Goal: Task Accomplishment & Management: Use online tool/utility

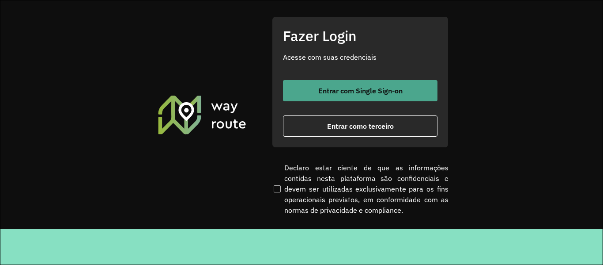
click at [343, 100] on button "Entrar com Single Sign-on" at bounding box center [360, 90] width 155 height 21
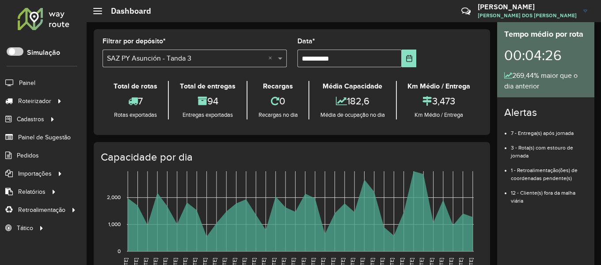
click at [62, 29] on div at bounding box center [43, 18] width 53 height 23
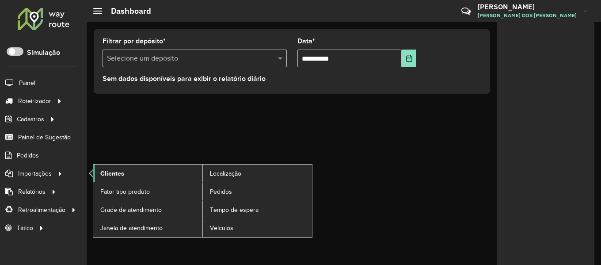
click at [131, 178] on link "Clientes" at bounding box center [147, 173] width 109 height 18
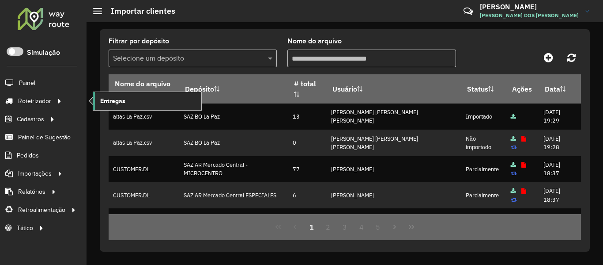
click at [100, 98] on span "Entregas" at bounding box center [112, 100] width 25 height 9
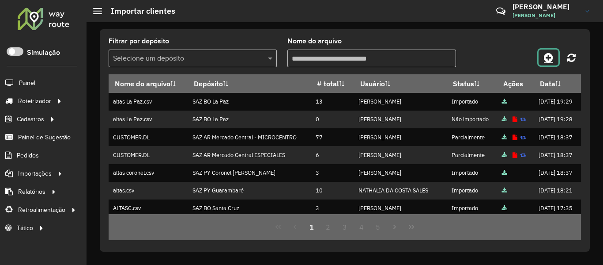
click at [552, 54] on icon at bounding box center [548, 57] width 9 height 11
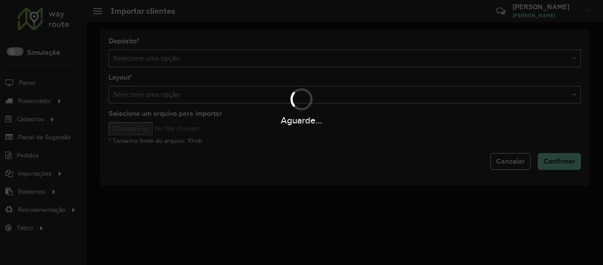
click at [336, 47] on div "Aguarde..." at bounding box center [301, 132] width 603 height 265
click at [329, 62] on hb-app "Aguarde... Pop-up bloqueado! Seu navegador bloqueou automáticamente a abertura …" at bounding box center [301, 132] width 603 height 265
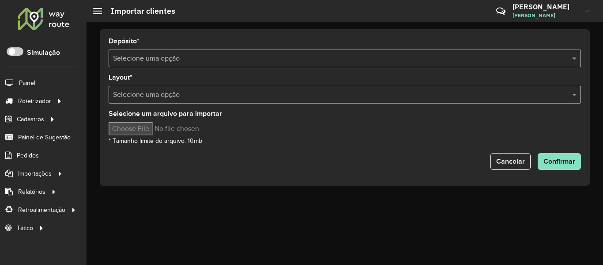
click at [329, 61] on input "text" at bounding box center [336, 58] width 446 height 11
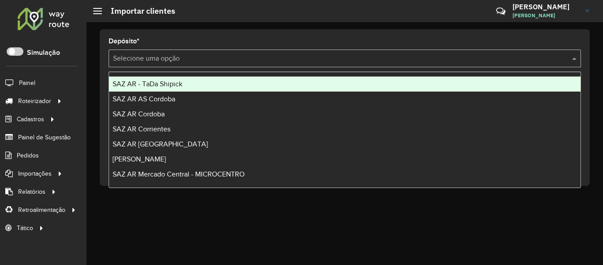
click at [329, 61] on input "text" at bounding box center [336, 58] width 446 height 11
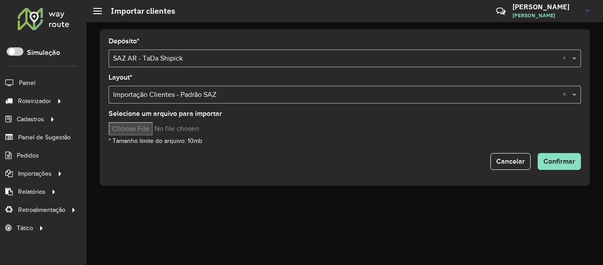
click at [134, 121] on div "Selecione um arquivo para importar * Tamanho limite do arquivo: 10mb" at bounding box center [345, 127] width 473 height 35
click at [137, 129] on input "Selecione um arquivo para importar" at bounding box center [184, 128] width 150 height 13
type input "**********"
click at [561, 159] on span "Confirmar" at bounding box center [560, 161] width 32 height 8
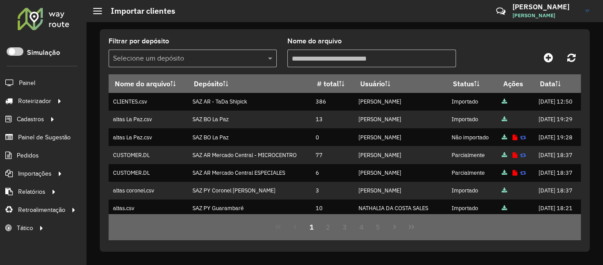
click at [49, 91] on li "Painel" at bounding box center [43, 82] width 87 height 19
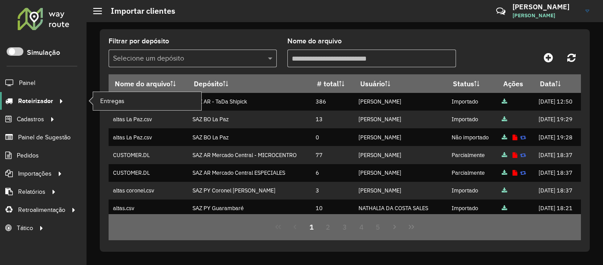
click at [48, 98] on span "Roteirizador" at bounding box center [35, 100] width 35 height 9
click at [107, 99] on span "Entregas" at bounding box center [112, 100] width 25 height 9
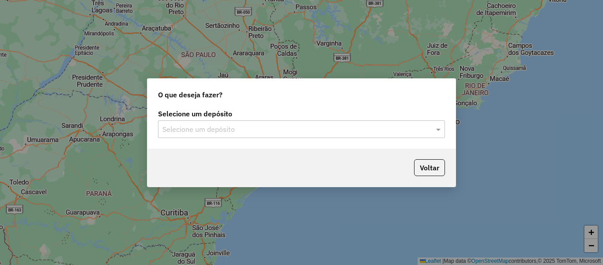
click at [193, 132] on input "text" at bounding box center [293, 129] width 261 height 11
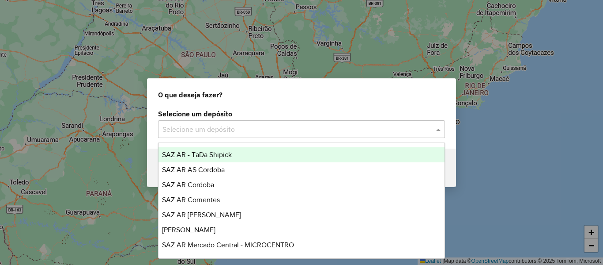
click at [200, 158] on span "SAZ AR - TaDa Shipick" at bounding box center [197, 155] width 70 height 8
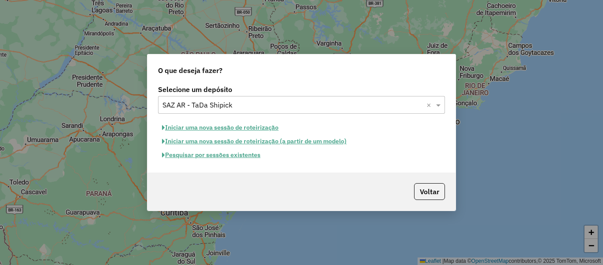
click at [220, 127] on button "Iniciar uma nova sessão de roteirização" at bounding box center [220, 128] width 125 height 14
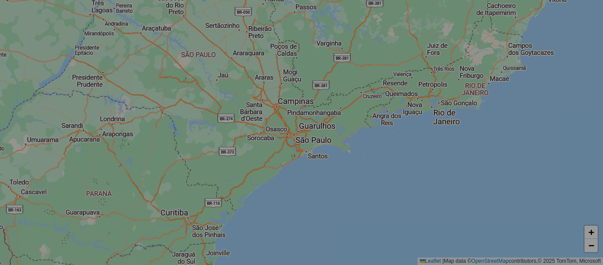
select select "*"
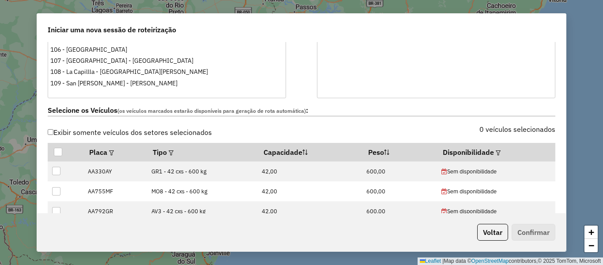
scroll to position [265, 0]
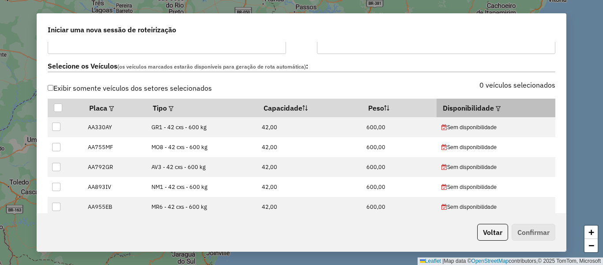
click at [496, 107] on em at bounding box center [498, 108] width 5 height 5
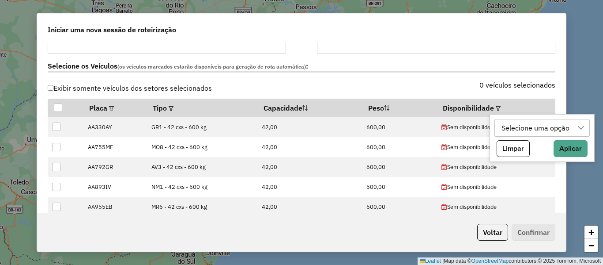
click at [521, 125] on div "Selecione uma opção" at bounding box center [536, 127] width 74 height 17
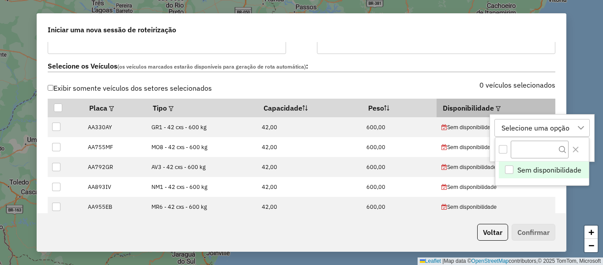
click at [545, 100] on th "Disponibilidade" at bounding box center [496, 107] width 118 height 19
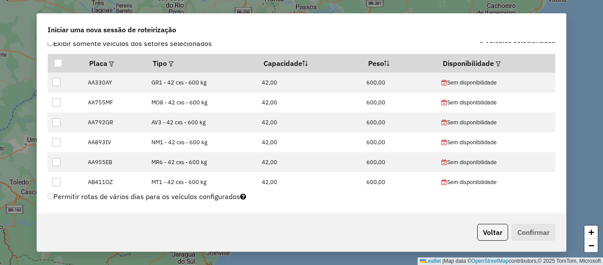
scroll to position [295, 0]
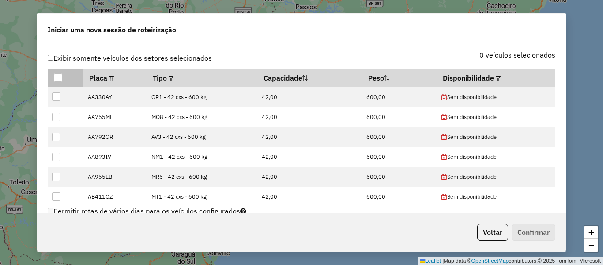
click at [60, 79] on div at bounding box center [58, 77] width 8 height 8
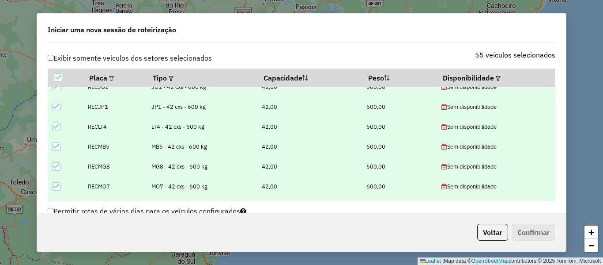
scroll to position [980, 0]
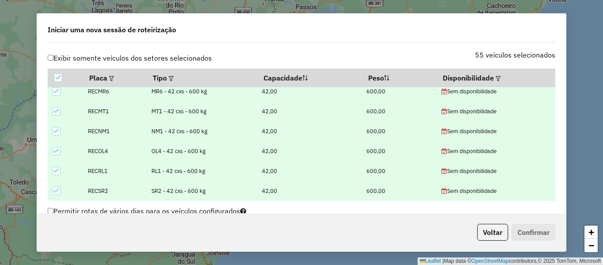
click at [56, 192] on icon at bounding box center [56, 190] width 6 height 4
click at [55, 176] on td at bounding box center [65, 171] width 35 height 20
click at [55, 173] on icon at bounding box center [56, 170] width 6 height 6
drag, startPoint x: 53, startPoint y: 154, endPoint x: 53, endPoint y: 135, distance: 18.6
click at [53, 153] on icon at bounding box center [56, 151] width 6 height 6
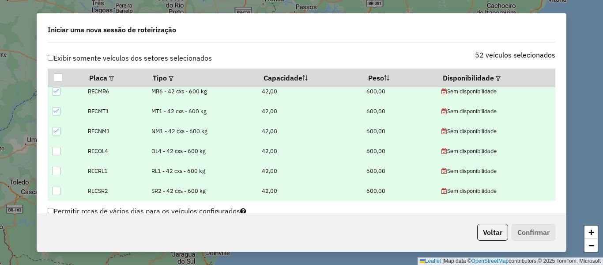
click at [53, 134] on icon at bounding box center [56, 131] width 6 height 6
click at [55, 113] on icon at bounding box center [56, 111] width 6 height 6
click at [56, 92] on icon at bounding box center [56, 91] width 6 height 6
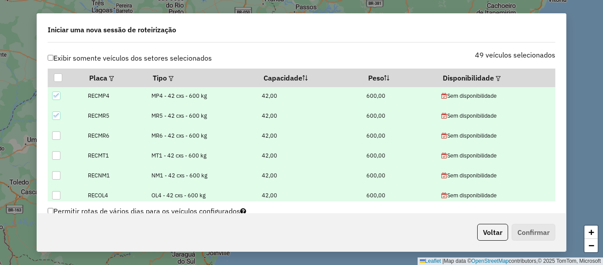
scroll to position [891, 0]
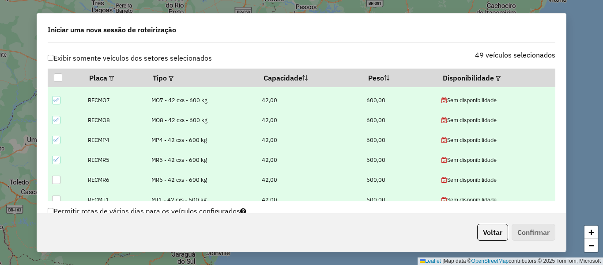
click at [57, 161] on icon at bounding box center [56, 159] width 6 height 6
click at [62, 137] on td at bounding box center [65, 140] width 35 height 20
click at [56, 140] on icon at bounding box center [56, 139] width 6 height 6
click at [60, 118] on div at bounding box center [56, 120] width 8 height 8
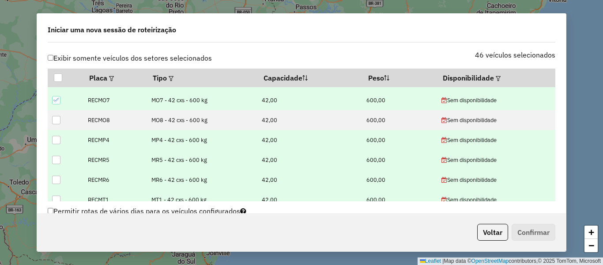
click at [58, 103] on icon at bounding box center [56, 100] width 6 height 6
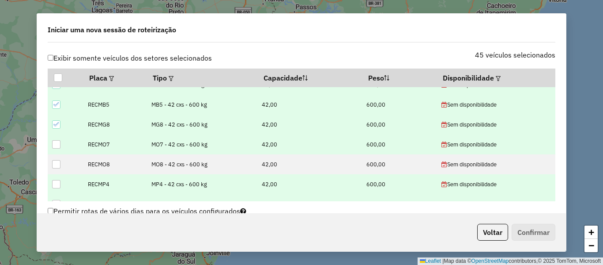
scroll to position [803, 0]
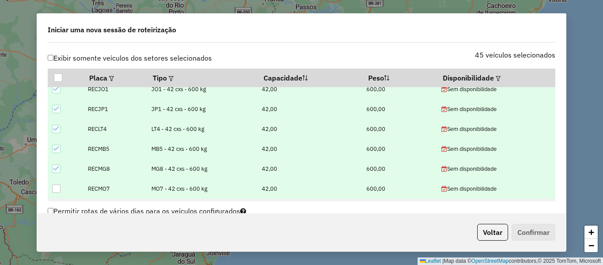
click at [56, 166] on icon at bounding box center [56, 168] width 6 height 6
drag, startPoint x: 57, startPoint y: 149, endPoint x: 57, endPoint y: 126, distance: 23.0
click at [57, 147] on icon at bounding box center [56, 148] width 6 height 6
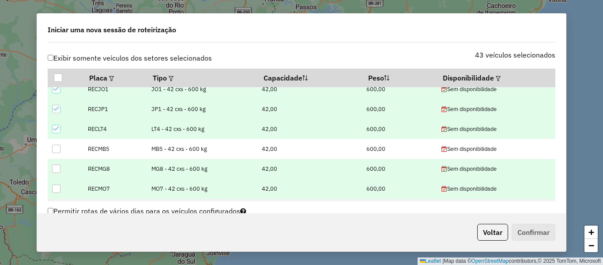
click at [56, 125] on icon at bounding box center [56, 128] width 6 height 6
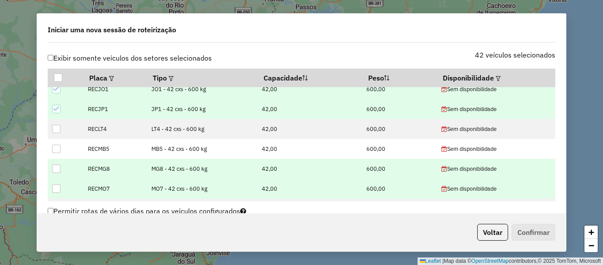
click at [59, 110] on icon at bounding box center [56, 109] width 6 height 6
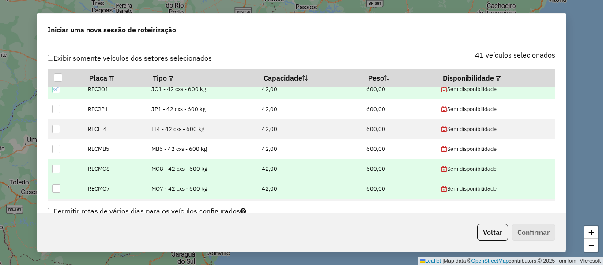
click at [57, 91] on icon at bounding box center [56, 89] width 6 height 6
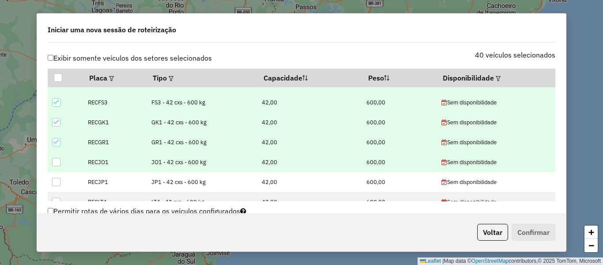
scroll to position [715, 0]
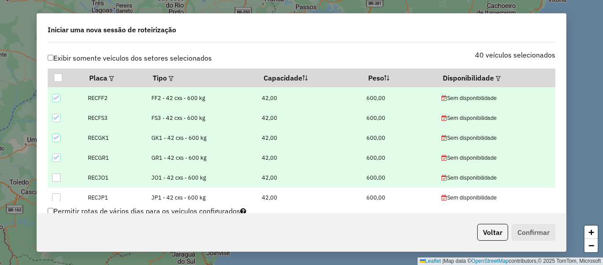
click at [58, 160] on icon at bounding box center [56, 157] width 6 height 6
click at [61, 134] on td at bounding box center [65, 138] width 35 height 20
click at [56, 136] on icon at bounding box center [56, 137] width 6 height 6
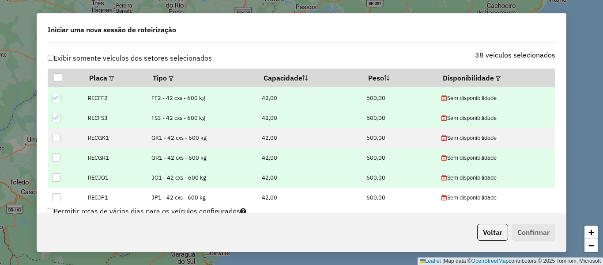
drag, startPoint x: 59, startPoint y: 117, endPoint x: 60, endPoint y: 106, distance: 11.5
click at [59, 117] on icon at bounding box center [56, 117] width 6 height 6
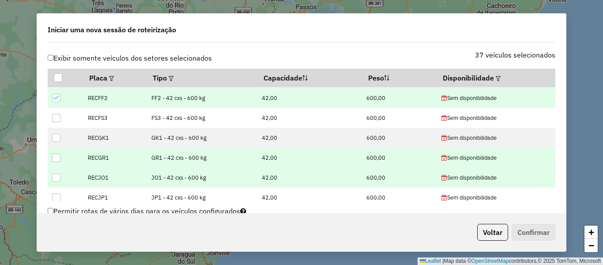
click at [57, 98] on icon at bounding box center [56, 97] width 6 height 4
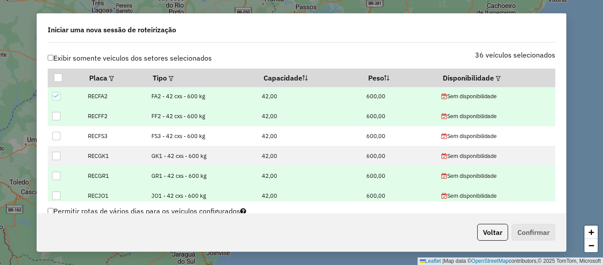
scroll to position [670, 0]
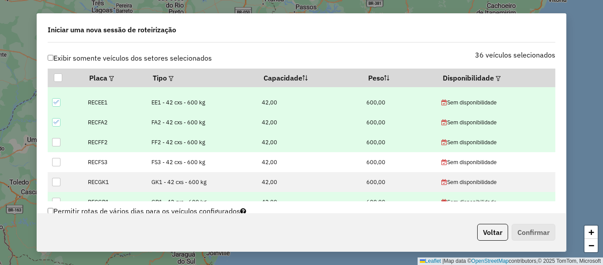
drag, startPoint x: 54, startPoint y: 120, endPoint x: 55, endPoint y: 102, distance: 17.7
click at [54, 119] on icon at bounding box center [56, 122] width 6 height 6
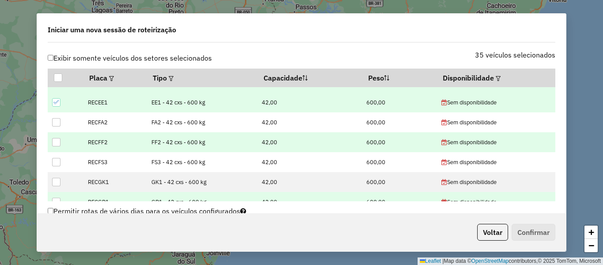
click at [55, 101] on icon at bounding box center [56, 102] width 6 height 6
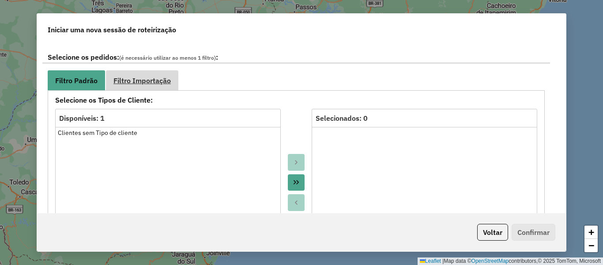
click at [158, 75] on link "Filtro Importação" at bounding box center [142, 80] width 72 height 20
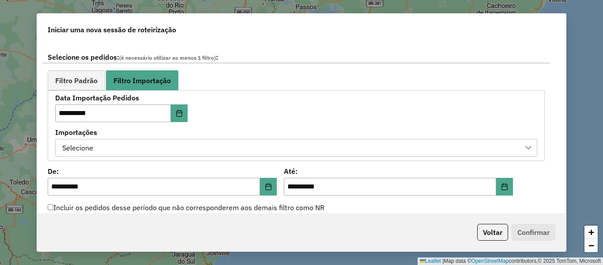
click at [212, 144] on div "Selecione" at bounding box center [289, 147] width 461 height 17
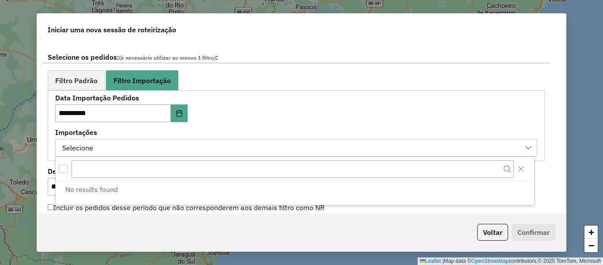
click at [221, 195] on li "No results found" at bounding box center [296, 189] width 475 height 17
click at [246, 118] on div "**********" at bounding box center [155, 108] width 201 height 27
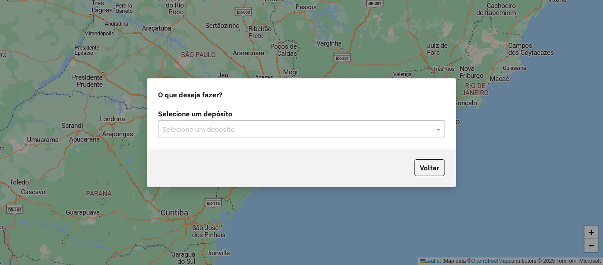
click at [259, 126] on input "text" at bounding box center [293, 129] width 261 height 11
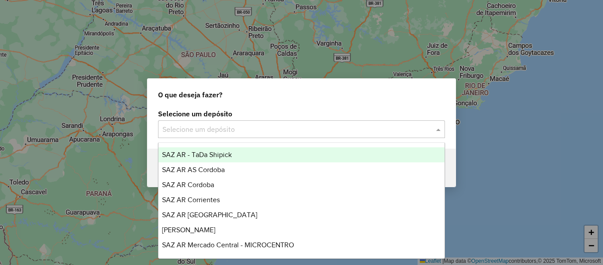
click at [252, 151] on div "SAZ AR - TaDa Shipick" at bounding box center [302, 154] width 286 height 15
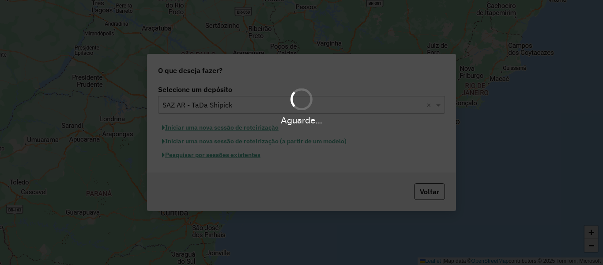
click at [249, 156] on div "Aguarde..." at bounding box center [301, 132] width 603 height 265
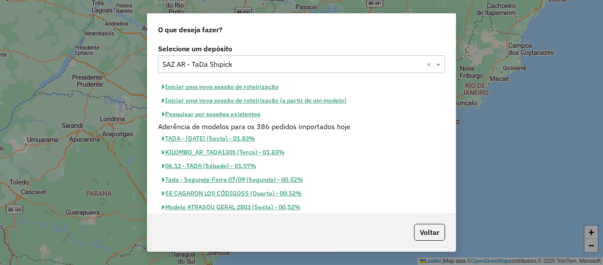
click at [233, 112] on button "Pesquisar por sessões existentes" at bounding box center [211, 114] width 106 height 14
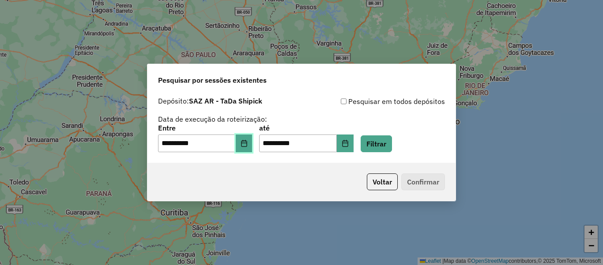
click at [248, 142] on icon "Choose Date" at bounding box center [244, 143] width 7 height 7
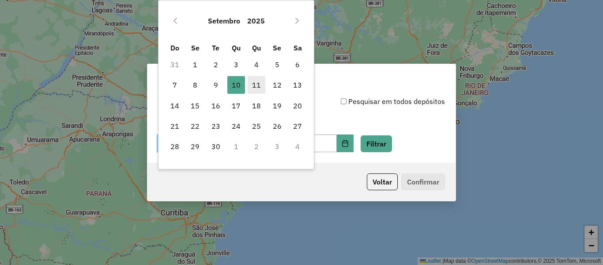
click at [253, 82] on span "11" at bounding box center [257, 85] width 18 height 18
type input "**********"
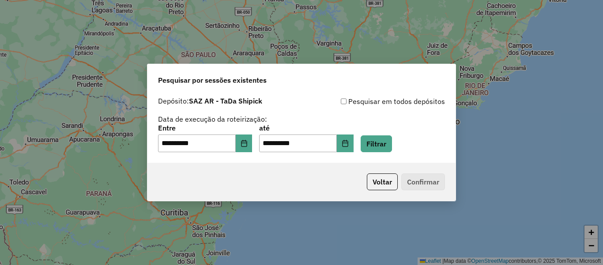
click at [389, 135] on div "**********" at bounding box center [301, 138] width 287 height 27
click at [391, 139] on button "Filtrar" at bounding box center [376, 143] width 31 height 17
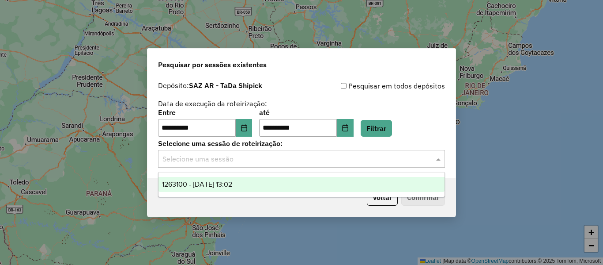
click at [267, 160] on input "text" at bounding box center [293, 159] width 261 height 11
click at [232, 186] on span "1263100 - 11/09/2025 13:02" at bounding box center [197, 184] width 70 height 8
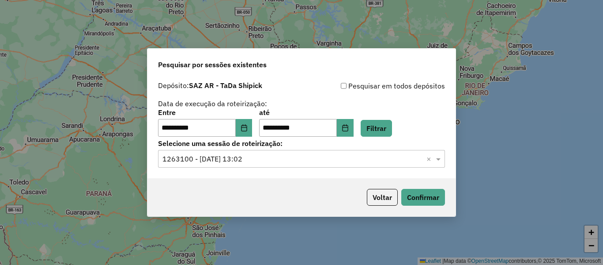
click at [447, 208] on div "Voltar Confirmar" at bounding box center [302, 197] width 308 height 38
click at [437, 203] on button "Confirmar" at bounding box center [423, 197] width 44 height 17
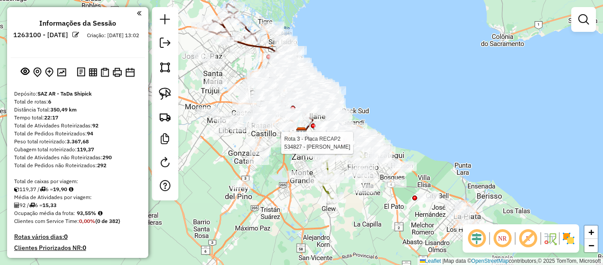
click at [382, 150] on icon at bounding box center [371, 144] width 22 height 11
select select "**********"
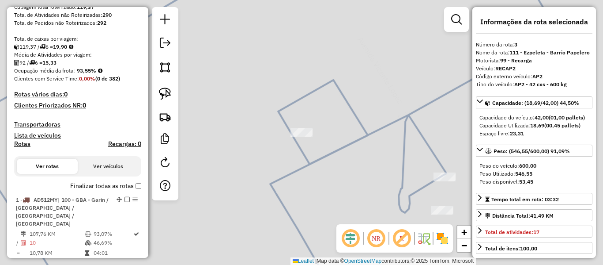
click at [442, 152] on div "534827 - Monica Beatriz Esparza Endereço: Bernardo de Irigoyen 1952 0 Bairro: (…" at bounding box center [301, 132] width 603 height 265
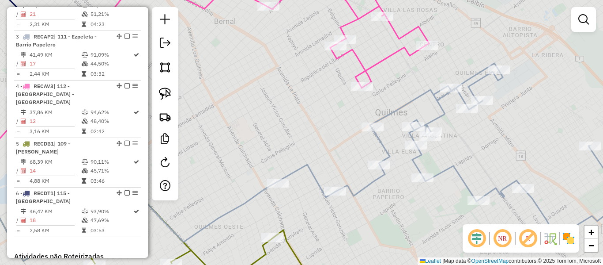
click at [469, 132] on div "Janela de atendimento Grade de atendimento Capacidade Transportadoras Veículos …" at bounding box center [301, 132] width 603 height 265
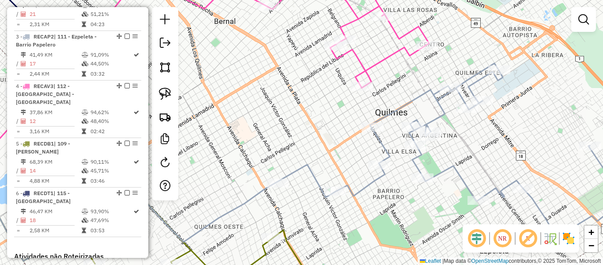
drag, startPoint x: 484, startPoint y: 155, endPoint x: 390, endPoint y: 91, distance: 113.6
click at [390, 92] on div "Janela de atendimento Grade de atendimento Capacidade Transportadoras Veículos …" at bounding box center [301, 132] width 603 height 265
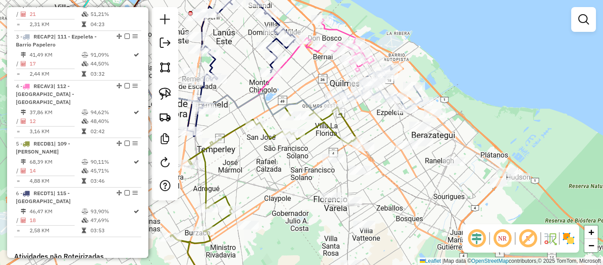
click at [506, 155] on div "Janela de atendimento Grade de atendimento Capacidade Transportadoras Veículos …" at bounding box center [301, 132] width 603 height 265
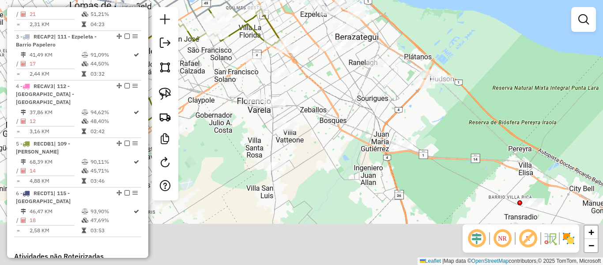
drag, startPoint x: 444, startPoint y: 84, endPoint x: 426, endPoint y: 64, distance: 26.9
click at [427, 64] on div "Janela de atendimento Grade de atendimento Capacidade Transportadoras Veículos …" at bounding box center [301, 132] width 603 height 265
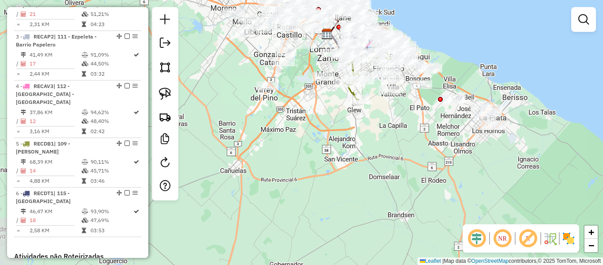
click at [428, 145] on div "Janela de atendimento Grade de atendimento Capacidade Transportadoras Veículos …" at bounding box center [301, 132] width 603 height 265
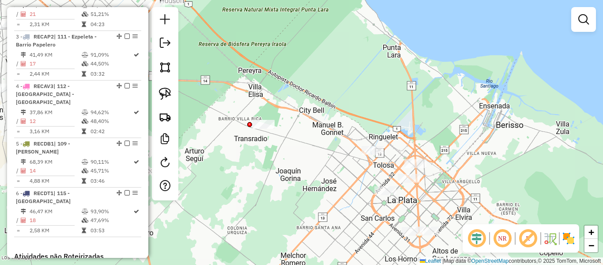
click at [566, 239] on img at bounding box center [569, 238] width 14 height 14
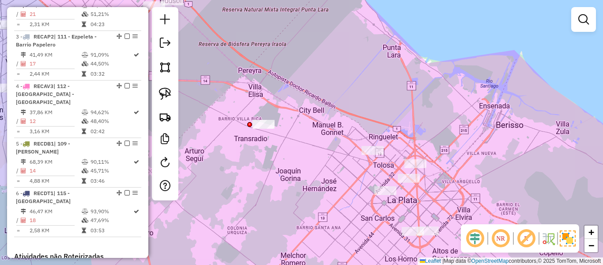
click at [492, 176] on div "Janela de atendimento Grade de atendimento Capacidade Transportadoras Veículos …" at bounding box center [301, 132] width 603 height 265
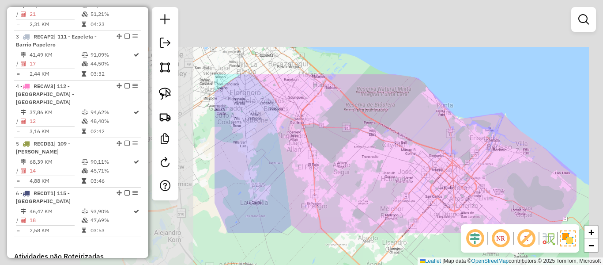
click at [502, 179] on div "Janela de atendimento Grade de atendimento Capacidade Transportadoras Veículos …" at bounding box center [301, 132] width 603 height 265
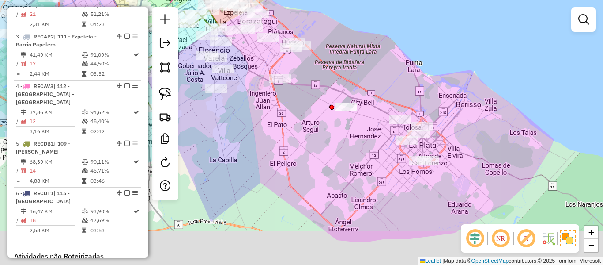
click at [488, 143] on div "Janela de atendimento Grade de atendimento Capacidade Transportadoras Veículos …" at bounding box center [301, 132] width 603 height 265
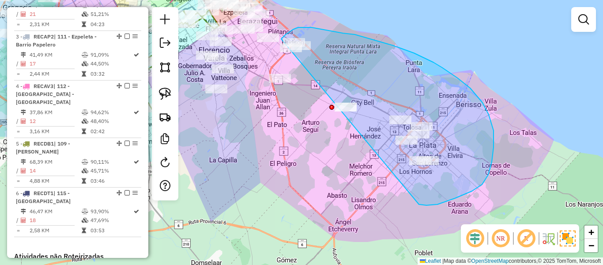
drag, startPoint x: 472, startPoint y: 191, endPoint x: 270, endPoint y: 124, distance: 212.7
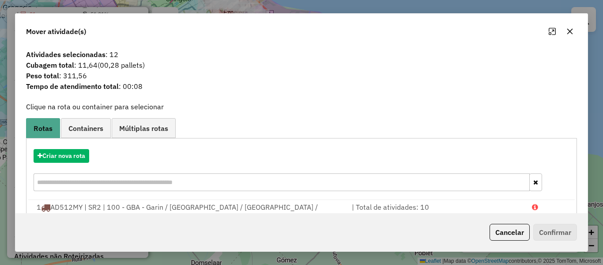
click at [64, 156] on hb-app "Aguarde... Pop-up bloqueado! Seu navegador bloqueou automáticamente a abertura …" at bounding box center [301, 132] width 603 height 265
click at [64, 156] on button "Criar nova rota" at bounding box center [62, 156] width 56 height 14
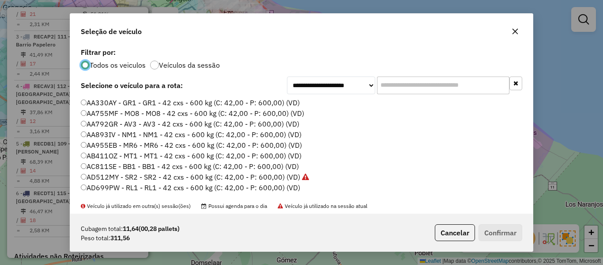
scroll to position [5, 3]
click at [185, 59] on div "Todos os veiculos Veículos da sessão" at bounding box center [302, 64] width 442 height 11
click at [186, 67] on label "Veículos da sessão" at bounding box center [189, 64] width 61 height 7
click at [273, 100] on label "AA330AY - GR1 - GR1 - 42 cxs - 600 kg (C: 42,00 - P: 600,00) (VD)" at bounding box center [190, 102] width 219 height 11
click at [509, 231] on button "Confirmar" at bounding box center [501, 232] width 44 height 17
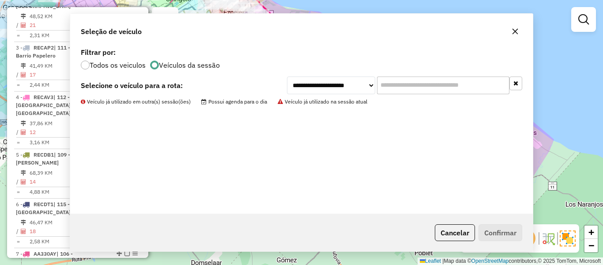
scroll to position [439, 0]
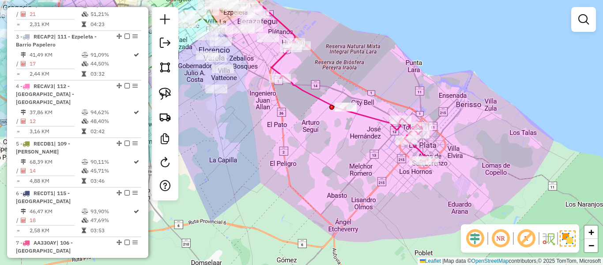
click at [320, 93] on icon at bounding box center [349, 101] width 157 height 120
select select "**********"
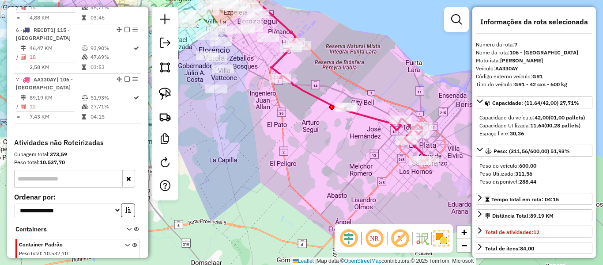
scroll to position [602, 0]
click at [314, 95] on icon at bounding box center [349, 101] width 157 height 120
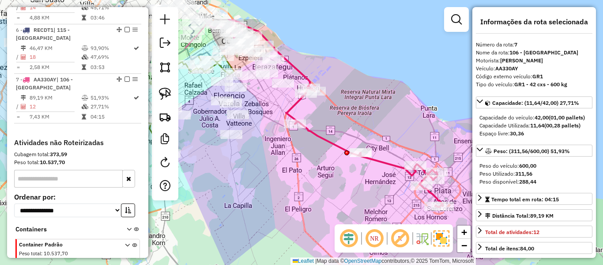
drag, startPoint x: 316, startPoint y: 68, endPoint x: 334, endPoint y: 122, distance: 56.3
click at [334, 122] on div "Janela de atendimento Grade de atendimento Capacidade Transportadoras Veículos …" at bounding box center [301, 132] width 603 height 265
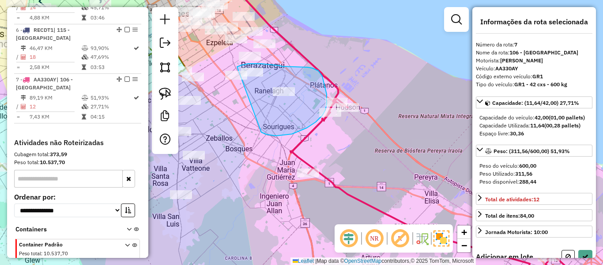
click at [228, 78] on div "Janela de atendimento Grade de atendimento Capacidade Transportadoras Veículos …" at bounding box center [301, 132] width 603 height 265
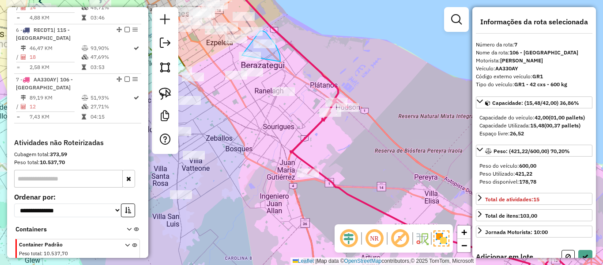
click at [240, 71] on div "Rota 3 - Placa RECAP2 542390 - Agustina Lacourrege Janela de atendimento Grade …" at bounding box center [301, 132] width 603 height 265
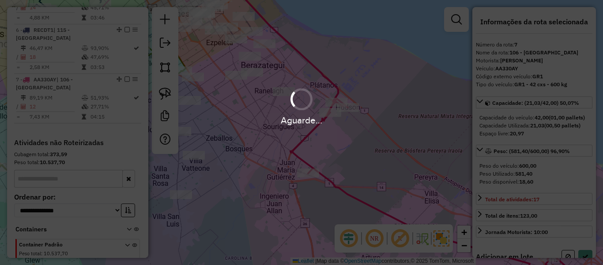
select select "**********"
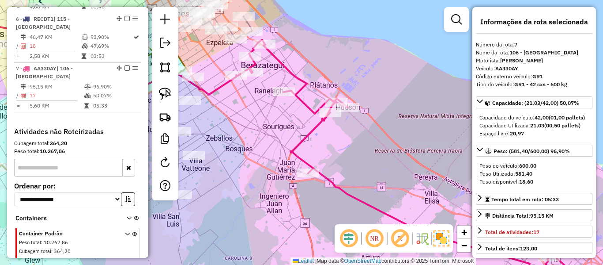
scroll to position [591, 0]
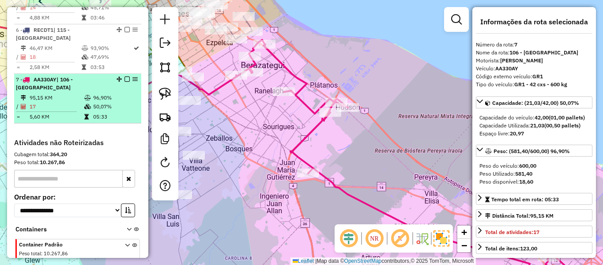
click at [125, 76] on em at bounding box center [127, 78] width 5 height 5
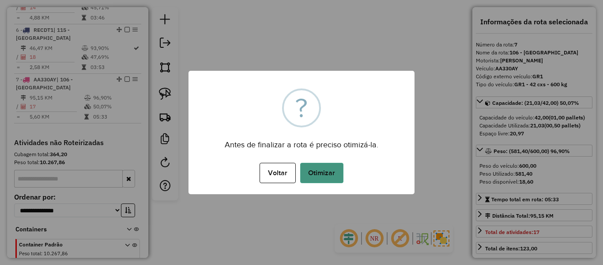
click at [317, 174] on button "Otimizar" at bounding box center [321, 173] width 43 height 20
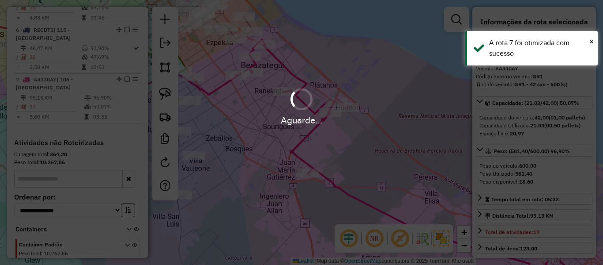
click at [287, 132] on div "Aguarde..." at bounding box center [301, 132] width 603 height 265
click at [273, 123] on div "Aguarde..." at bounding box center [301, 120] width 603 height 14
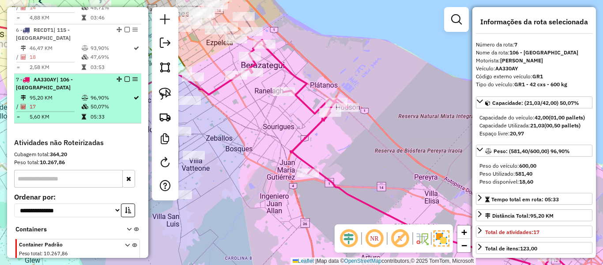
click at [125, 76] on em at bounding box center [127, 78] width 5 height 5
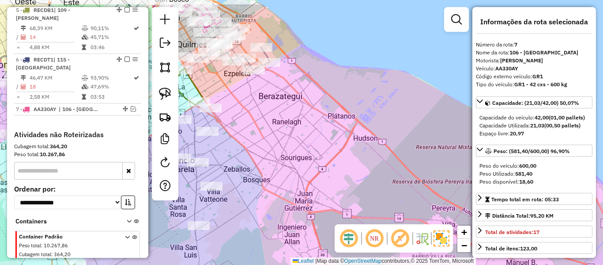
drag, startPoint x: 297, startPoint y: 76, endPoint x: 341, endPoint y: 138, distance: 75.8
click at [341, 138] on div "Janela de atendimento Grade de atendimento Capacidade Transportadoras Veículos …" at bounding box center [301, 132] width 603 height 265
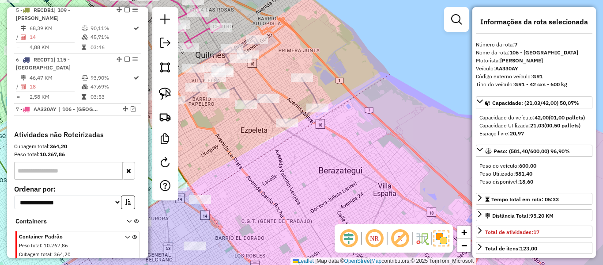
click at [309, 93] on icon at bounding box center [232, 79] width 173 height 87
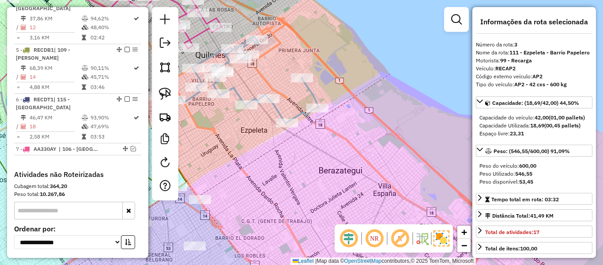
scroll to position [428, 0]
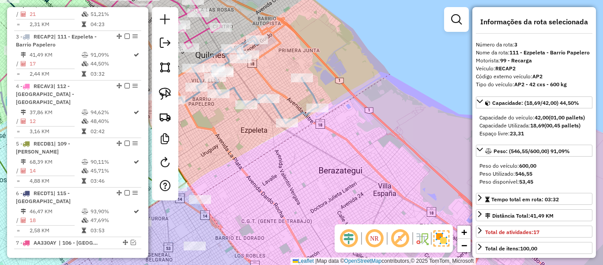
drag, startPoint x: 331, startPoint y: 140, endPoint x: 403, endPoint y: 168, distance: 77.0
click at [403, 169] on div "Rota 3 - Placa RECAP2 542390 - Agustina Lacourrege Janela de atendimento Grade …" at bounding box center [301, 132] width 603 height 265
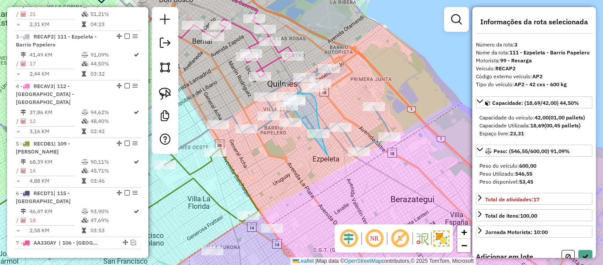
click at [280, 109] on div "Rota 3 - Placa RECAP2 552563 - eugenio rodriguez Rota 3 - Placa RECAP2 534827 -…" at bounding box center [301, 132] width 603 height 265
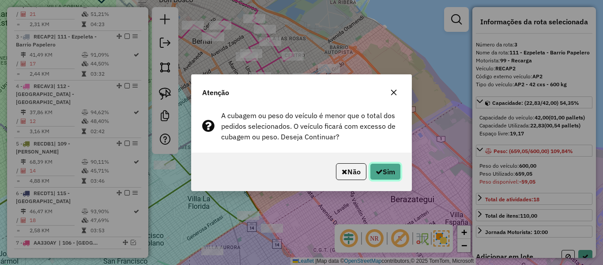
click at [383, 171] on button "Sim" at bounding box center [385, 171] width 31 height 17
select select "**********"
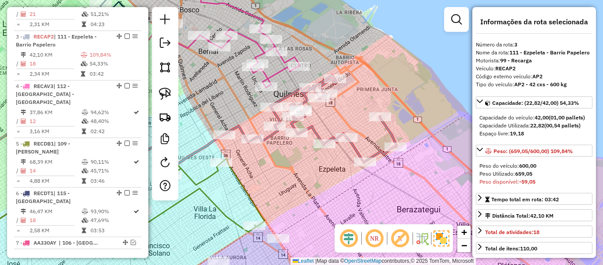
drag, startPoint x: 285, startPoint y: 166, endPoint x: 283, endPoint y: 138, distance: 28.3
click at [296, 174] on div "Janela de atendimento Grade de atendimento Capacidade Transportadoras Veículos …" at bounding box center [301, 132] width 603 height 265
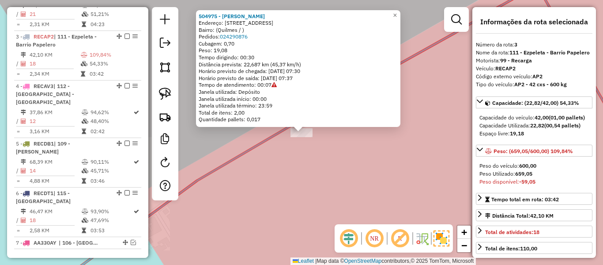
click at [297, 168] on div "504975 - Erica Rivas Endereço: Av. 12 de Octubre 2930 Bairro: (Quilmes / ) Pedi…" at bounding box center [301, 132] width 603 height 265
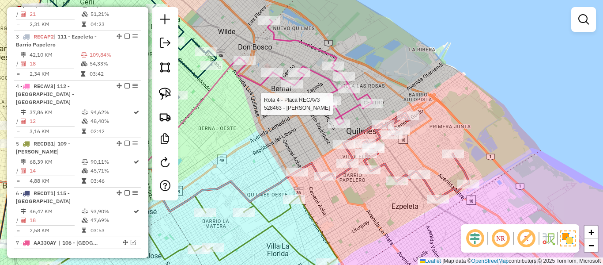
click at [324, 84] on div "Rota 4 - Placa RECAV3 489837 - Daniela Volpini Rota 4 - Placa RECAV3 528463 - P…" at bounding box center [301, 132] width 603 height 265
click at [326, 81] on icon at bounding box center [305, 71] width 136 height 105
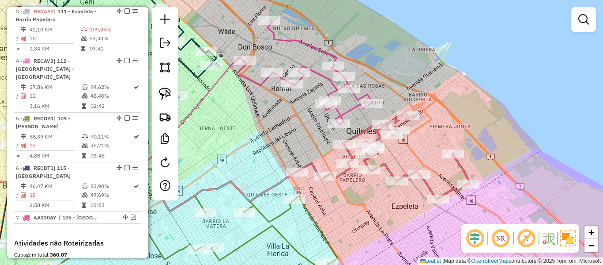
select select "**********"
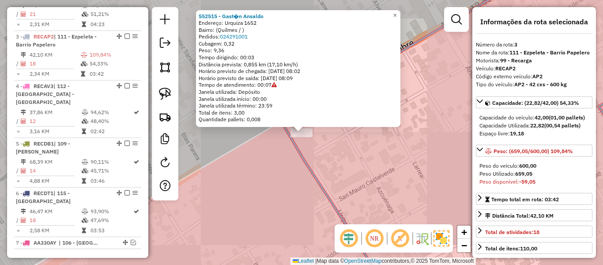
drag, startPoint x: 310, startPoint y: 173, endPoint x: 317, endPoint y: 173, distance: 7.1
click at [311, 173] on icon at bounding box center [472, 132] width 384 height 318
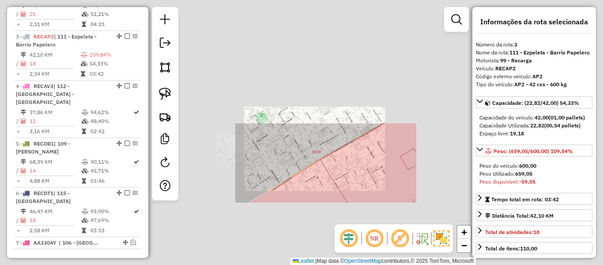
click at [350, 171] on div "Janela de atendimento Grade de atendimento Capacidade Transportadoras Veículos …" at bounding box center [301, 132] width 603 height 265
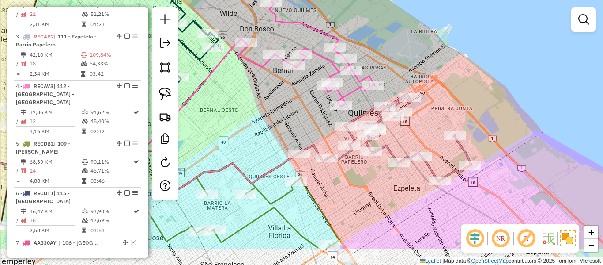
drag, startPoint x: 328, startPoint y: 158, endPoint x: 336, endPoint y: 125, distance: 33.2
click at [336, 125] on div "Rota 3 - Placa RECAP2 495597 - Daniela Gonzalez Janela de atendimento Grade de …" at bounding box center [301, 132] width 603 height 265
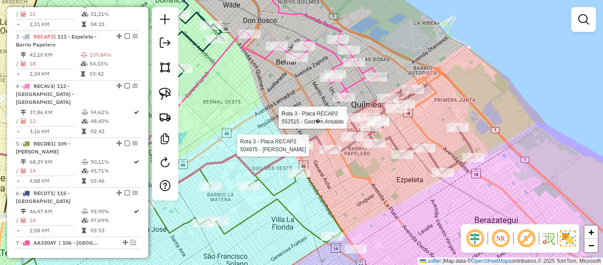
select select "**********"
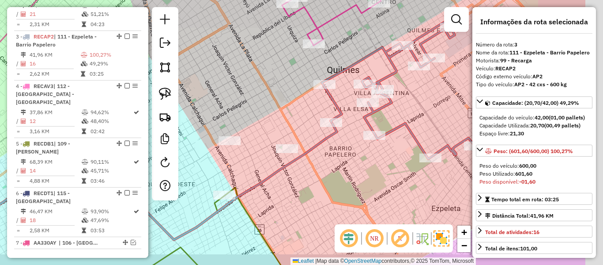
drag, startPoint x: 383, startPoint y: 171, endPoint x: 306, endPoint y: 155, distance: 79.3
click at [306, 155] on icon at bounding box center [99, 180] width 475 height 117
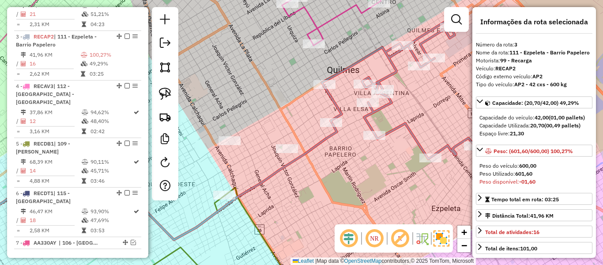
click at [333, 111] on icon at bounding box center [448, 108] width 253 height 174
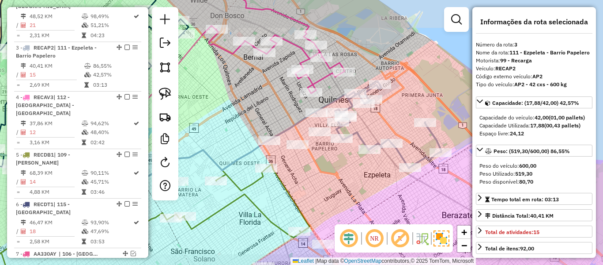
click at [339, 132] on icon at bounding box center [378, 124] width 126 height 87
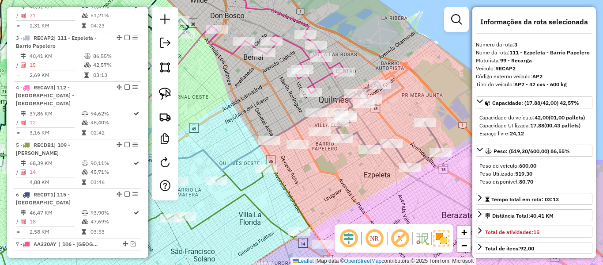
scroll to position [439, 0]
click at [362, 134] on icon at bounding box center [378, 124] width 126 height 87
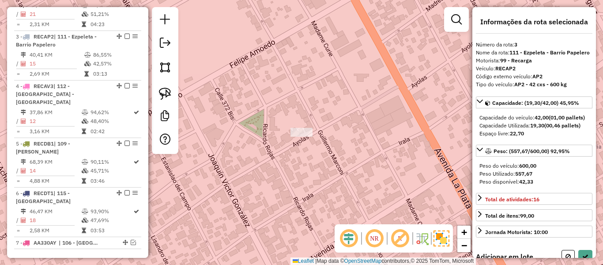
select select "**********"
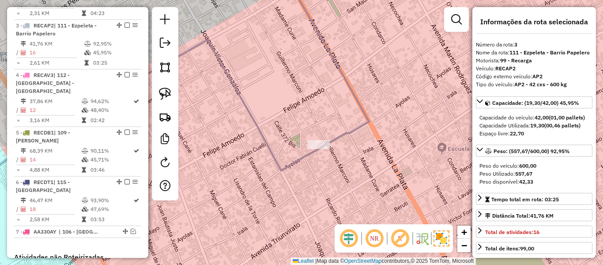
click at [299, 160] on icon at bounding box center [129, 122] width 381 height 164
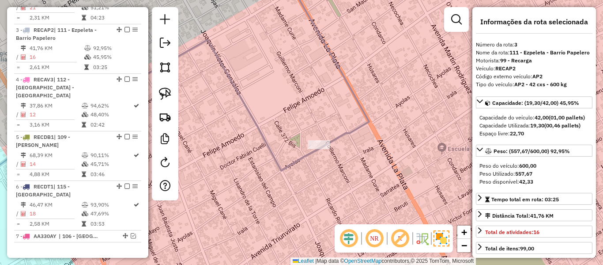
scroll to position [428, 0]
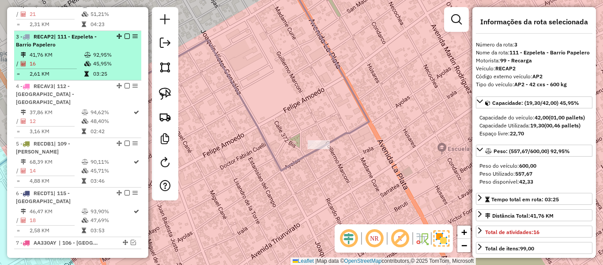
click at [125, 34] on em at bounding box center [127, 36] width 5 height 5
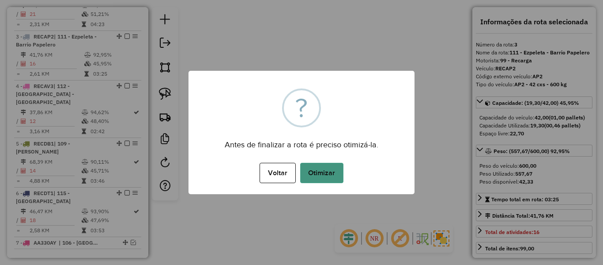
click at [330, 172] on button "Otimizar" at bounding box center [321, 173] width 43 height 20
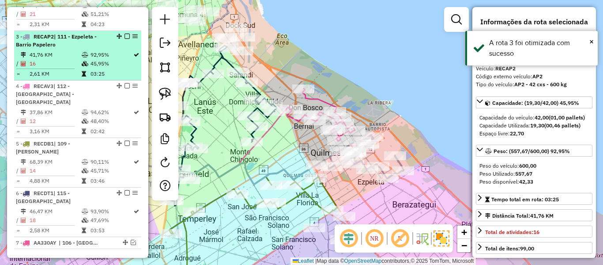
click at [125, 34] on em at bounding box center [127, 36] width 5 height 5
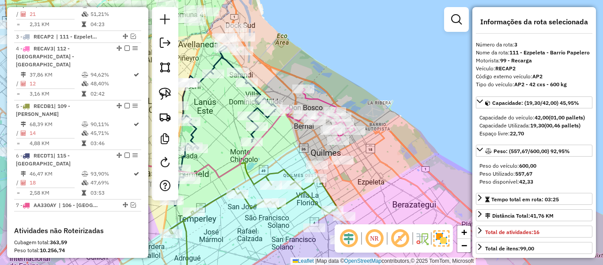
click at [321, 99] on icon at bounding box center [321, 114] width 68 height 53
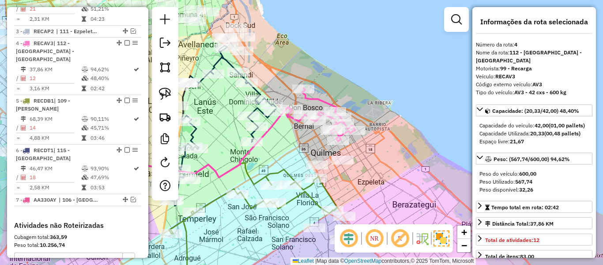
scroll to position [440, 0]
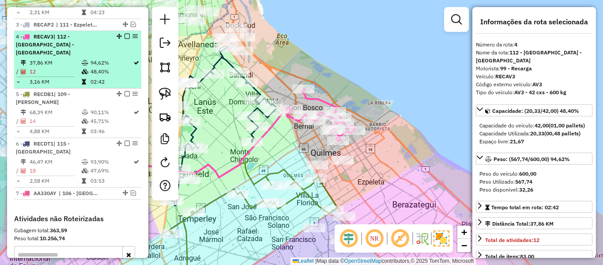
click at [126, 34] on em at bounding box center [127, 36] width 5 height 5
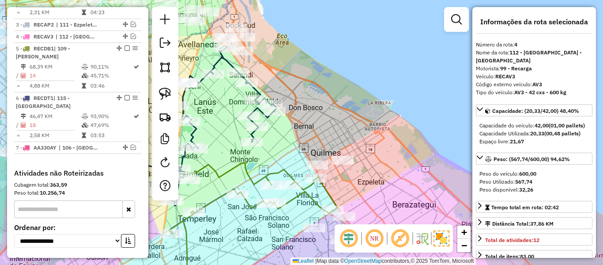
drag, startPoint x: 402, startPoint y: 208, endPoint x: 379, endPoint y: 126, distance: 85.0
click at [391, 119] on div "Janela de atendimento Grade de atendimento Capacidade Transportadoras Veículos …" at bounding box center [301, 132] width 603 height 265
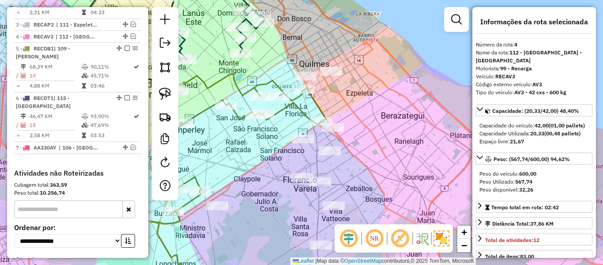
click at [358, 99] on div "Janela de atendimento Grade de atendimento Capacidade Transportadoras Veículos …" at bounding box center [301, 132] width 603 height 265
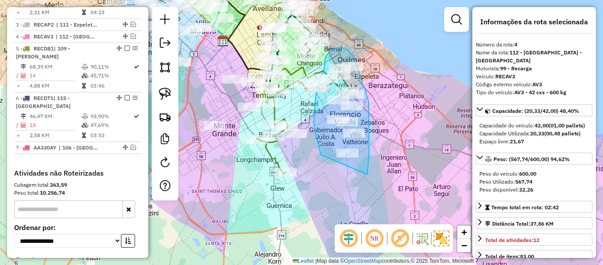
drag, startPoint x: 367, startPoint y: 174, endPoint x: 334, endPoint y: 184, distance: 34.9
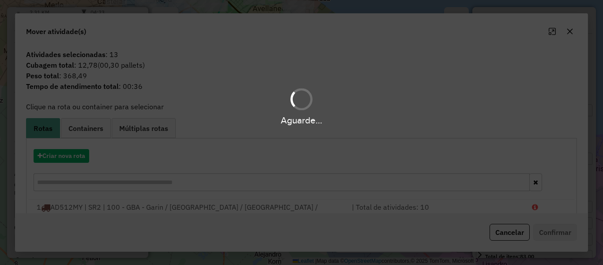
click at [91, 148] on div "Aguarde..." at bounding box center [301, 132] width 603 height 265
click at [75, 153] on div "Aguarde..." at bounding box center [301, 132] width 603 height 265
click at [74, 153] on div "Aguarde..." at bounding box center [301, 132] width 603 height 265
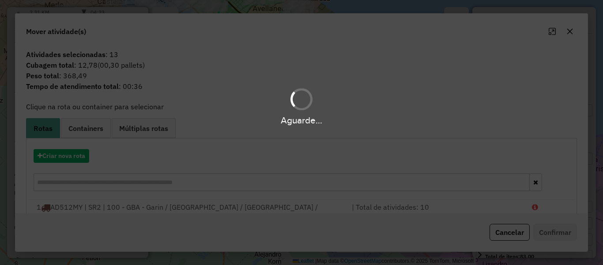
click at [75, 154] on div "Aguarde..." at bounding box center [301, 132] width 603 height 265
click at [75, 155] on div "Aguarde..." at bounding box center [301, 132] width 603 height 265
click at [75, 155] on button "Criar nova rota" at bounding box center [62, 156] width 56 height 14
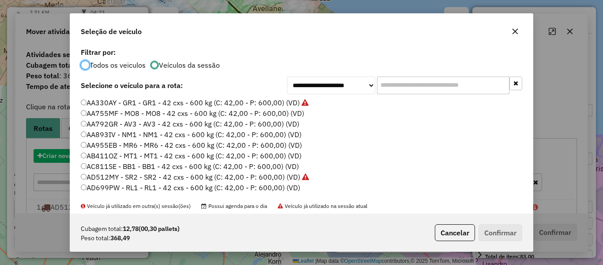
scroll to position [5, 3]
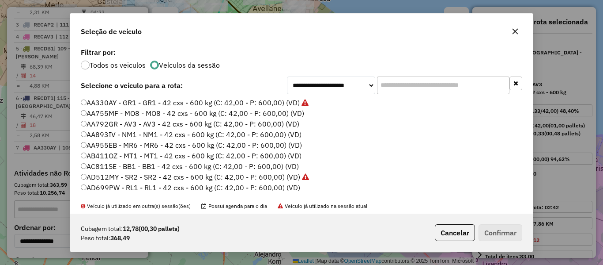
click at [292, 112] on label "AA755MF - MO8 - MO8 - 42 cxs - 600 kg (C: 42,00 - P: 600,00) (VD)" at bounding box center [192, 113] width 223 height 11
click at [491, 239] on button "Confirmar" at bounding box center [501, 232] width 44 height 17
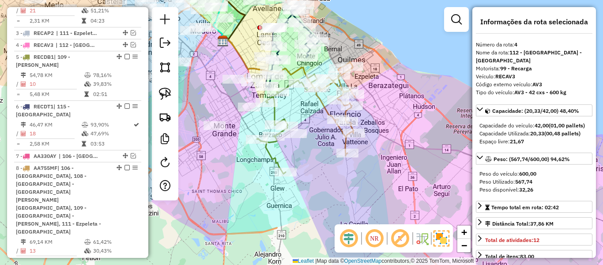
scroll to position [440, 0]
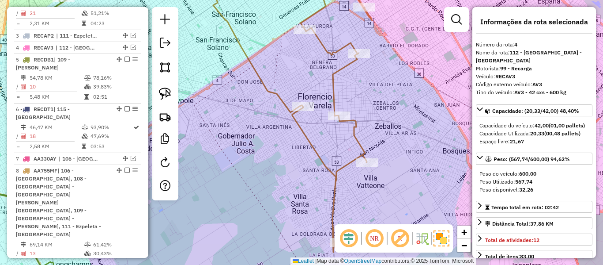
click at [333, 89] on icon at bounding box center [299, 112] width 148 height 278
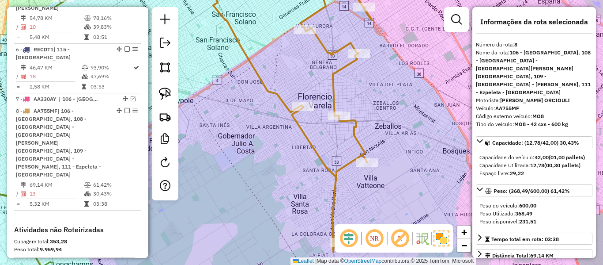
scroll to position [571, 0]
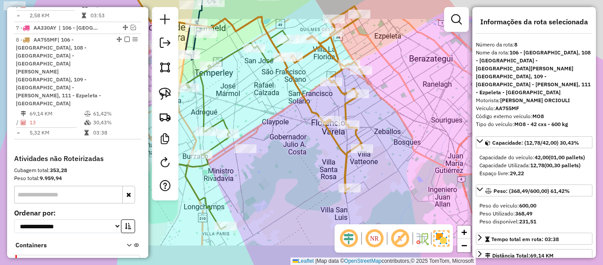
drag, startPoint x: 371, startPoint y: 119, endPoint x: 388, endPoint y: 155, distance: 39.9
click at [388, 154] on div "Janela de atendimento Grade de atendimento Capacidade Transportadoras Veículos …" at bounding box center [301, 132] width 603 height 265
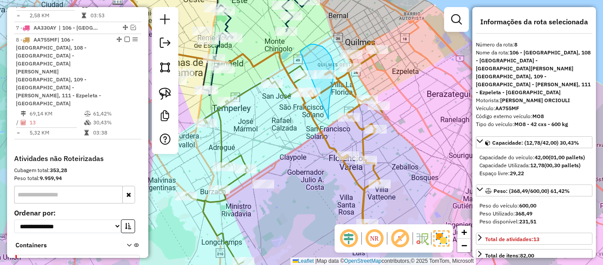
drag, startPoint x: 334, startPoint y: 64, endPoint x: 287, endPoint y: 113, distance: 67.5
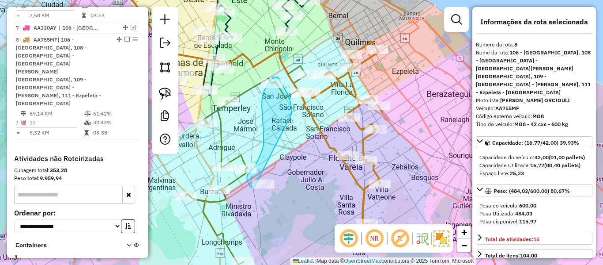
drag, startPoint x: 276, startPoint y: 77, endPoint x: 290, endPoint y: 194, distance: 118.3
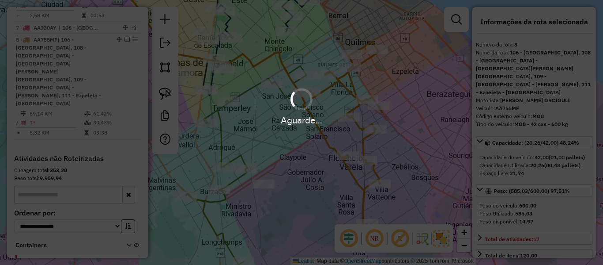
select select "**********"
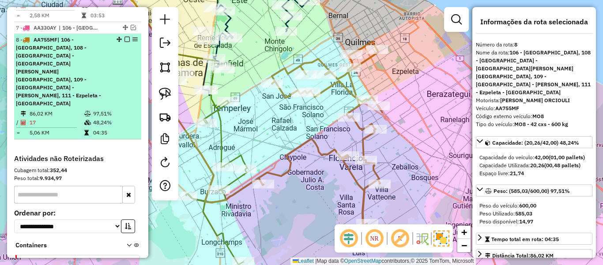
click at [125, 37] on em at bounding box center [127, 39] width 5 height 5
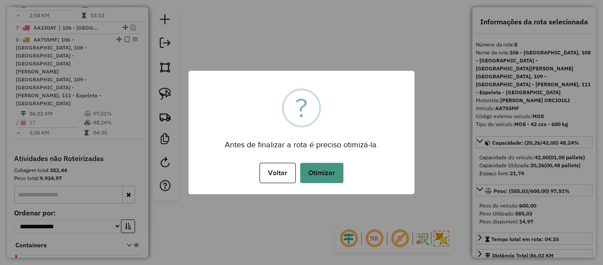
click at [314, 171] on button "Otimizar" at bounding box center [321, 173] width 43 height 20
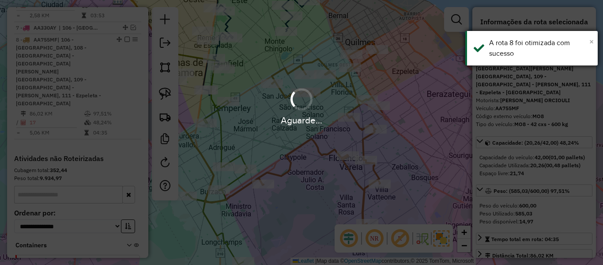
click at [591, 43] on span "×" at bounding box center [592, 42] width 4 height 10
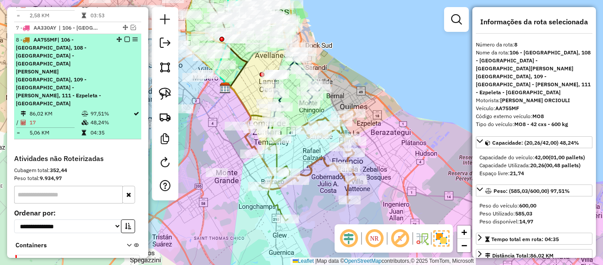
click at [125, 37] on em at bounding box center [127, 39] width 5 height 5
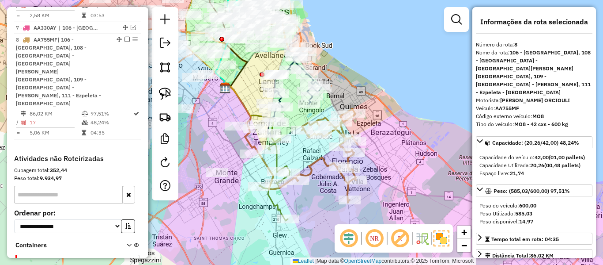
scroll to position [509, 0]
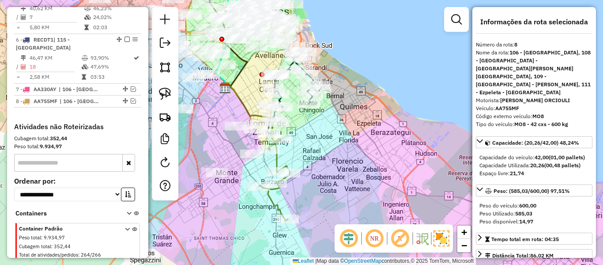
click at [362, 167] on div "Janela de atendimento Grade de atendimento Capacidade Transportadoras Veículos …" at bounding box center [301, 132] width 603 height 265
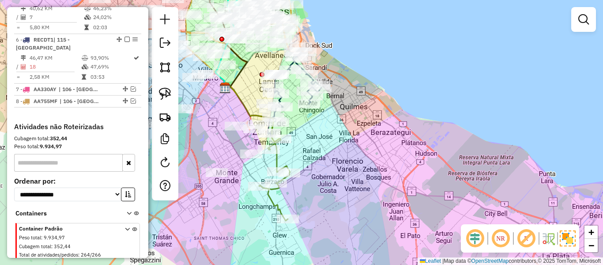
drag, startPoint x: 361, startPoint y: 178, endPoint x: 387, endPoint y: 160, distance: 32.0
click at [388, 160] on div "Janela de atendimento Grade de atendimento Capacidade Transportadoras Veículos …" at bounding box center [301, 132] width 603 height 265
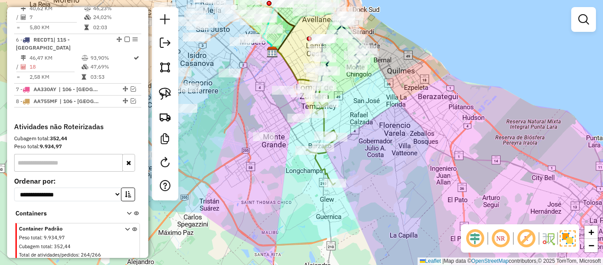
click at [320, 167] on icon at bounding box center [322, 144] width 31 height 82
select select "**********"
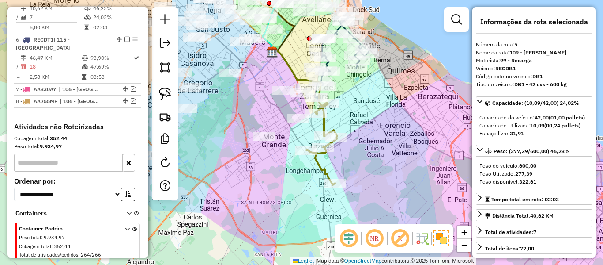
scroll to position [463, 0]
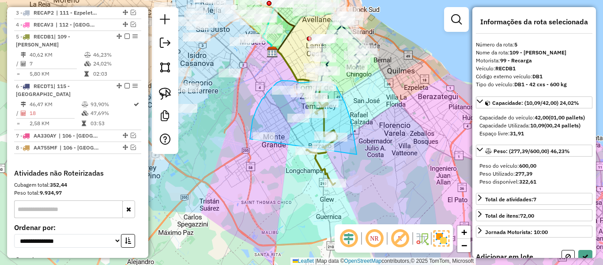
drag, startPoint x: 356, startPoint y: 151, endPoint x: 265, endPoint y: 174, distance: 94.3
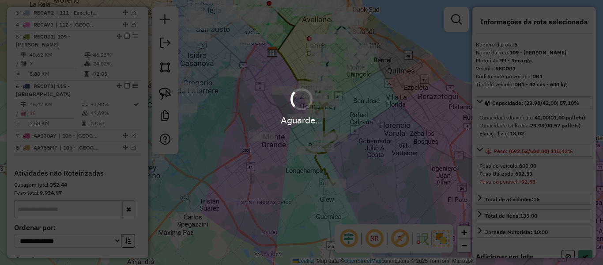
select select "**********"
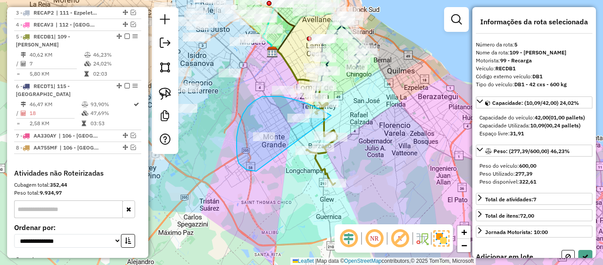
drag, startPoint x: 262, startPoint y: 96, endPoint x: 288, endPoint y: 171, distance: 79.3
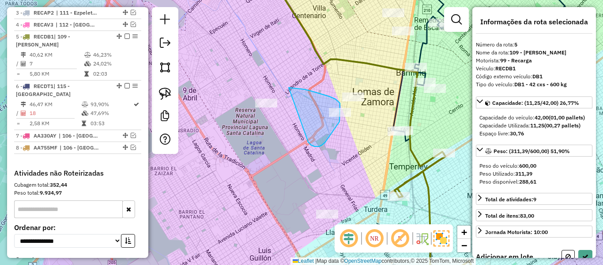
drag, startPoint x: 308, startPoint y: 142, endPoint x: 252, endPoint y: 130, distance: 57.8
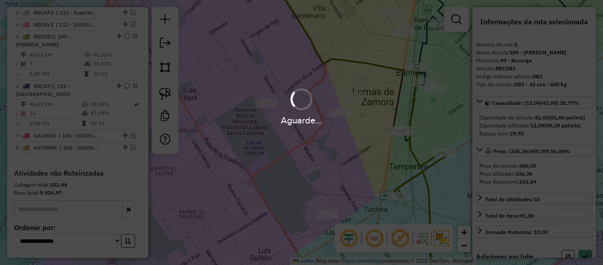
select select "**********"
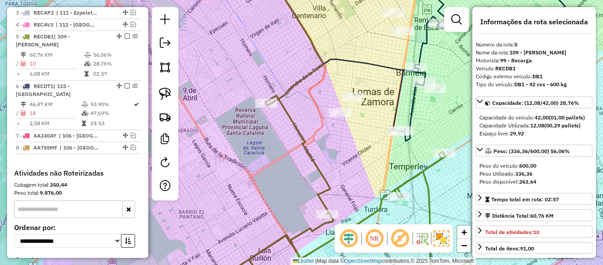
click at [292, 124] on icon at bounding box center [336, 193] width 292 height 196
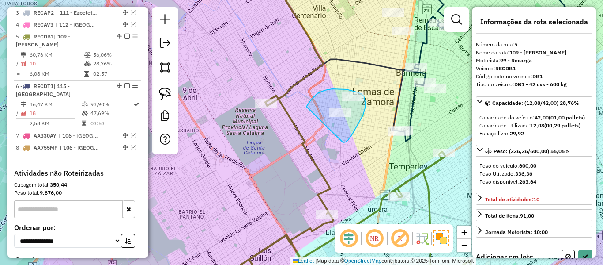
drag, startPoint x: 356, startPoint y: 128, endPoint x: 313, endPoint y: 141, distance: 45.1
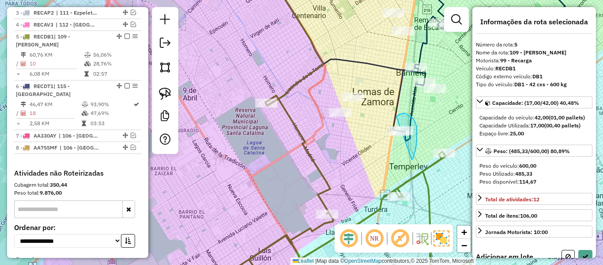
drag, startPoint x: 408, startPoint y: 114, endPoint x: 401, endPoint y: 162, distance: 48.2
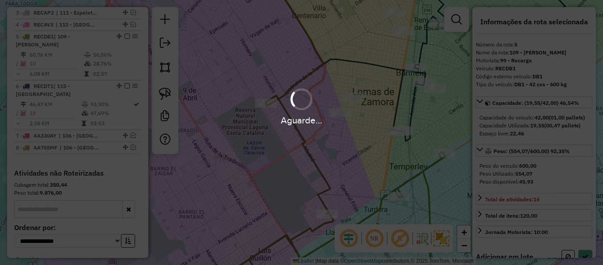
select select "**********"
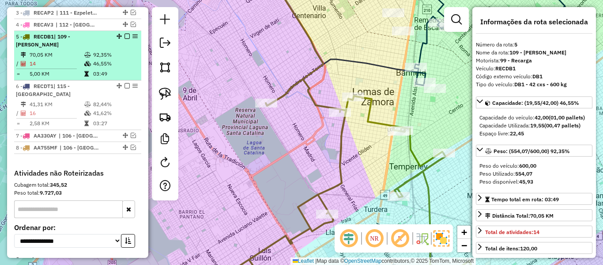
click at [125, 34] on em at bounding box center [127, 36] width 5 height 5
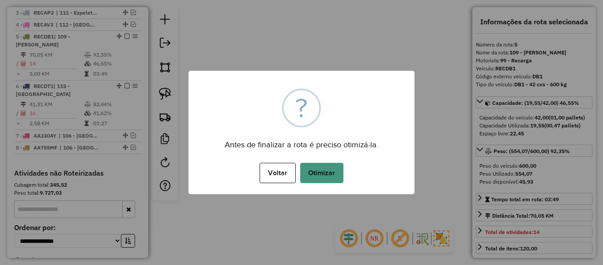
click at [328, 168] on button "Otimizar" at bounding box center [321, 173] width 43 height 20
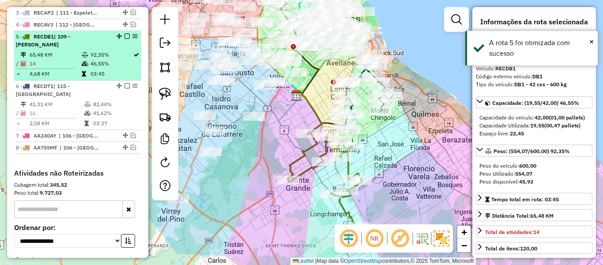
click at [125, 34] on em at bounding box center [127, 36] width 5 height 5
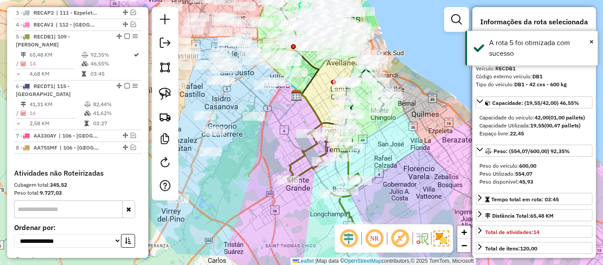
scroll to position [425, 0]
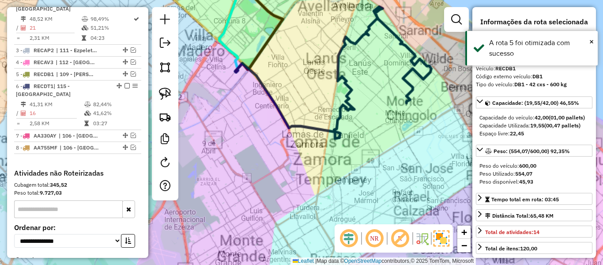
click at [376, 122] on div "Rota 6 - Placa RECDT1 487002 - Andres Roberto Ghosn Janela de atendimento Grade…" at bounding box center [301, 132] width 603 height 265
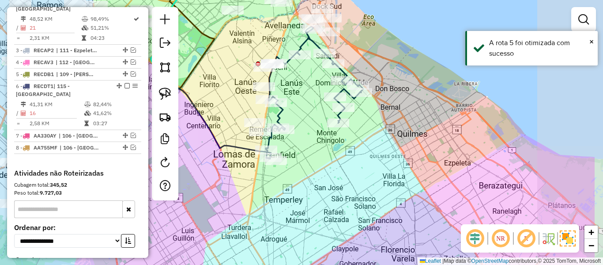
drag, startPoint x: 338, startPoint y: 149, endPoint x: 306, endPoint y: 156, distance: 33.0
click at [306, 155] on div "Janela de atendimento Grade de atendimento Capacidade Transportadoras Veículos …" at bounding box center [301, 132] width 603 height 265
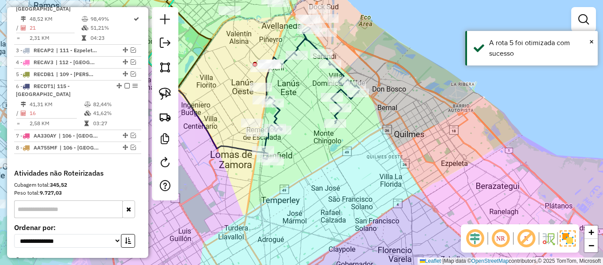
drag, startPoint x: 386, startPoint y: 146, endPoint x: 366, endPoint y: 176, distance: 35.8
click at [359, 208] on div "Janela de atendimento Grade de atendimento Capacidade Transportadoras Veículos …" at bounding box center [301, 132] width 603 height 265
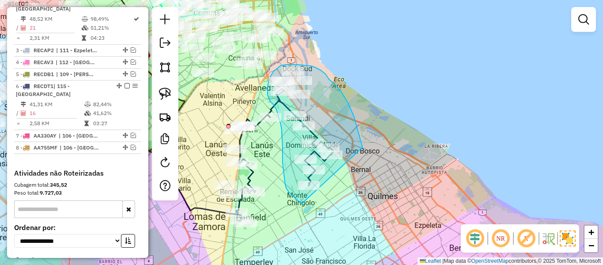
drag, startPoint x: 348, startPoint y: 103, endPoint x: 343, endPoint y: 179, distance: 76.2
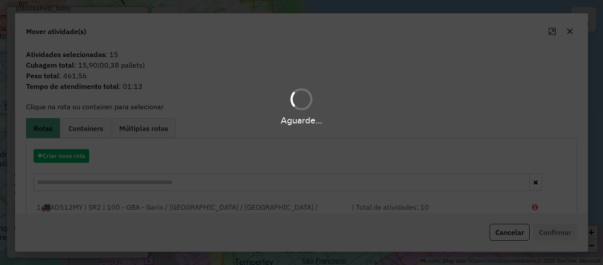
click at [76, 158] on div "Aguarde..." at bounding box center [301, 132] width 603 height 265
click at [76, 158] on hb-app "Aguarde... Pop-up bloqueado! Seu navegador bloqueou automáticamente a abertura …" at bounding box center [301, 132] width 603 height 265
click at [77, 156] on button "Criar nova rota" at bounding box center [62, 156] width 56 height 14
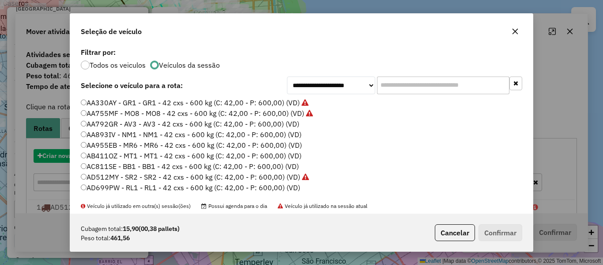
scroll to position [5, 3]
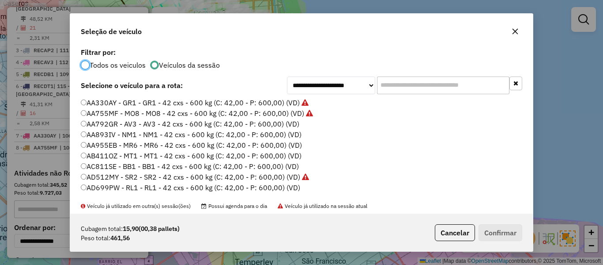
click at [290, 125] on label "AA792GR - AV3 - AV3 - 42 cxs - 600 kg (C: 42,00 - P: 600,00) (VD)" at bounding box center [190, 123] width 219 height 11
click at [494, 225] on button "Confirmar" at bounding box center [501, 232] width 44 height 17
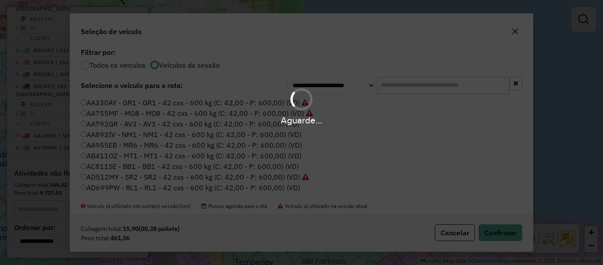
click at [494, 227] on div "Aguarde..." at bounding box center [301, 132] width 603 height 265
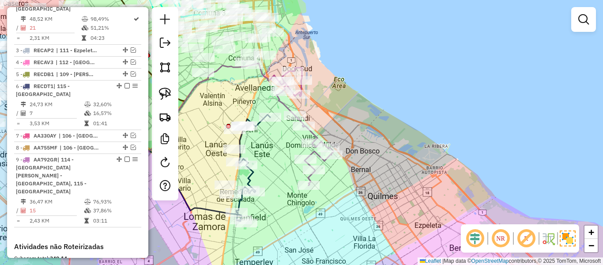
click at [314, 133] on icon at bounding box center [305, 126] width 57 height 117
select select "**********"
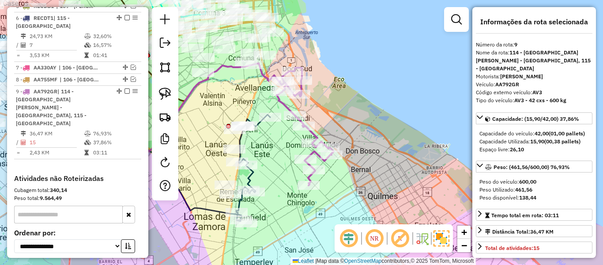
scroll to position [529, 0]
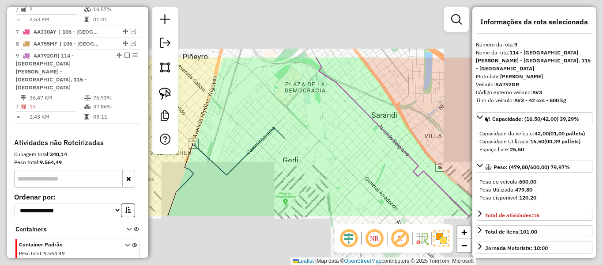
click at [336, 147] on div "Janela de atendimento Grade de atendimento Capacidade Transportadoras Veículos …" at bounding box center [301, 132] width 603 height 265
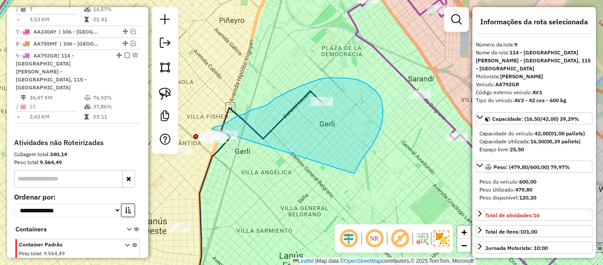
drag, startPoint x: 383, startPoint y: 107, endPoint x: 223, endPoint y: 149, distance: 165.3
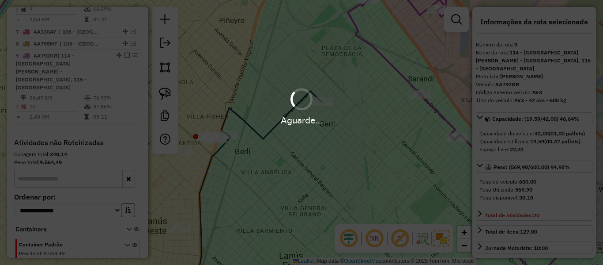
select select "**********"
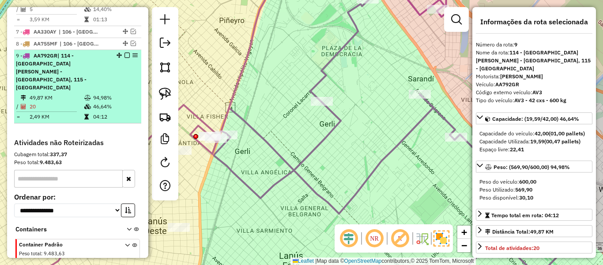
click at [127, 53] on div at bounding box center [124, 55] width 27 height 5
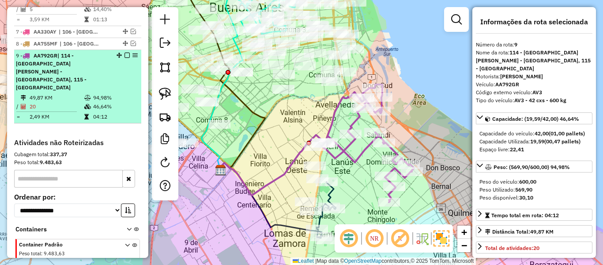
click at [123, 50] on li "9 - AA792GR | 114 - Villa Cristóbal Colon - Isla Maciel, 115 - San José - Plaza…" at bounding box center [77, 86] width 127 height 73
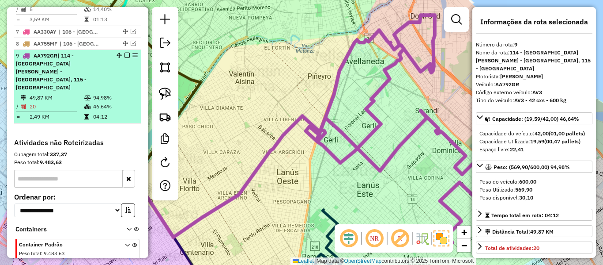
click at [125, 53] on em at bounding box center [127, 55] width 5 height 5
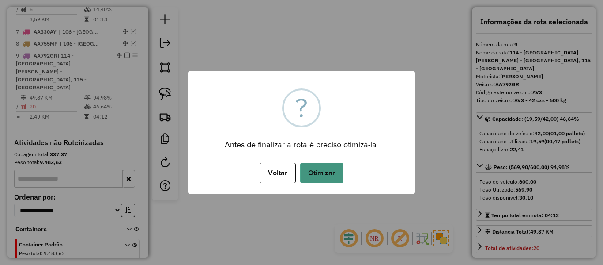
click at [324, 175] on button "Otimizar" at bounding box center [321, 173] width 43 height 20
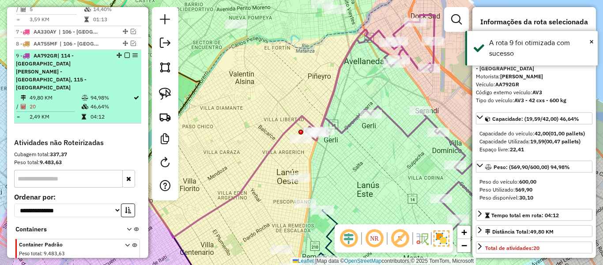
click at [125, 53] on em at bounding box center [127, 55] width 5 height 5
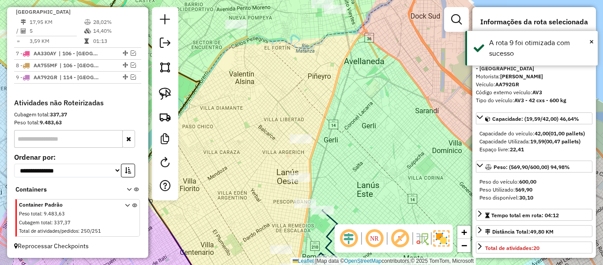
scroll to position [484, 0]
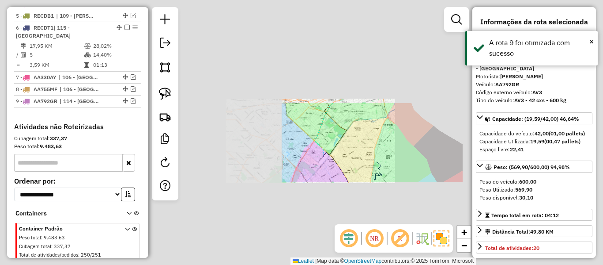
click at [393, 152] on div "Janela de atendimento Grade de atendimento Capacidade Transportadoras Veículos …" at bounding box center [301, 132] width 603 height 265
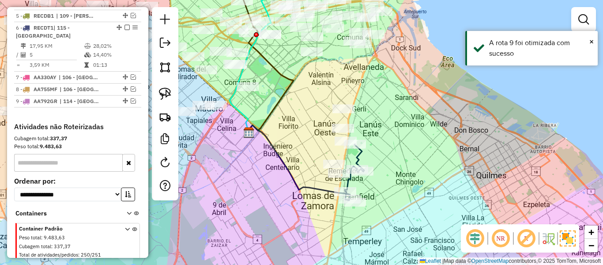
click at [361, 159] on icon at bounding box center [354, 172] width 19 height 56
select select "**********"
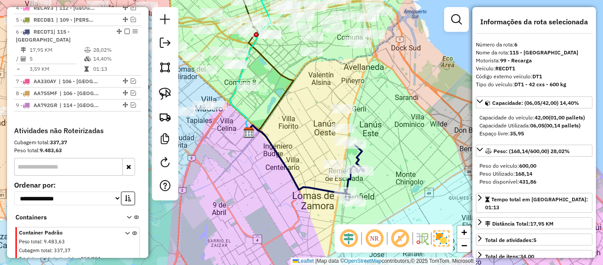
scroll to position [475, 0]
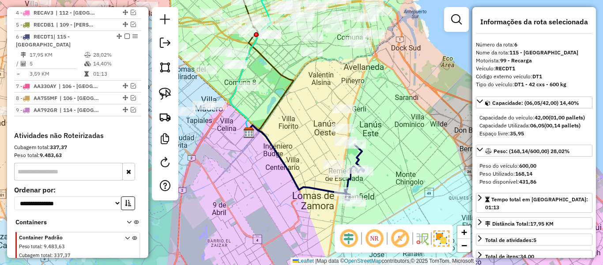
drag, startPoint x: 377, startPoint y: 165, endPoint x: 350, endPoint y: 137, distance: 38.1
click at [350, 137] on div "Janela de atendimento Grade de atendimento Capacidade Transportadoras Veículos …" at bounding box center [301, 132] width 603 height 265
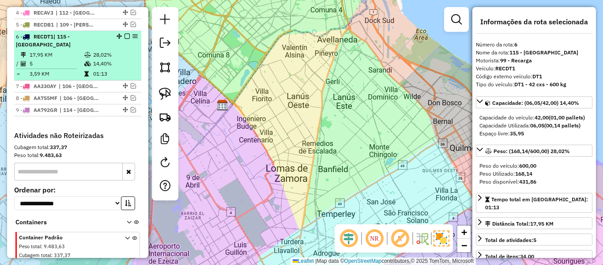
click at [114, 50] on td "28,02%" at bounding box center [115, 54] width 45 height 9
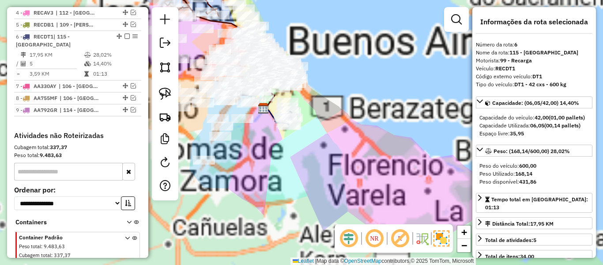
scroll to position [484, 0]
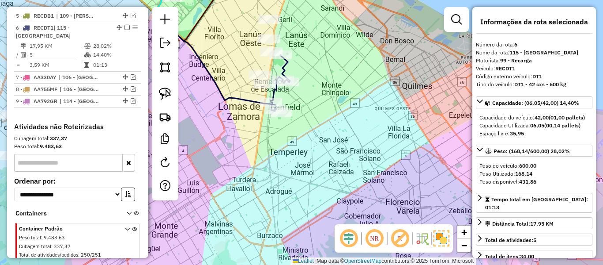
click at [284, 67] on icon at bounding box center [280, 83] width 19 height 56
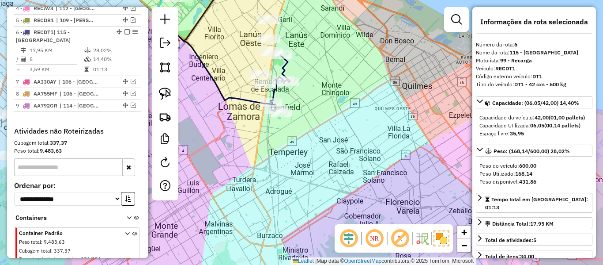
scroll to position [475, 0]
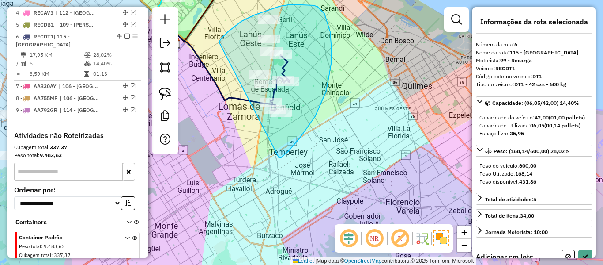
drag, startPoint x: 315, startPoint y: 116, endPoint x: 230, endPoint y: 77, distance: 93.7
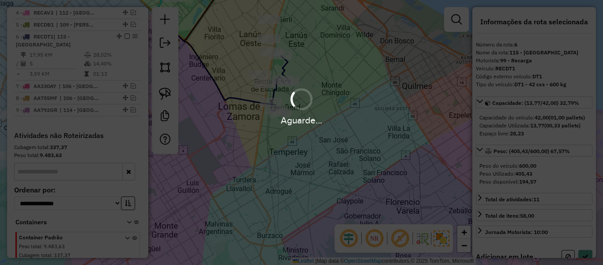
select select "**********"
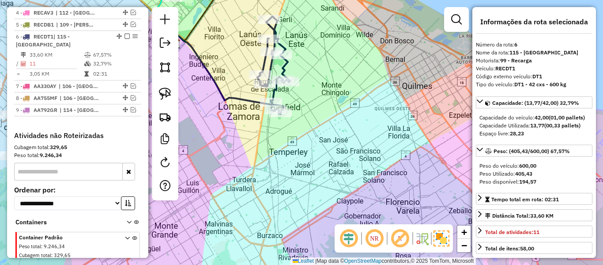
click at [281, 67] on icon at bounding box center [274, 65] width 33 height 98
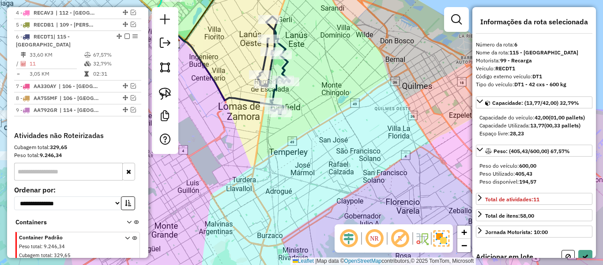
drag, startPoint x: 338, startPoint y: 202, endPoint x: 326, endPoint y: 174, distance: 30.3
click at [338, 202] on div "Janela de atendimento Grade de atendimento Capacidade Transportadoras Veículos …" at bounding box center [301, 132] width 603 height 265
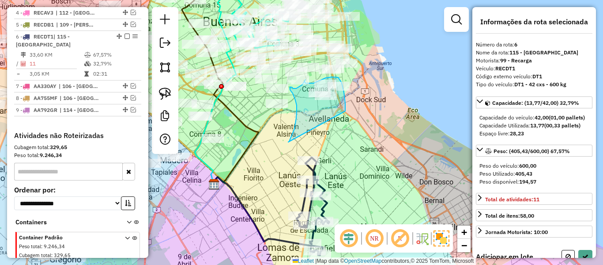
drag, startPoint x: 288, startPoint y: 142, endPoint x: 340, endPoint y: 123, distance: 54.6
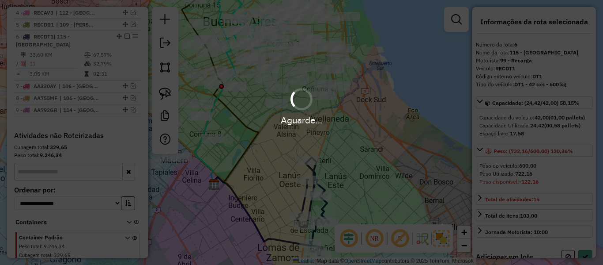
select select "**********"
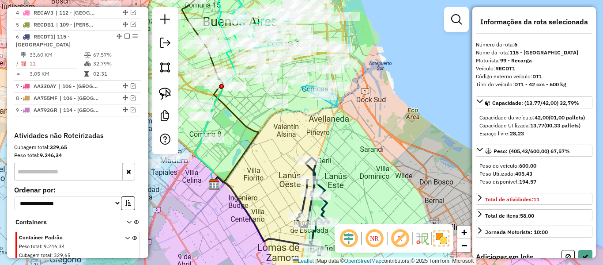
drag, startPoint x: 337, startPoint y: 106, endPoint x: 283, endPoint y: 120, distance: 56.0
drag, startPoint x: 290, startPoint y: 111, endPoint x: 292, endPoint y: 138, distance: 27.0
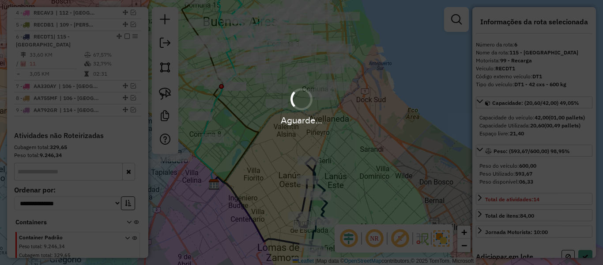
select select "**********"
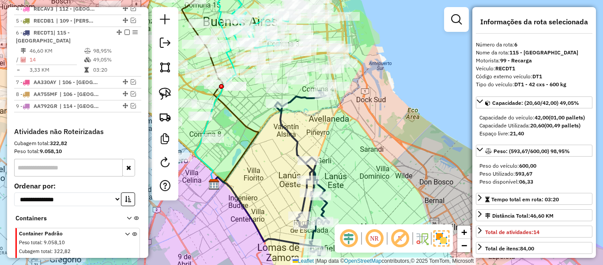
scroll to position [473, 0]
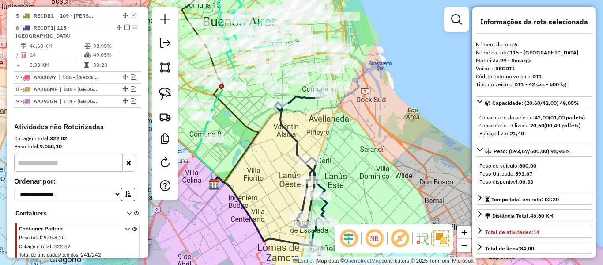
click at [289, 118] on div "Janela de atendimento Grade de atendimento Capacidade Transportadoras Veículos …" at bounding box center [301, 132] width 603 height 265
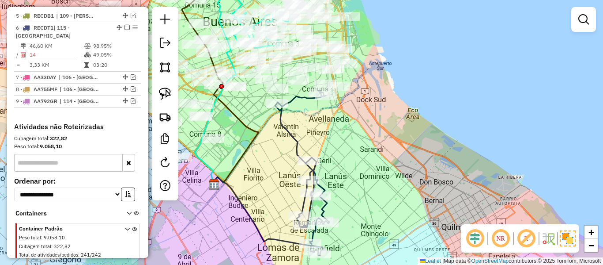
click at [286, 122] on icon at bounding box center [302, 173] width 54 height 164
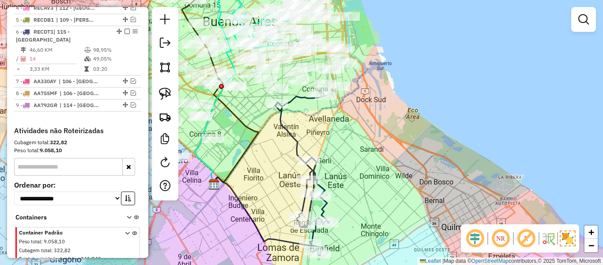
select select "**********"
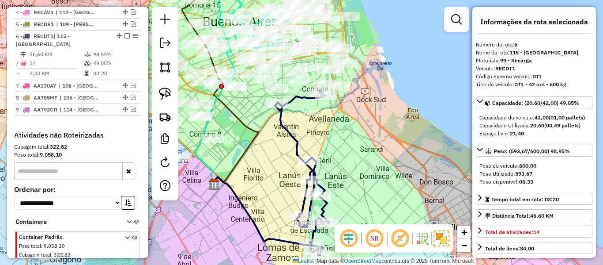
scroll to position [464, 0]
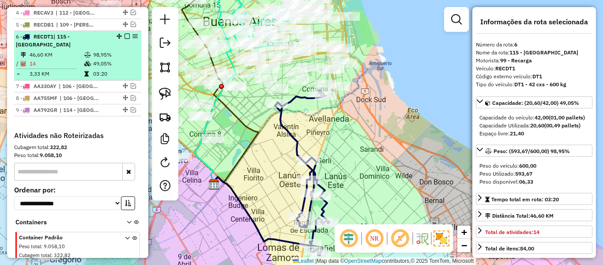
click at [126, 34] on em at bounding box center [127, 36] width 5 height 5
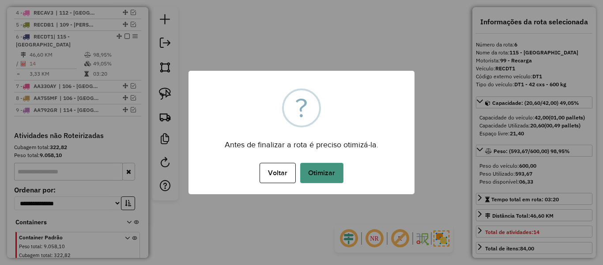
drag, startPoint x: 331, startPoint y: 155, endPoint x: 329, endPoint y: 163, distance: 8.1
click at [331, 155] on div "× ? Antes de finalizar a rota é preciso otimizá-la. Voltar No Otimizar" at bounding box center [302, 132] width 226 height 123
click at [329, 163] on button "Otimizar" at bounding box center [321, 173] width 43 height 20
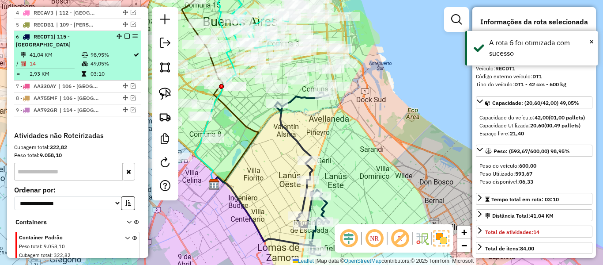
click at [125, 34] on em at bounding box center [127, 36] width 5 height 5
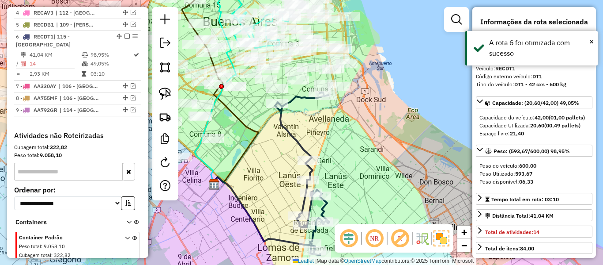
scroll to position [435, 0]
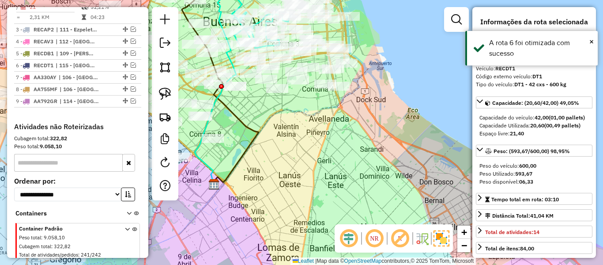
click at [380, 150] on div "Janela de atendimento Grade de atendimento Capacidade Transportadoras Veículos …" at bounding box center [301, 132] width 603 height 265
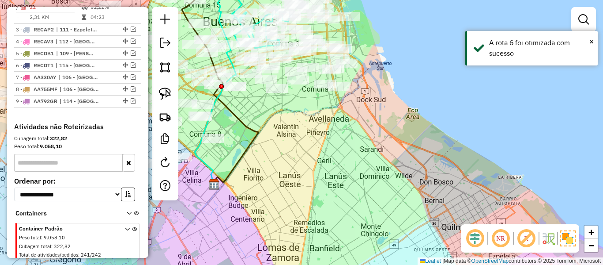
drag, startPoint x: 349, startPoint y: 144, endPoint x: 483, endPoint y: 208, distance: 148.4
click at [482, 207] on div "Janela de atendimento Grade de atendimento Capacidade Transportadoras Veículos …" at bounding box center [301, 132] width 603 height 265
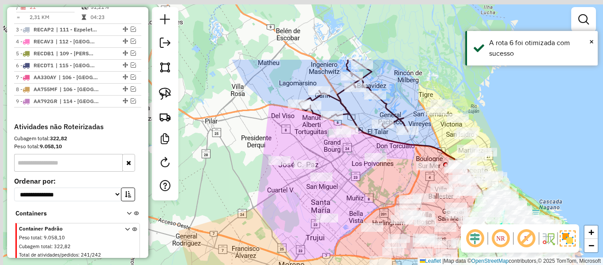
drag, startPoint x: 472, startPoint y: 121, endPoint x: 510, endPoint y: 159, distance: 53.7
click at [510, 159] on div "Janela de atendimento Grade de atendimento Capacidade Transportadoras Veículos …" at bounding box center [301, 132] width 603 height 265
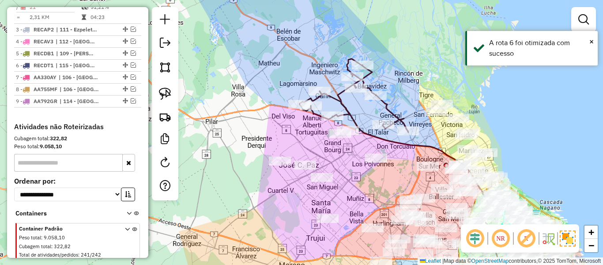
click at [394, 113] on icon at bounding box center [354, 95] width 109 height 73
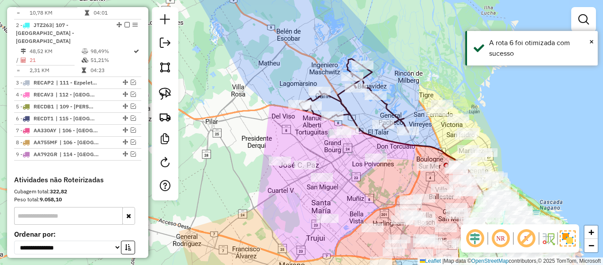
select select "**********"
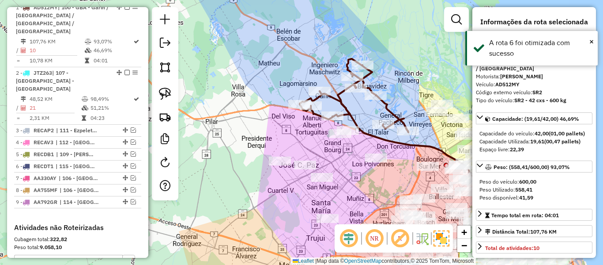
scroll to position [329, 0]
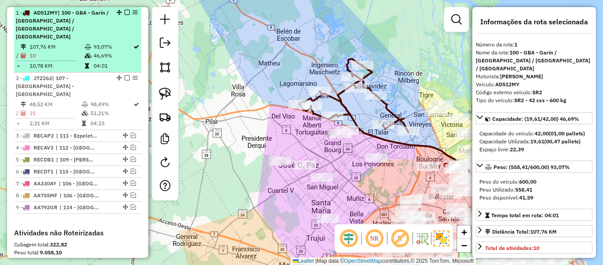
click at [79, 51] on td "10" at bounding box center [56, 55] width 55 height 9
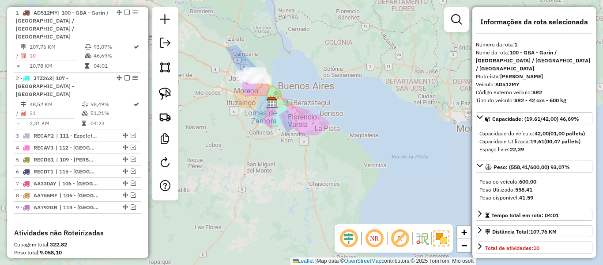
drag, startPoint x: 258, startPoint y: 100, endPoint x: 296, endPoint y: 111, distance: 39.9
click at [296, 115] on div "Janela de atendimento Grade de atendimento Capacidade Transportadoras Veículos …" at bounding box center [301, 132] width 603 height 265
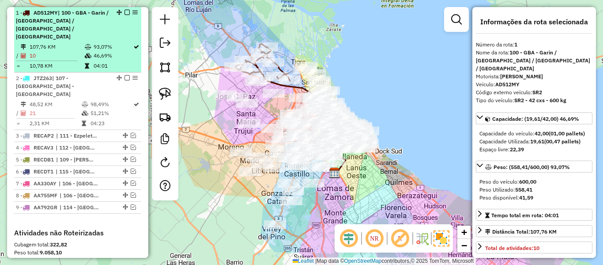
click at [125, 10] on em at bounding box center [127, 12] width 5 height 5
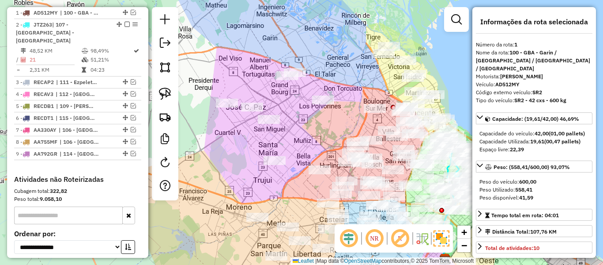
drag, startPoint x: 285, startPoint y: 83, endPoint x: 343, endPoint y: 85, distance: 57.9
click at [343, 85] on div "Janela de atendimento Grade de atendimento Capacidade Transportadoras Veículos …" at bounding box center [301, 132] width 603 height 265
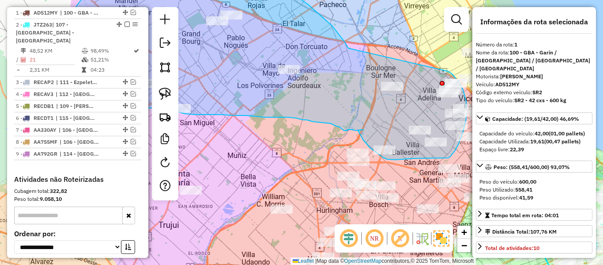
drag, startPoint x: 254, startPoint y: 41, endPoint x: 385, endPoint y: 83, distance: 137.2
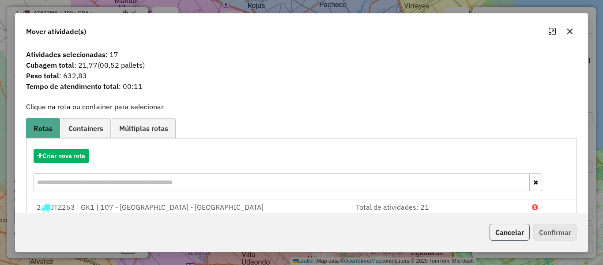
click at [515, 233] on button "Cancelar" at bounding box center [510, 231] width 40 height 17
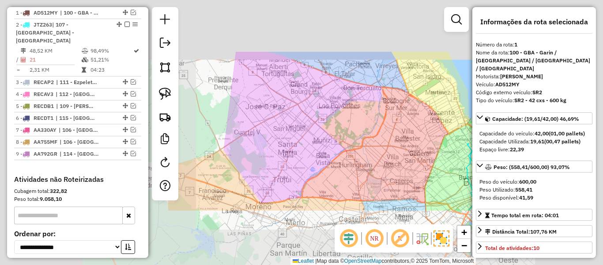
click at [346, 144] on div "Janela de atendimento Grade de atendimento Capacidade Transportadoras Veículos …" at bounding box center [301, 132] width 603 height 265
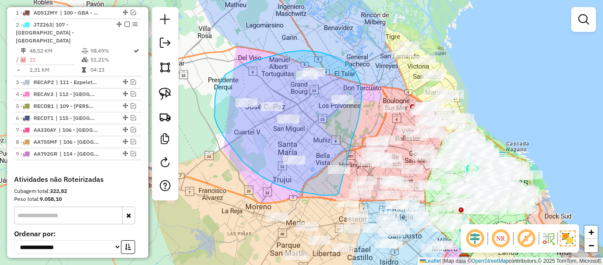
drag, startPoint x: 352, startPoint y: 142, endPoint x: 340, endPoint y: 189, distance: 48.2
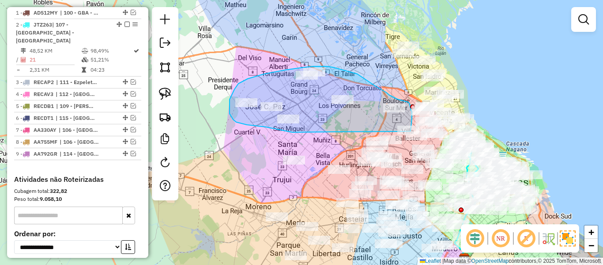
click at [407, 134] on div "Janela de atendimento Grade de atendimento Capacidade Transportadoras Veículos …" at bounding box center [301, 132] width 603 height 265
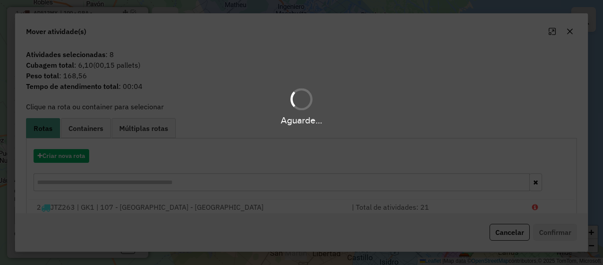
click at [77, 157] on div "Aguarde..." at bounding box center [301, 132] width 603 height 265
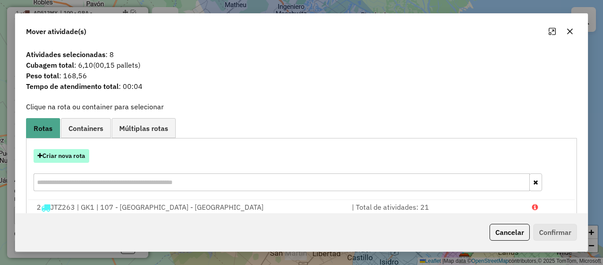
click at [80, 159] on button "Criar nova rota" at bounding box center [62, 156] width 56 height 14
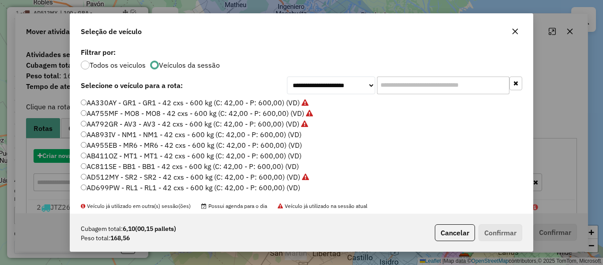
scroll to position [5, 3]
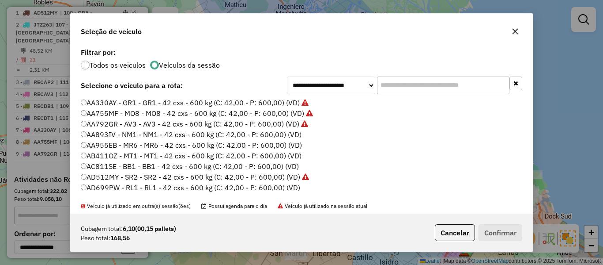
click at [279, 137] on label "AA893IV - NM1 - NM1 - 42 cxs - 600 kg (C: 42,00 - P: 600,00) (VD)" at bounding box center [191, 134] width 221 height 11
click at [494, 247] on div "Cubagem total: 6,10 (00,15 pallets) Peso total: 168,56 Cancelar Confirmar" at bounding box center [301, 232] width 463 height 38
click at [495, 237] on button "Confirmar" at bounding box center [501, 232] width 44 height 17
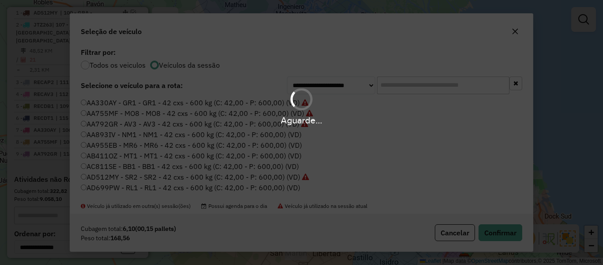
scroll to position [340, 0]
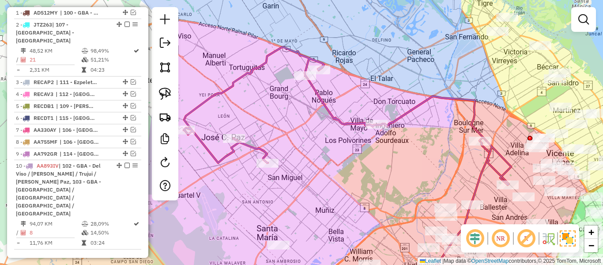
click at [421, 103] on icon at bounding box center [348, 116] width 328 height 138
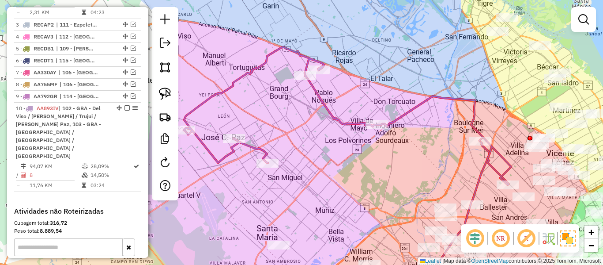
select select "**********"
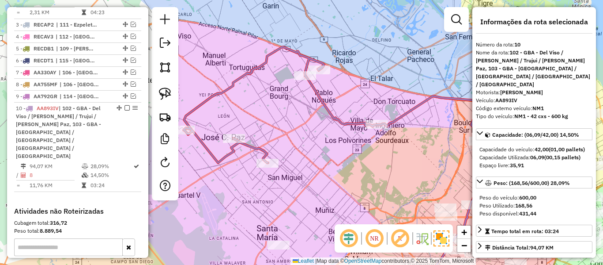
scroll to position [474, 0]
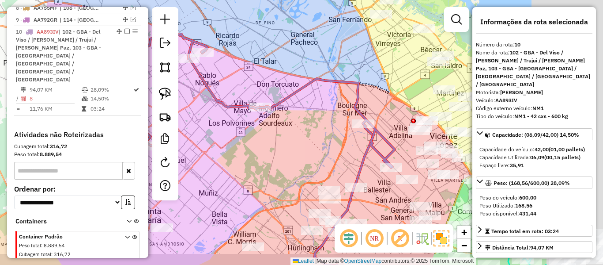
drag, startPoint x: 327, startPoint y: 126, endPoint x: 312, endPoint y: 125, distance: 15.1
click at [252, 114] on div "Janela de atendimento Grade de atendimento Capacidade Transportadoras Veículos …" at bounding box center [301, 132] width 603 height 265
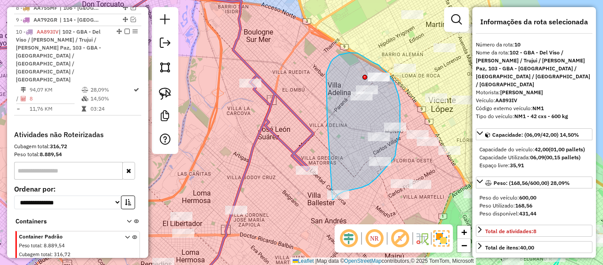
click at [327, 194] on div "Janela de atendimento Grade de atendimento Capacidade Transportadoras Veículos …" at bounding box center [301, 132] width 603 height 265
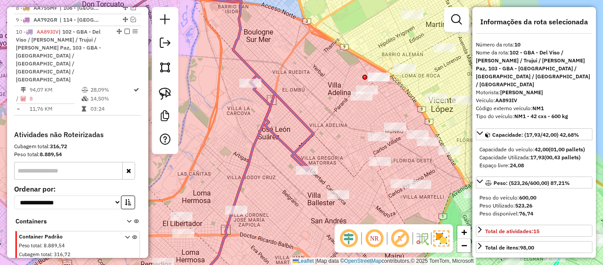
drag, startPoint x: 329, startPoint y: 148, endPoint x: 325, endPoint y: 143, distance: 7.2
click at [325, 143] on div "Janela de atendimento Grade de atendimento Capacidade Transportadoras Veículos …" at bounding box center [301, 132] width 603 height 265
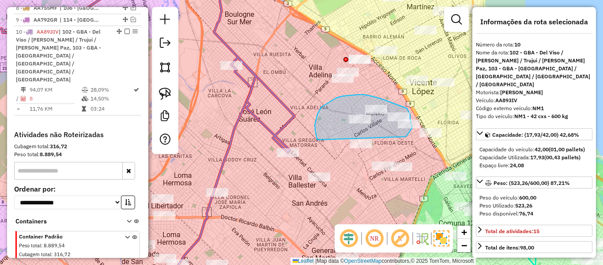
drag, startPoint x: 318, startPoint y: 114, endPoint x: 352, endPoint y: 157, distance: 55.6
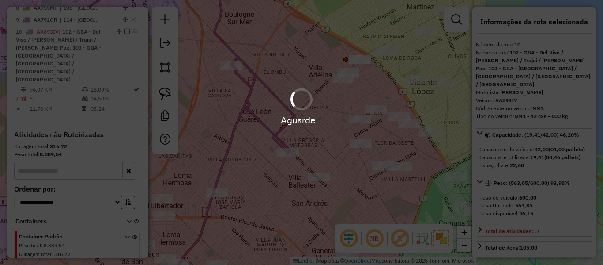
select select "**********"
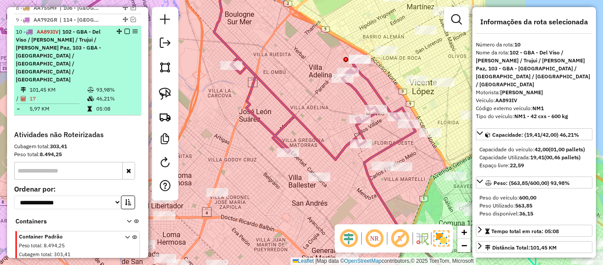
click at [125, 29] on em at bounding box center [127, 31] width 5 height 5
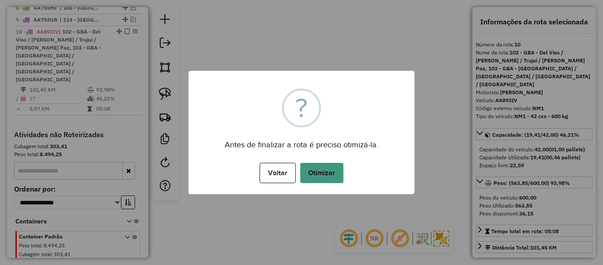
click at [321, 163] on button "Otimizar" at bounding box center [321, 173] width 43 height 20
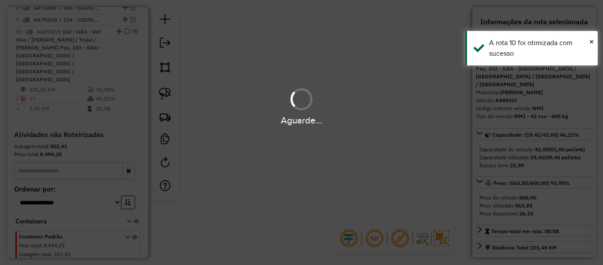
click at [324, 171] on div "Aguarde..." at bounding box center [301, 132] width 603 height 265
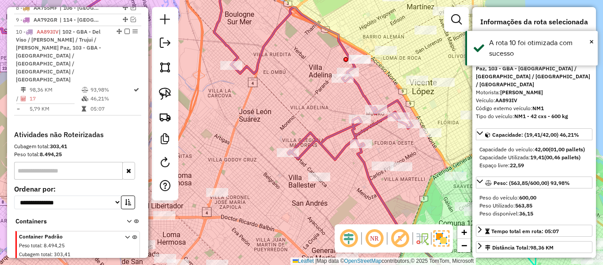
click at [125, 29] on em at bounding box center [127, 31] width 5 height 5
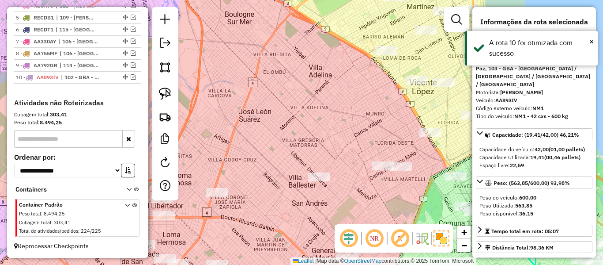
scroll to position [409, 0]
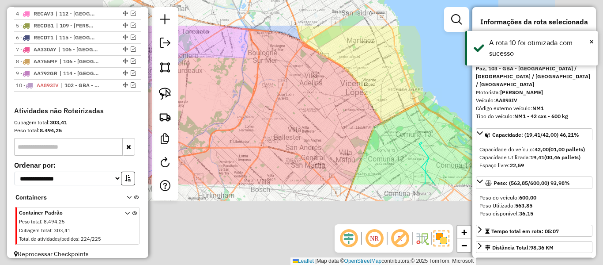
click at [321, 80] on div "Janela de atendimento Grade de atendimento Capacidade Transportadoras Veículos …" at bounding box center [301, 132] width 603 height 265
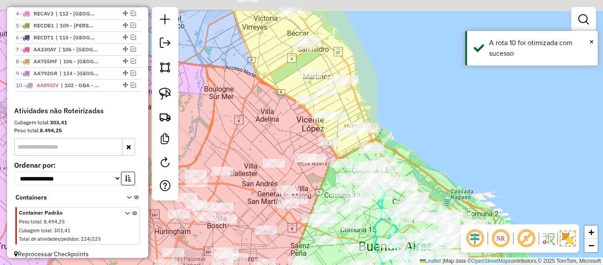
drag, startPoint x: 320, startPoint y: 77, endPoint x: 271, endPoint y: 110, distance: 59.4
click at [273, 116] on div "Janela de atendimento Grade de atendimento Capacidade Transportadoras Veículos …" at bounding box center [301, 132] width 603 height 265
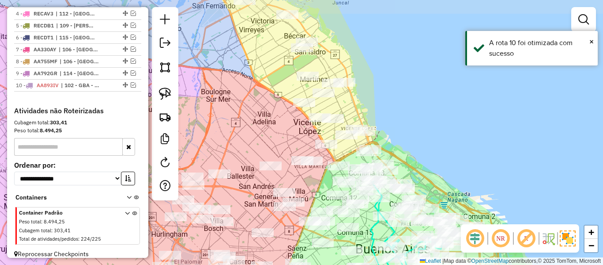
drag, startPoint x: 251, startPoint y: 50, endPoint x: 269, endPoint y: 129, distance: 81.4
click at [269, 129] on div "Janela de atendimento Grade de atendimento Capacidade Transportadoras Veículos …" at bounding box center [301, 132] width 603 height 265
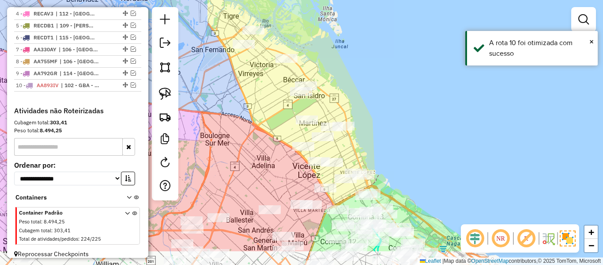
click at [246, 87] on div "Janela de atendimento Grade de atendimento Capacidade Transportadoras Veículos …" at bounding box center [301, 132] width 603 height 265
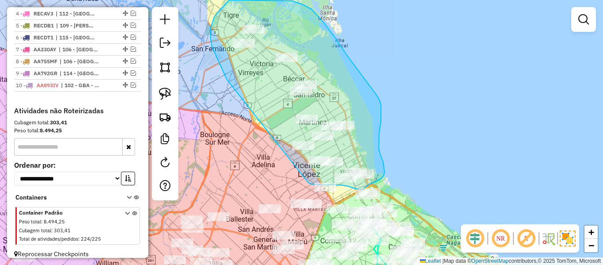
drag, startPoint x: 224, startPoint y: 74, endPoint x: 306, endPoint y: 178, distance: 131.8
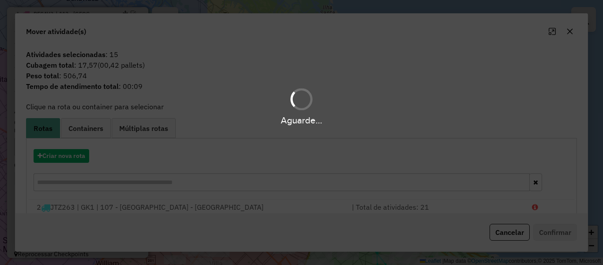
click at [75, 155] on hb-app "Aguarde... Pop-up bloqueado! Seu navegador bloqueou automáticamente a abertura …" at bounding box center [301, 132] width 603 height 265
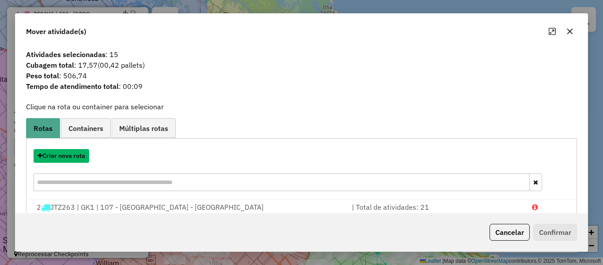
click at [75, 155] on button "Criar nova rota" at bounding box center [62, 156] width 56 height 14
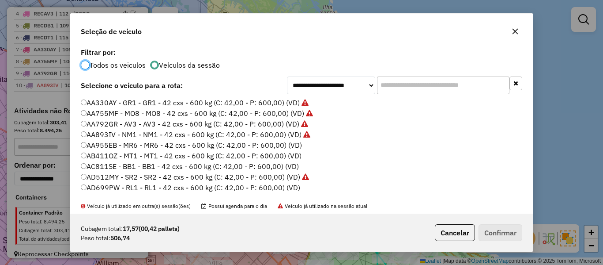
scroll to position [5, 3]
click at [288, 147] on label "AA955EB - MR6 - MR6 - 42 cxs - 600 kg (C: 42,00 - P: 600,00) (VD)" at bounding box center [191, 145] width 221 height 11
click at [503, 230] on button "Confirmar" at bounding box center [501, 232] width 44 height 17
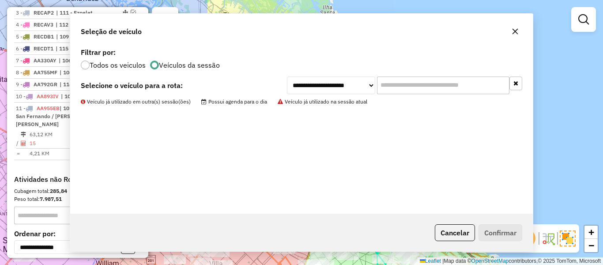
scroll to position [474, 0]
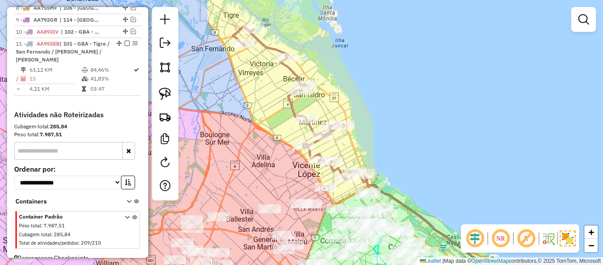
click at [294, 107] on icon at bounding box center [299, 104] width 133 height 156
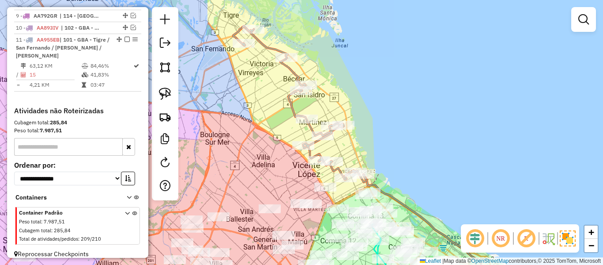
select select "**********"
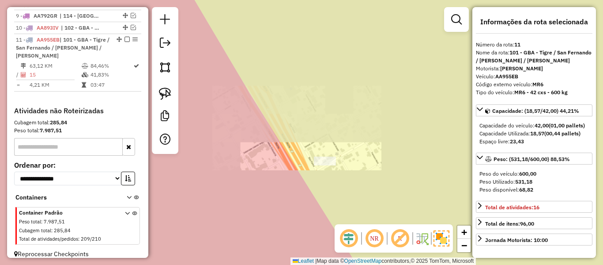
select select "**********"
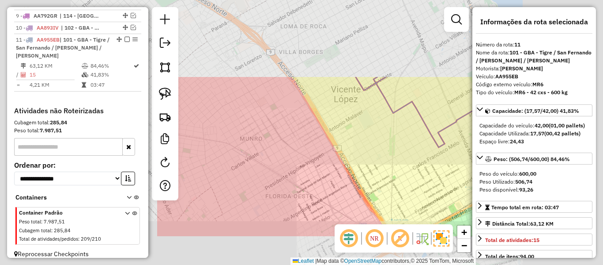
click at [405, 186] on div "Janela de atendimento Grade de atendimento Capacidade Transportadoras Veículos …" at bounding box center [301, 132] width 603 height 265
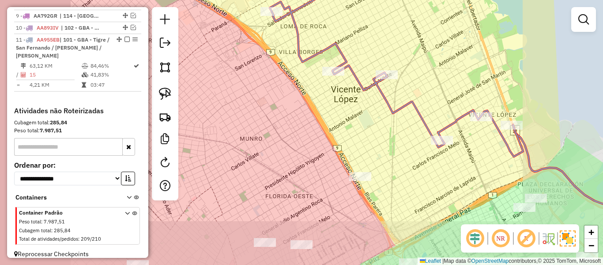
drag, startPoint x: 375, startPoint y: 176, endPoint x: 364, endPoint y: 155, distance: 23.3
click at [352, 170] on div "Janela de atendimento Grade de atendimento Capacidade Transportadoras Veículos …" at bounding box center [301, 132] width 603 height 265
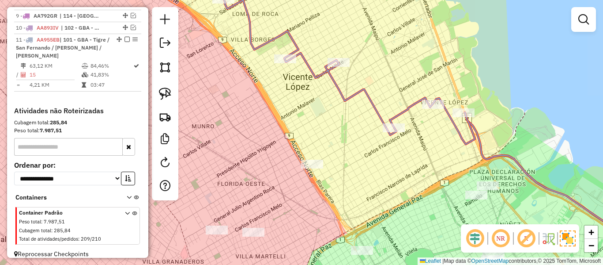
click at [371, 109] on icon at bounding box center [349, 58] width 254 height 170
select select "**********"
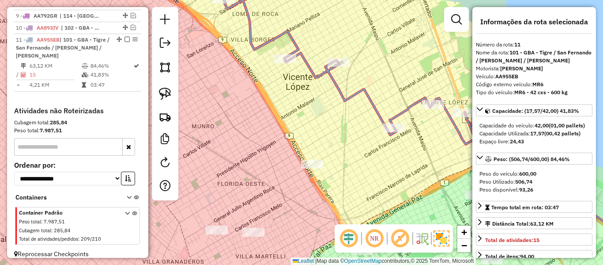
drag, startPoint x: 367, startPoint y: 167, endPoint x: 304, endPoint y: 114, distance: 82.8
click at [296, 105] on div "Janela de atendimento Grade de atendimento Capacidade Transportadoras Veículos …" at bounding box center [301, 132] width 603 height 265
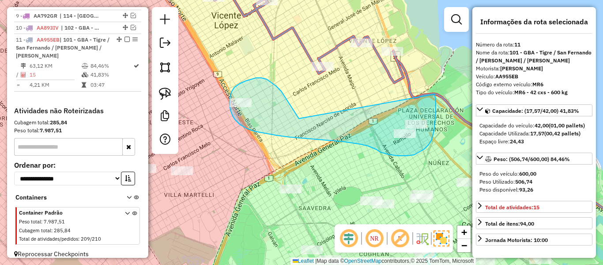
drag, startPoint x: 294, startPoint y: 110, endPoint x: 429, endPoint y: 91, distance: 136.5
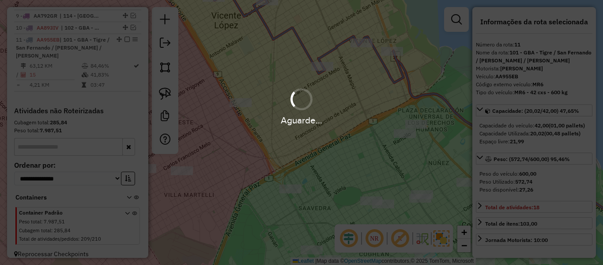
select select "**********"
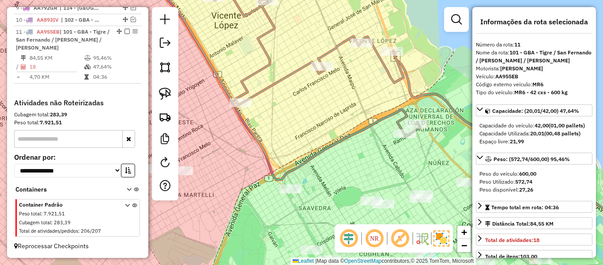
scroll to position [467, 0]
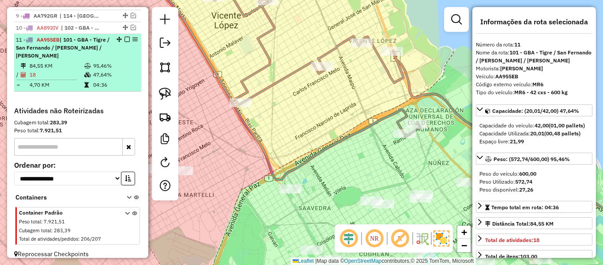
click at [125, 37] on em at bounding box center [127, 39] width 5 height 5
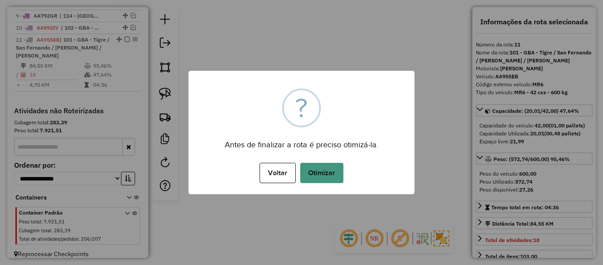
click at [337, 171] on button "Otimizar" at bounding box center [321, 173] width 43 height 20
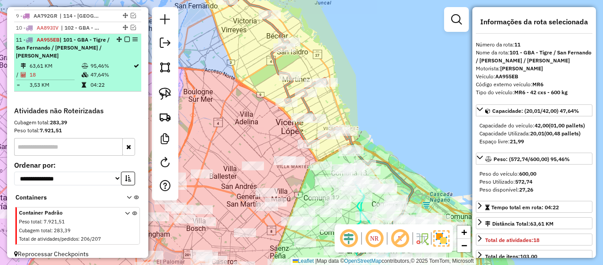
click at [125, 37] on em at bounding box center [127, 39] width 5 height 5
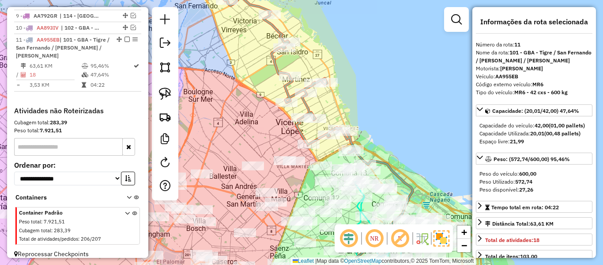
scroll to position [421, 0]
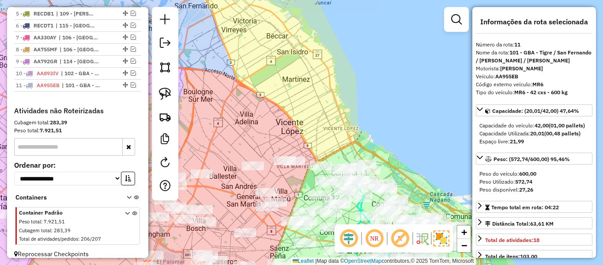
drag, startPoint x: 293, startPoint y: 129, endPoint x: 287, endPoint y: 130, distance: 6.7
click at [293, 128] on div "Janela de atendimento Grade de atendimento Capacidade Transportadoras Veículos …" at bounding box center [301, 132] width 603 height 265
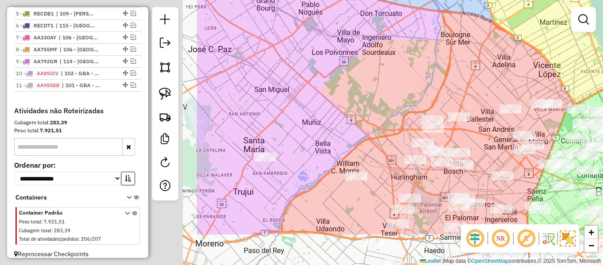
drag, startPoint x: 287, startPoint y: 130, endPoint x: 544, endPoint y: 73, distance: 263.7
click at [544, 73] on div "Janela de atendimento Grade de atendimento Capacidade Transportadoras Veículos …" at bounding box center [301, 132] width 603 height 265
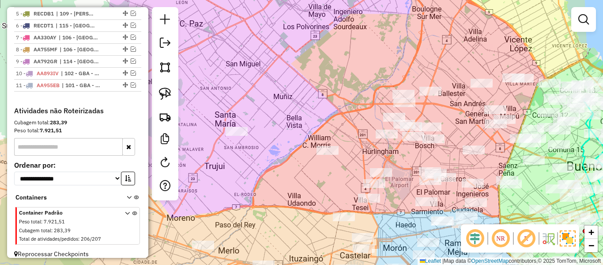
drag, startPoint x: 437, startPoint y: 66, endPoint x: 424, endPoint y: 45, distance: 25.1
click at [424, 45] on div "Janela de atendimento Grade de atendimento Capacidade Transportadoras Veículos …" at bounding box center [301, 132] width 603 height 265
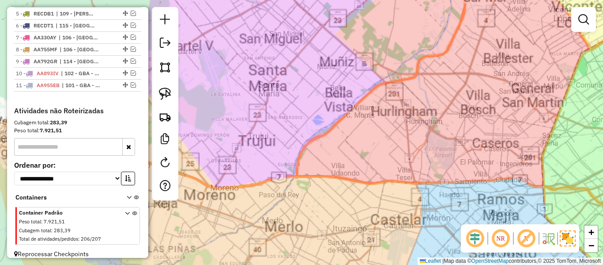
click at [379, 65] on div "Janela de atendimento Grade de atendimento Capacidade Transportadoras Veículos …" at bounding box center [301, 132] width 603 height 265
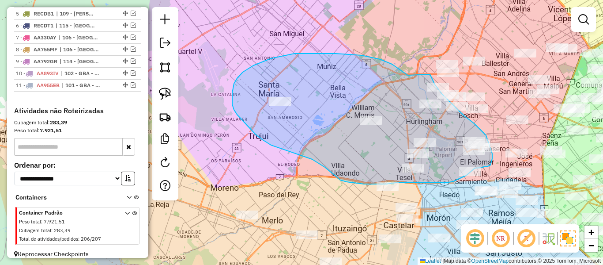
drag, startPoint x: 400, startPoint y: 69, endPoint x: 419, endPoint y: 67, distance: 19.1
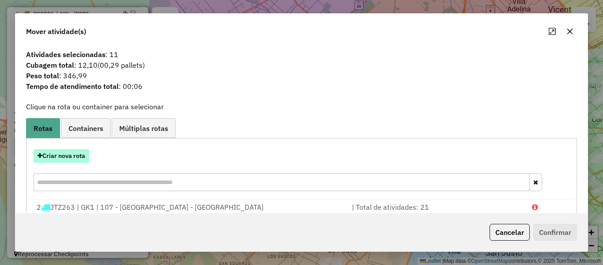
click at [83, 154] on button "Criar nova rota" at bounding box center [62, 156] width 56 height 14
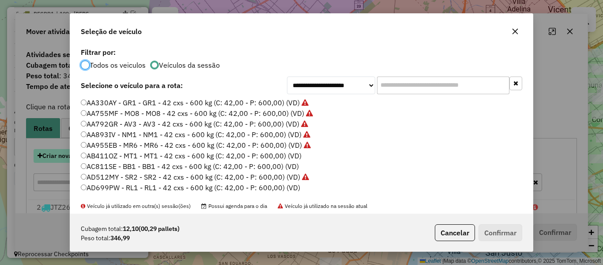
scroll to position [5, 3]
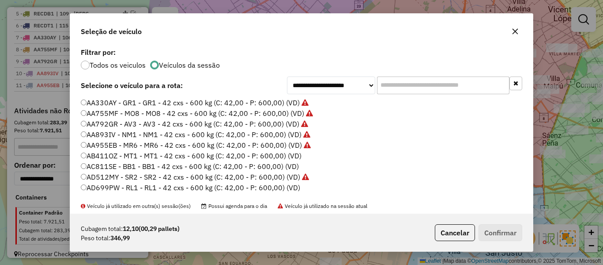
click at [288, 155] on label "AB411OZ - MT1 - MT1 - 42 cxs - 600 kg (C: 42,00 - P: 600,00) (VD)" at bounding box center [191, 155] width 221 height 11
click at [491, 226] on button "Confirmar" at bounding box center [501, 232] width 44 height 17
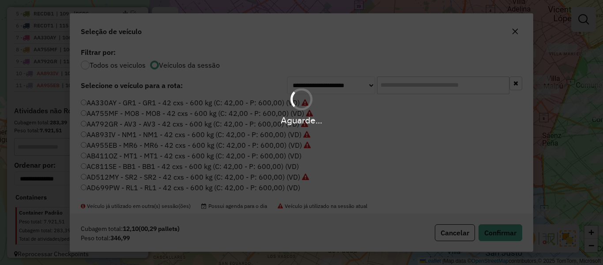
scroll to position [478, 0]
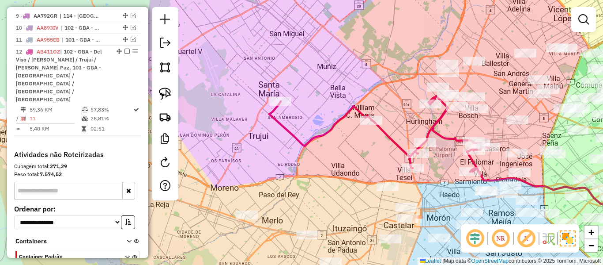
click at [332, 117] on div "Janela de atendimento Grade de atendimento Capacidade Transportadoras Veículos …" at bounding box center [301, 132] width 603 height 265
click at [336, 120] on icon at bounding box center [379, 134] width 220 height 76
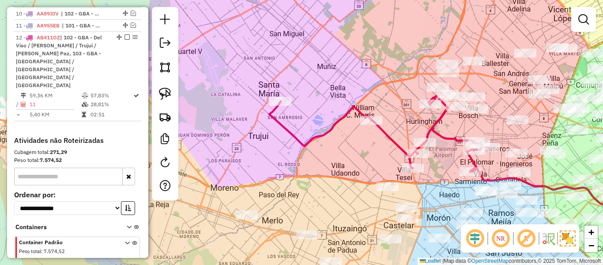
select select "**********"
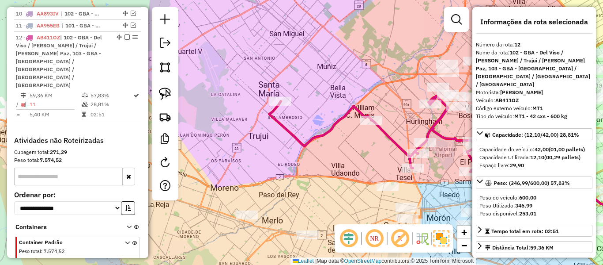
scroll to position [498, 0]
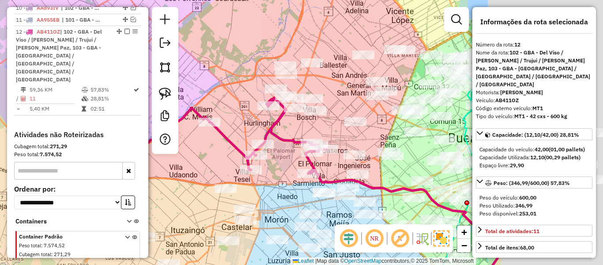
click at [180, 139] on div "Janela de atendimento Grade de atendimento Capacidade Transportadoras Veículos …" at bounding box center [301, 132] width 603 height 265
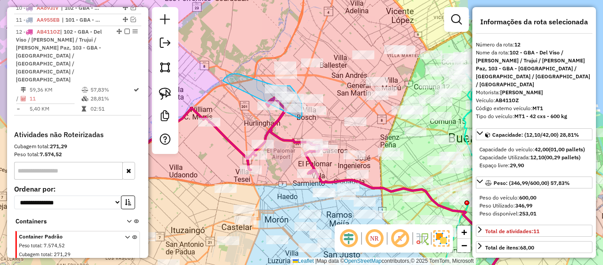
drag, startPoint x: 232, startPoint y: 74, endPoint x: 295, endPoint y: 125, distance: 81.7
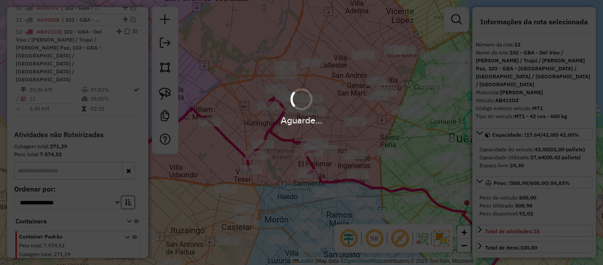
select select "**********"
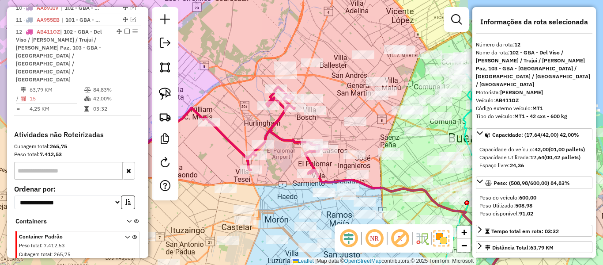
click at [275, 121] on icon at bounding box center [217, 130] width 220 height 87
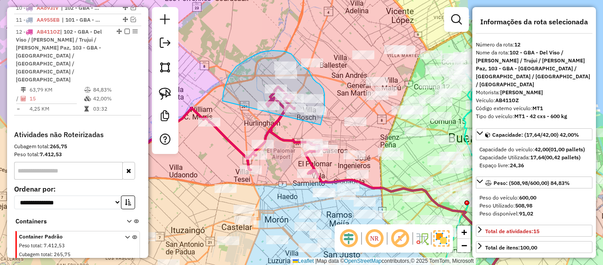
drag, startPoint x: 223, startPoint y: 101, endPoint x: 311, endPoint y: 131, distance: 93.0
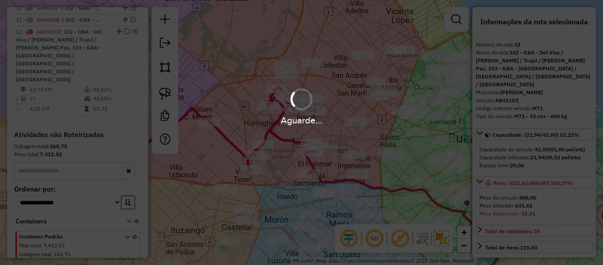
select select "**********"
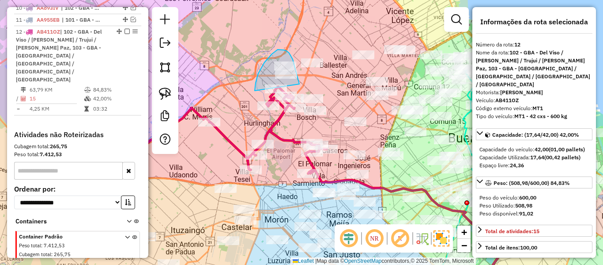
drag, startPoint x: 299, startPoint y: 81, endPoint x: 255, endPoint y: 91, distance: 44.7
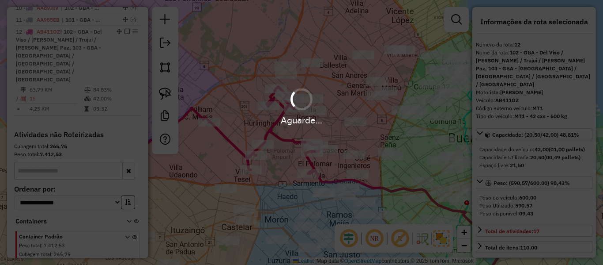
select select "**********"
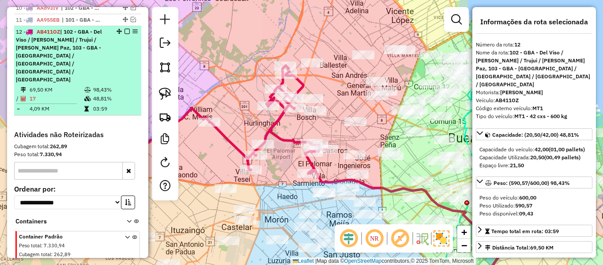
click at [126, 29] on em at bounding box center [127, 31] width 5 height 5
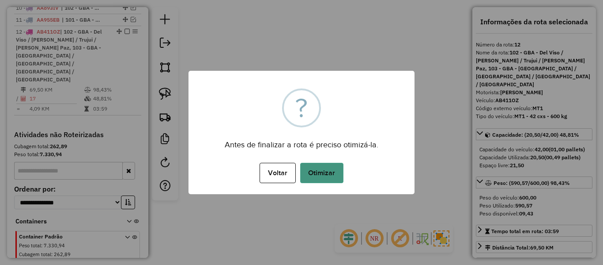
click at [314, 174] on button "Otimizar" at bounding box center [321, 173] width 43 height 20
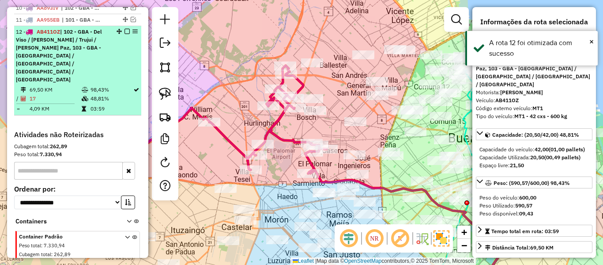
click at [125, 29] on em at bounding box center [127, 31] width 5 height 5
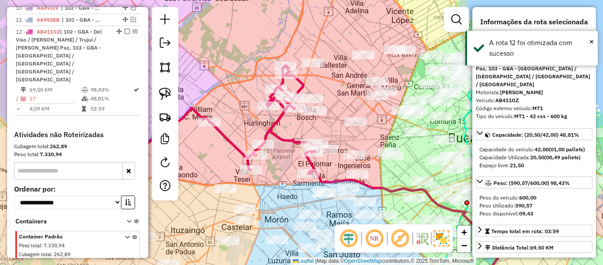
scroll to position [433, 0]
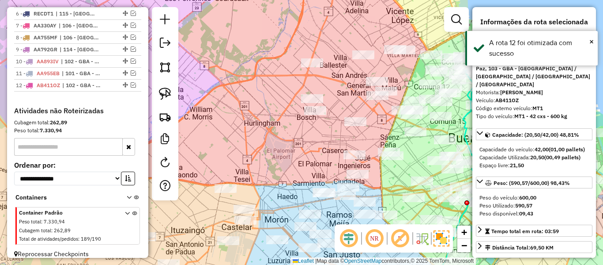
click at [242, 93] on div "Janela de atendimento Grade de atendimento Capacidade Transportadoras Veículos …" at bounding box center [301, 132] width 603 height 265
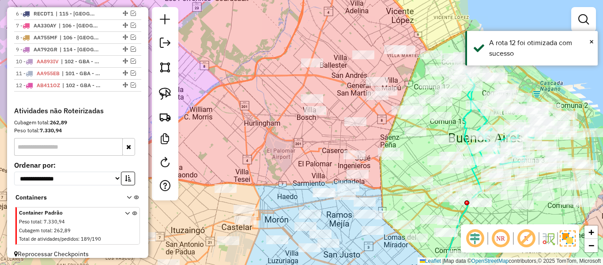
drag, startPoint x: 272, startPoint y: 107, endPoint x: 229, endPoint y: 121, distance: 44.7
click at [229, 121] on div "Janela de atendimento Grade de atendimento Capacidade Transportadoras Veículos …" at bounding box center [301, 132] width 603 height 265
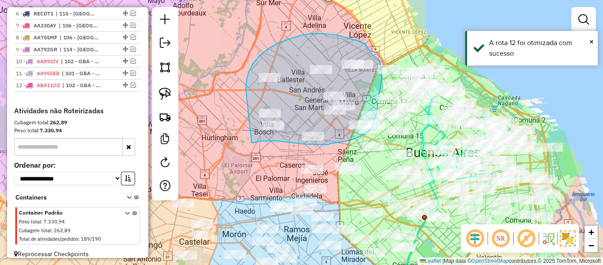
drag, startPoint x: 246, startPoint y: 87, endPoint x: 251, endPoint y: 143, distance: 55.5
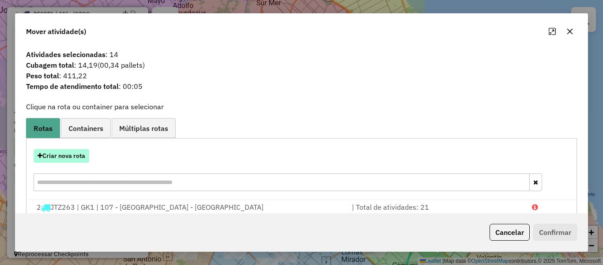
click at [79, 152] on button "Criar nova rota" at bounding box center [62, 156] width 56 height 14
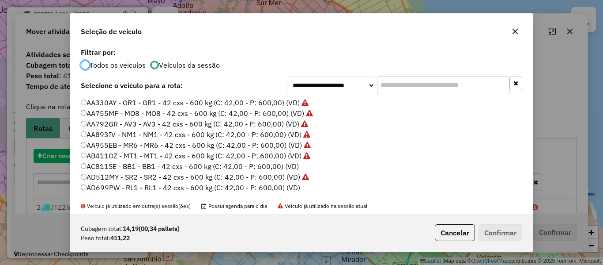
scroll to position [5, 3]
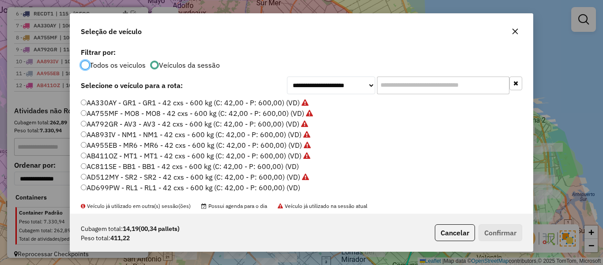
click at [293, 167] on label "AC811SE - BB1 - BB1 - 42 cxs - 600 kg (C: 42,00 - P: 600,00) (VD)" at bounding box center [190, 166] width 218 height 11
click at [495, 232] on button "Confirmar" at bounding box center [501, 232] width 44 height 17
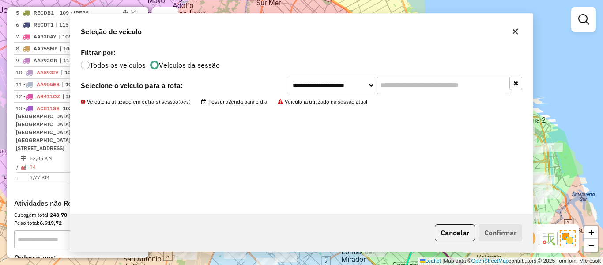
scroll to position [498, 0]
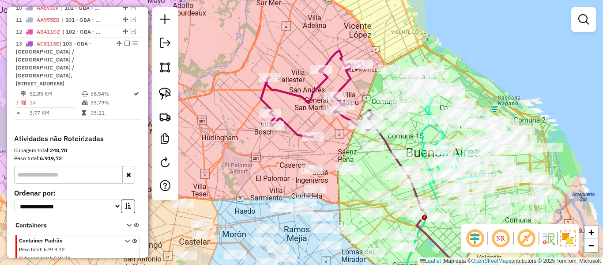
click at [285, 124] on icon at bounding box center [317, 93] width 112 height 87
select select "**********"
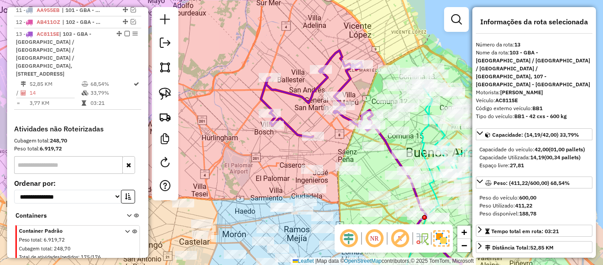
scroll to position [510, 0]
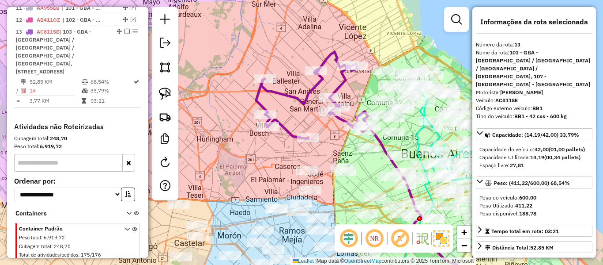
drag, startPoint x: 294, startPoint y: 121, endPoint x: 251, endPoint y: 129, distance: 43.6
click at [251, 129] on div "Janela de atendimento Grade de atendimento Capacidade Transportadoras Veículos …" at bounding box center [301, 132] width 603 height 265
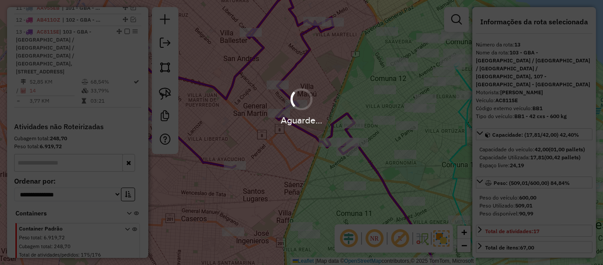
select select "**********"
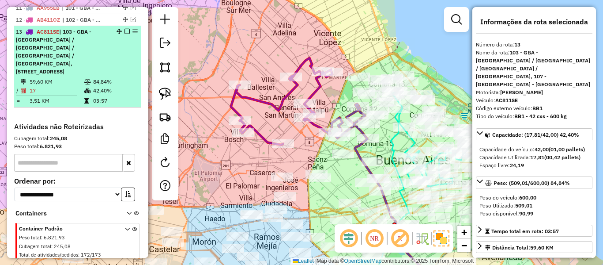
click at [126, 29] on em at bounding box center [127, 31] width 5 height 5
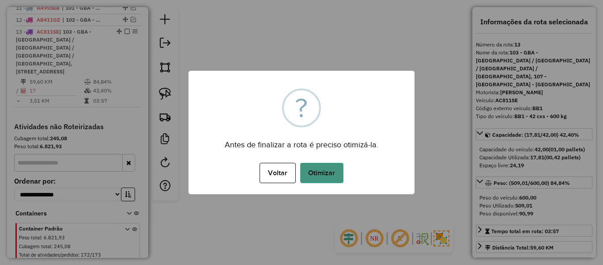
click at [311, 173] on button "Otimizar" at bounding box center [321, 173] width 43 height 20
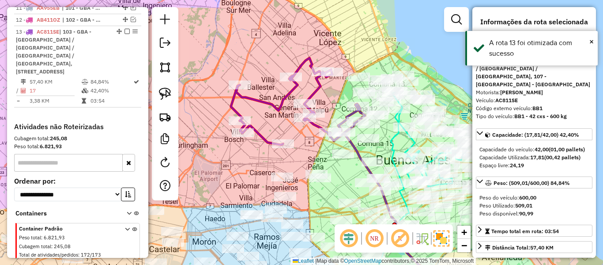
click at [316, 87] on icon at bounding box center [298, 101] width 134 height 87
click at [125, 29] on em at bounding box center [127, 31] width 5 height 5
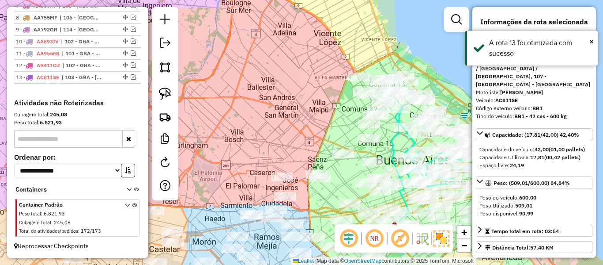
scroll to position [456, 0]
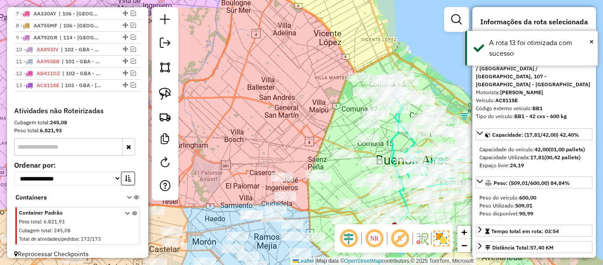
click at [205, 66] on div "Janela de atendimento Grade de atendimento Capacidade Transportadoras Veículos …" at bounding box center [301, 132] width 603 height 265
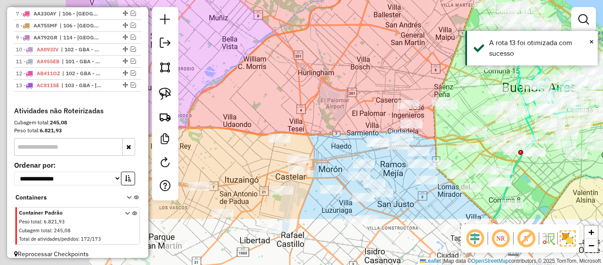
drag, startPoint x: 232, startPoint y: 125, endPoint x: 339, endPoint y: 81, distance: 115.5
click at [359, 52] on div "Janela de atendimento Grade de atendimento Capacidade Transportadoras Veículos …" at bounding box center [301, 132] width 603 height 265
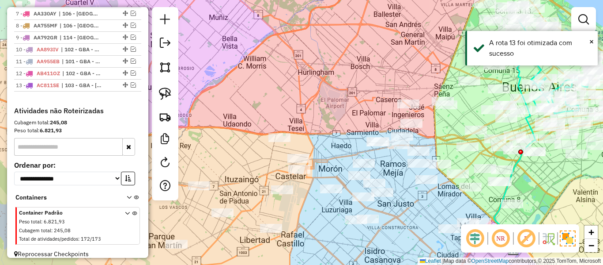
click at [373, 60] on div "Janela de atendimento Grade de atendimento Capacidade Transportadoras Veículos …" at bounding box center [301, 132] width 603 height 265
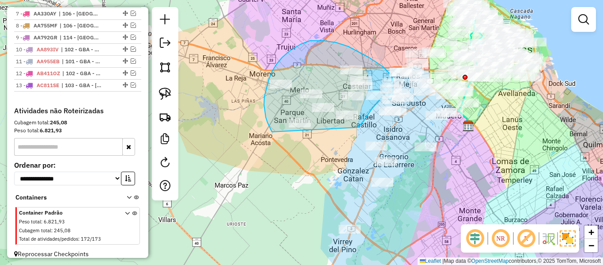
drag, startPoint x: 357, startPoint y: 127, endPoint x: 279, endPoint y: 138, distance: 78.9
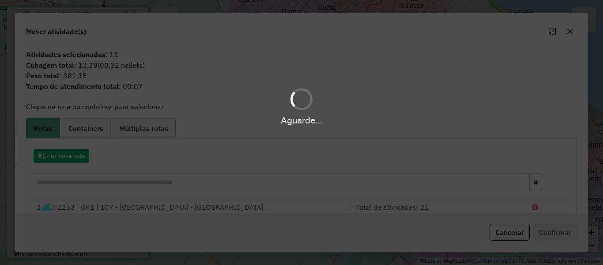
click at [75, 156] on div "Aguarde..." at bounding box center [301, 132] width 603 height 265
click at [75, 156] on hb-app "Aguarde... Pop-up bloqueado! Seu navegador bloqueou automáticamente a abertura …" at bounding box center [301, 132] width 603 height 265
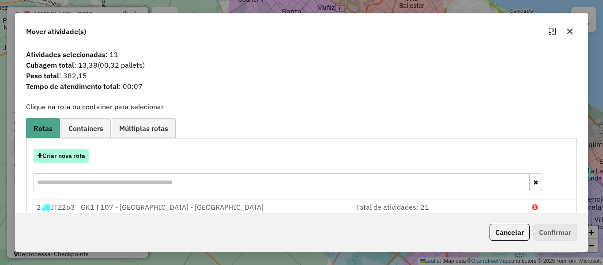
click at [79, 154] on button "Criar nova rota" at bounding box center [62, 156] width 56 height 14
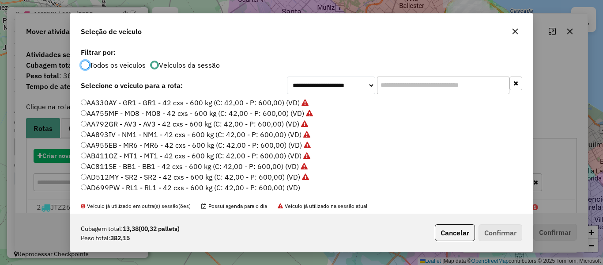
scroll to position [5, 3]
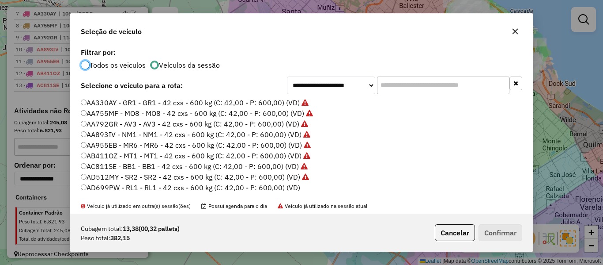
click at [294, 185] on label "AD699PW - RL1 - RL1 - 42 cxs - 600 kg (C: 42,00 - P: 600,00) (VD)" at bounding box center [191, 187] width 220 height 11
click at [507, 231] on button "Confirmar" at bounding box center [501, 232] width 44 height 17
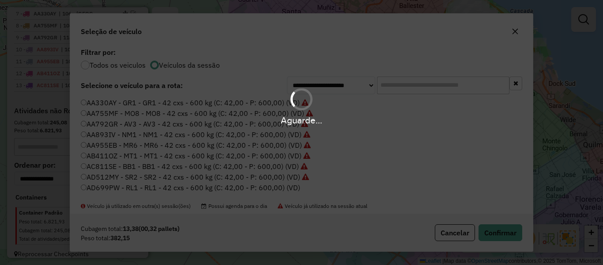
scroll to position [510, 0]
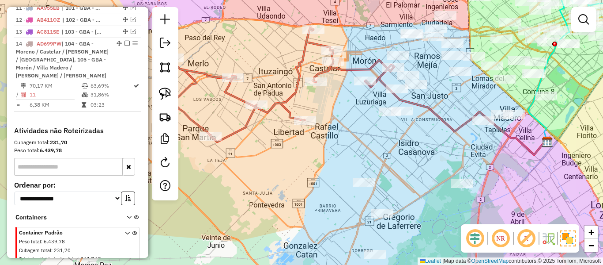
click at [384, 88] on icon at bounding box center [455, 115] width 181 height 77
select select "**********"
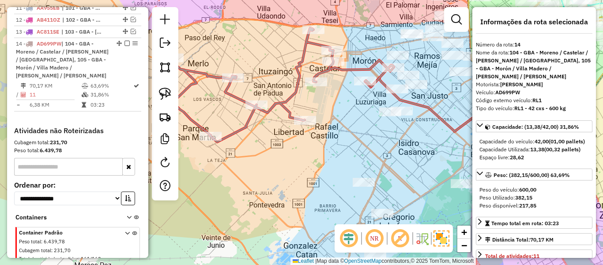
scroll to position [530, 0]
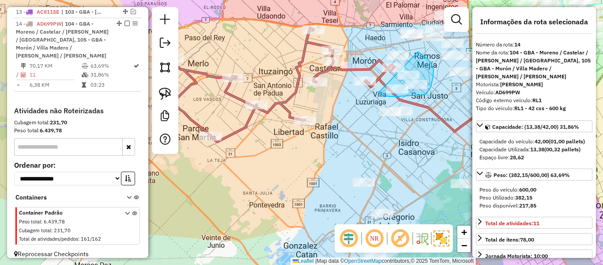
drag, startPoint x: 418, startPoint y: 95, endPoint x: 354, endPoint y: 68, distance: 69.3
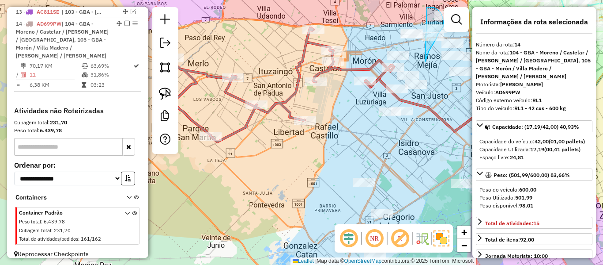
drag, startPoint x: 433, startPoint y: 45, endPoint x: 349, endPoint y: 38, distance: 84.2
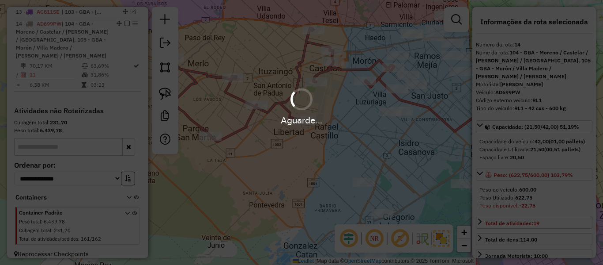
select select "**********"
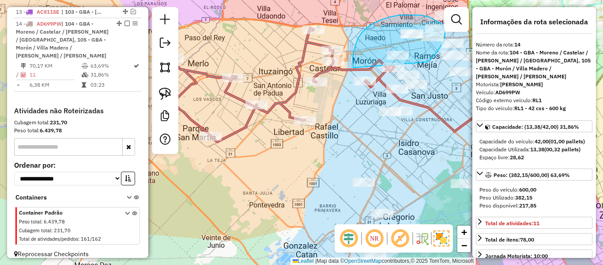
drag, startPoint x: 428, startPoint y: 62, endPoint x: 353, endPoint y: 68, distance: 74.9
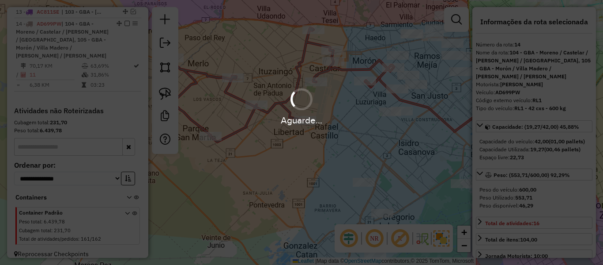
select select "**********"
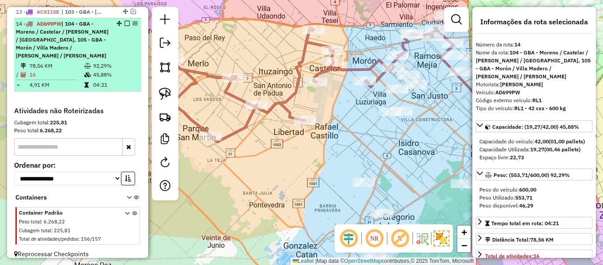
click at [126, 21] on em at bounding box center [127, 23] width 5 height 5
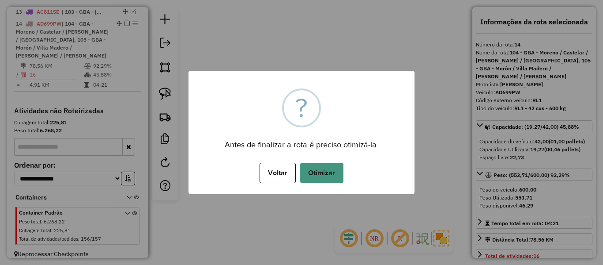
drag, startPoint x: 327, startPoint y: 178, endPoint x: 322, endPoint y: 170, distance: 10.3
click at [326, 178] on button "Otimizar" at bounding box center [321, 173] width 43 height 20
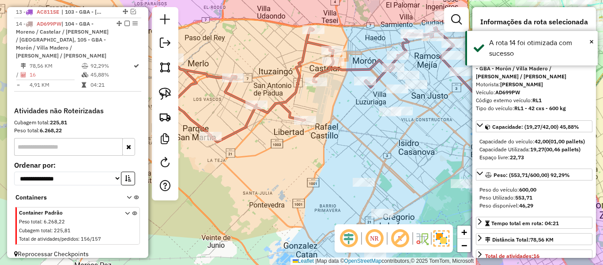
click at [125, 21] on em at bounding box center [127, 23] width 5 height 5
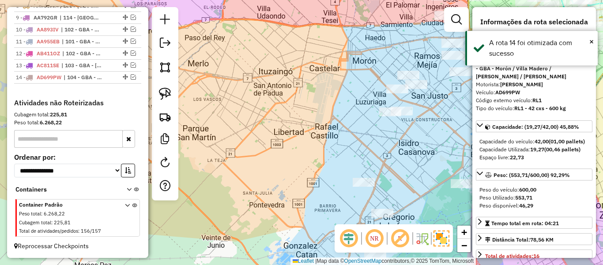
scroll to position [468, 0]
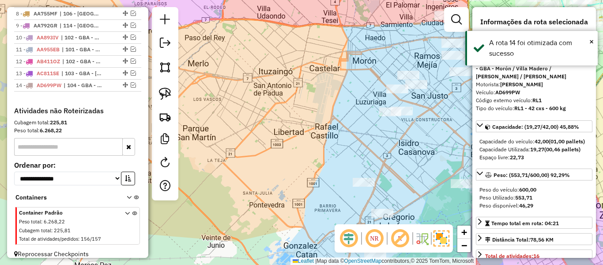
click at [317, 90] on div "Janela de atendimento Grade de atendimento Capacidade Transportadoras Veículos …" at bounding box center [301, 132] width 603 height 265
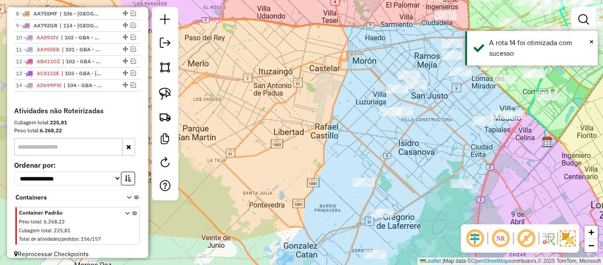
drag, startPoint x: 268, startPoint y: 69, endPoint x: 197, endPoint y: 34, distance: 78.4
click at [197, 34] on div "Janela de atendimento Grade de atendimento Capacidade Transportadoras Veículos …" at bounding box center [301, 132] width 603 height 265
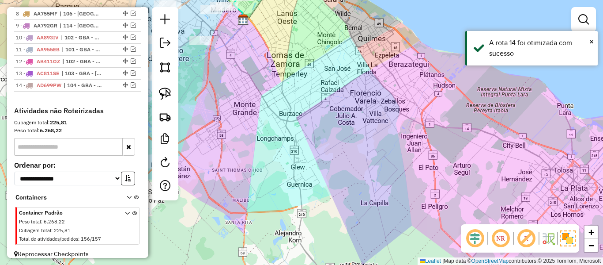
drag, startPoint x: 265, startPoint y: 82, endPoint x: 352, endPoint y: 149, distance: 110.3
click at [352, 149] on div "Janela de atendimento Grade de atendimento Capacidade Transportadoras Veículos …" at bounding box center [301, 132] width 603 height 265
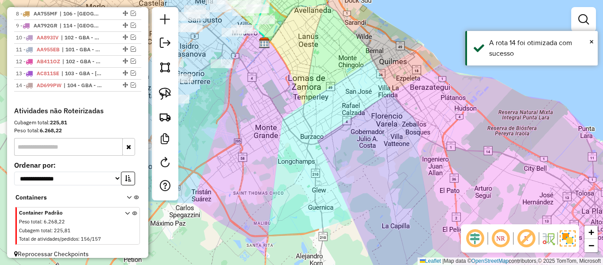
drag, startPoint x: 284, startPoint y: 113, endPoint x: 399, endPoint y: 181, distance: 133.1
click at [399, 182] on div "Janela de atendimento Grade de atendimento Capacidade Transportadoras Veículos …" at bounding box center [301, 132] width 603 height 265
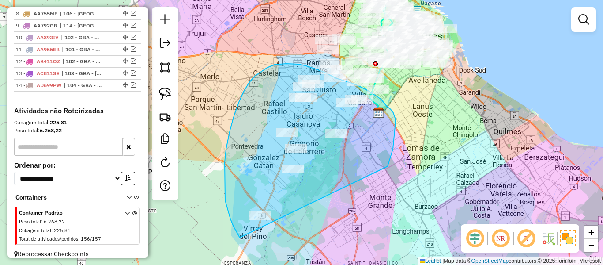
drag, startPoint x: 393, startPoint y: 149, endPoint x: 259, endPoint y: 244, distance: 164.7
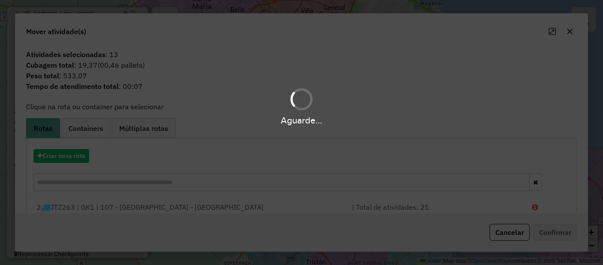
click at [84, 164] on div "Aguarde..." at bounding box center [301, 132] width 603 height 265
click at [78, 156] on div "Aguarde..." at bounding box center [301, 132] width 603 height 265
click at [86, 155] on div "Aguarde..." at bounding box center [301, 132] width 603 height 265
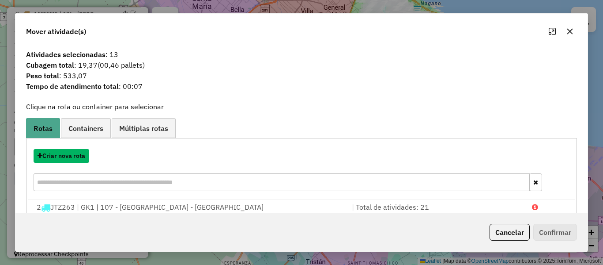
click at [84, 154] on button "Criar nova rota" at bounding box center [62, 156] width 56 height 14
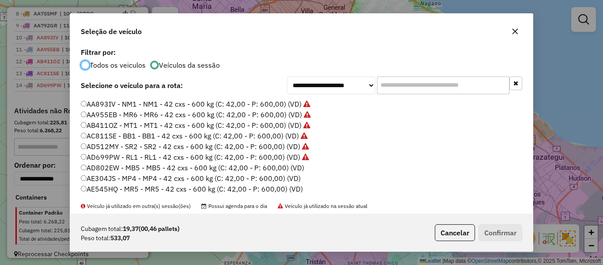
scroll to position [44, 0]
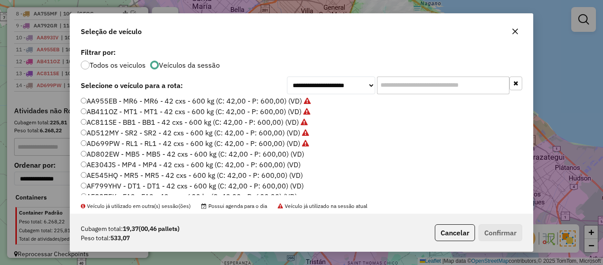
click at [287, 155] on label "AD802EW - MB5 - MB5 - 42 cxs - 600 kg (C: 42,00 - P: 600,00) (VD)" at bounding box center [192, 153] width 223 height 11
click at [502, 230] on button "Confirmar" at bounding box center [501, 232] width 44 height 17
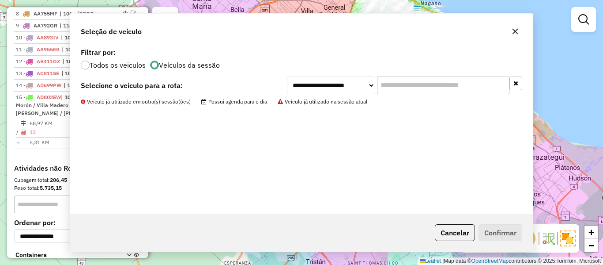
scroll to position [526, 0]
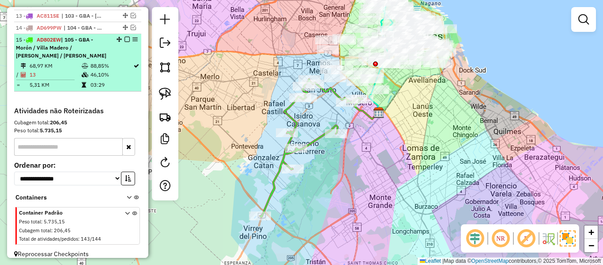
click at [120, 37] on div at bounding box center [124, 39] width 27 height 5
select select "**********"
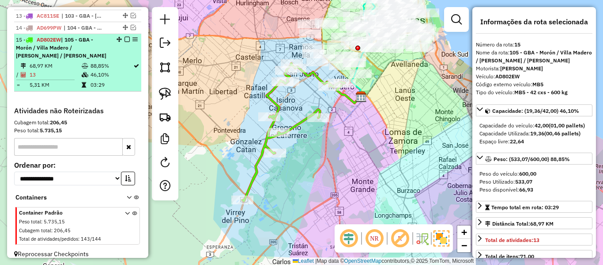
click at [125, 37] on em at bounding box center [127, 39] width 5 height 5
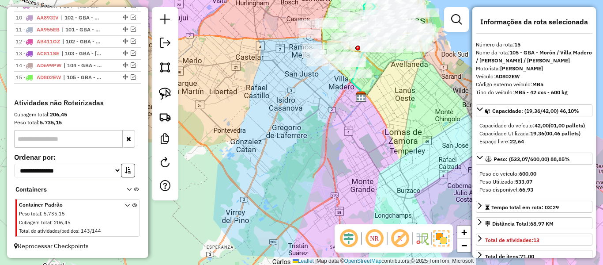
scroll to position [480, 0]
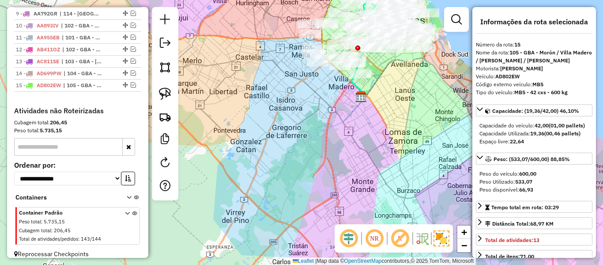
click at [293, 105] on div "Janela de atendimento Grade de atendimento Capacidade Transportadoras Veículos …" at bounding box center [301, 132] width 603 height 265
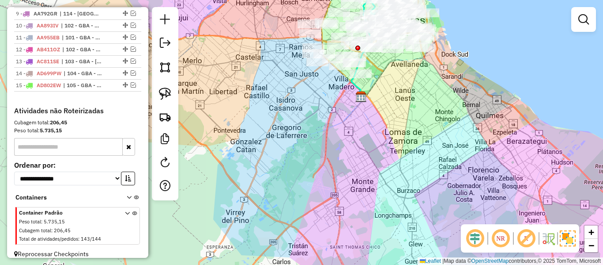
click at [300, 185] on div "Janela de atendimento Grade de atendimento Capacidade Transportadoras Veículos …" at bounding box center [301, 132] width 603 height 265
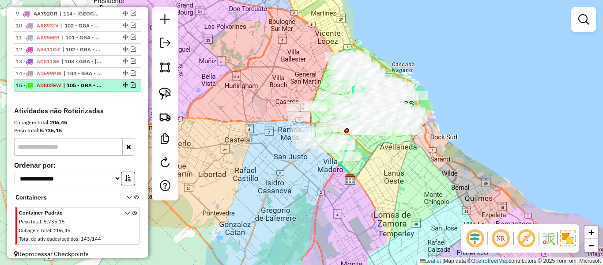
click at [132, 82] on em at bounding box center [133, 84] width 5 height 5
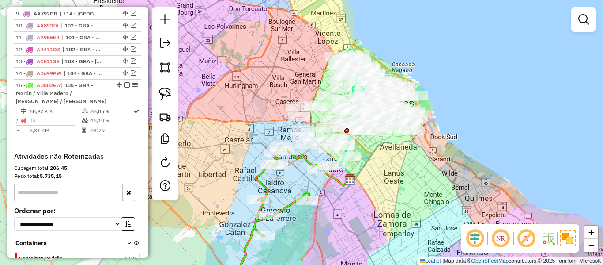
scroll to position [526, 0]
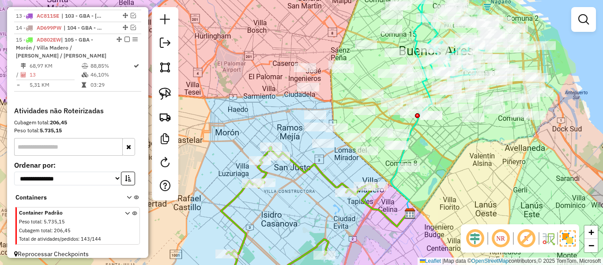
click at [316, 166] on icon at bounding box center [299, 219] width 156 height 144
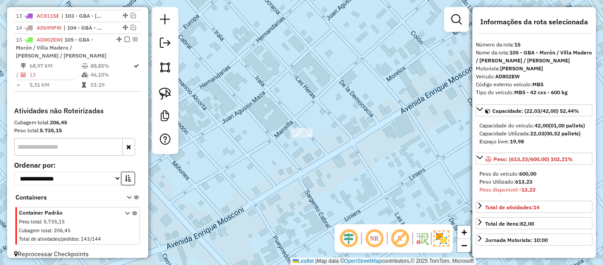
select select "**********"
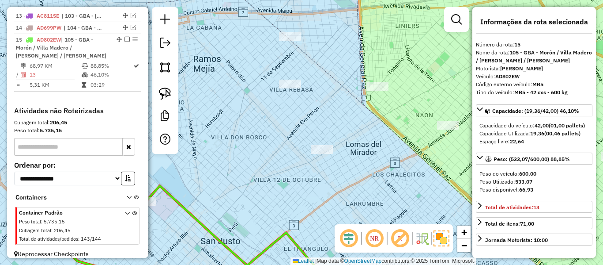
click at [289, 91] on div "Janela de atendimento Grade de atendimento Capacidade Transportadoras Veículos …" at bounding box center [301, 132] width 603 height 265
click at [291, 41] on div at bounding box center [290, 36] width 22 height 9
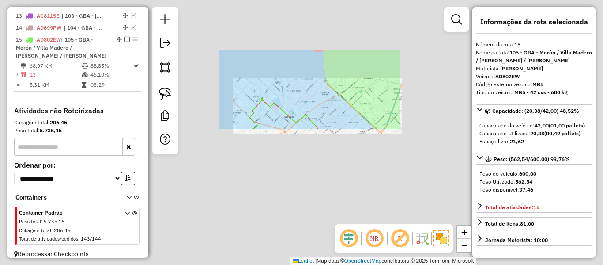
select select "**********"
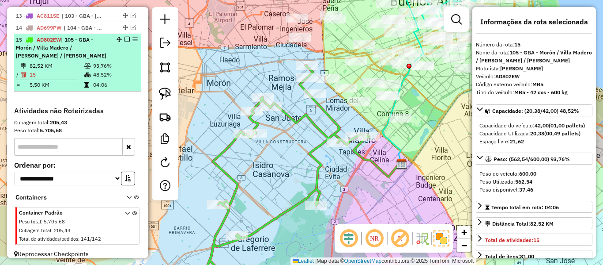
click at [125, 37] on em at bounding box center [127, 39] width 5 height 5
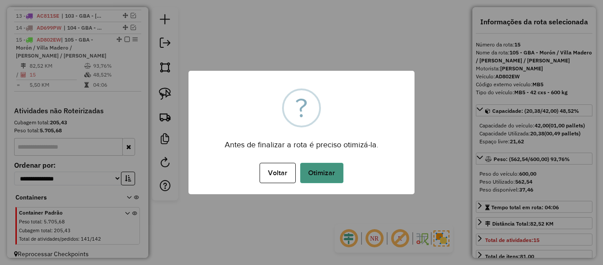
click at [324, 172] on button "Otimizar" at bounding box center [321, 173] width 43 height 20
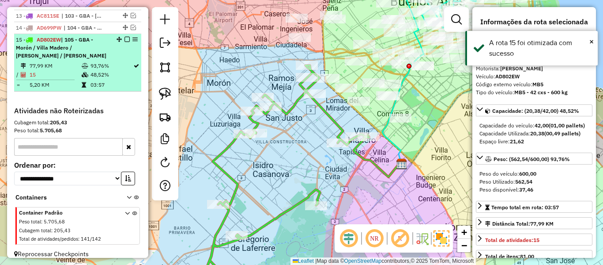
click at [125, 37] on em at bounding box center [127, 39] width 5 height 5
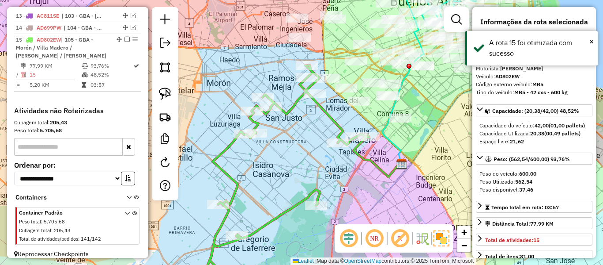
scroll to position [480, 0]
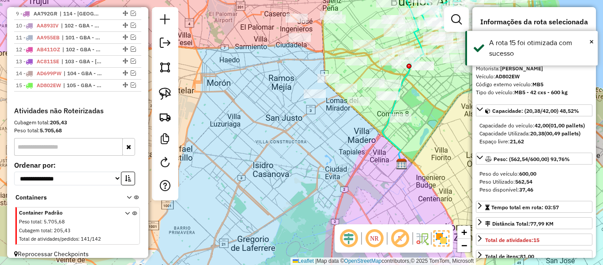
click at [400, 168] on img at bounding box center [401, 163] width 11 height 11
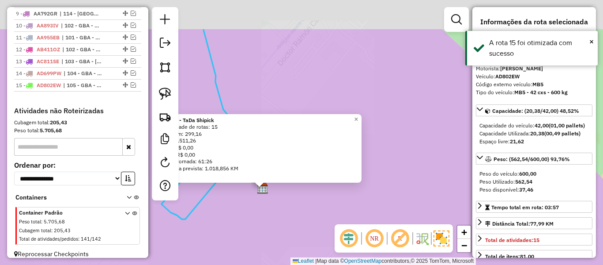
drag, startPoint x: 442, startPoint y: 179, endPoint x: 403, endPoint y: 236, distance: 68.7
click at [403, 236] on hb-router-mapa "Informações da Sessão 1263100 - 11/09/2025 Criação: 10/09/2025 13:02 Depósito: …" at bounding box center [301, 132] width 603 height 265
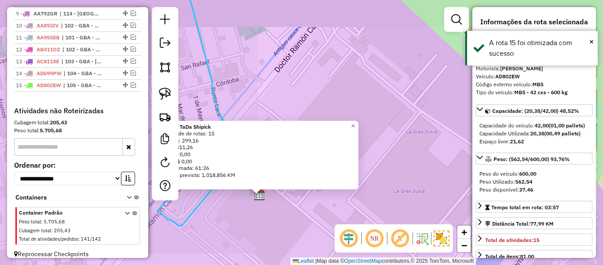
click at [411, 183] on div "SAZ AR - TaDa Shipick Quantidade de rotas: 15 Cubagem: 299,16 Peso: 8.511,26 Va…" at bounding box center [301, 132] width 603 height 265
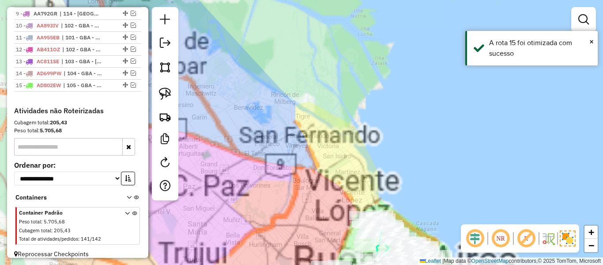
click at [439, 183] on div "Janela de atendimento Grade de atendimento Capacidade Transportadoras Veículos …" at bounding box center [301, 132] width 603 height 265
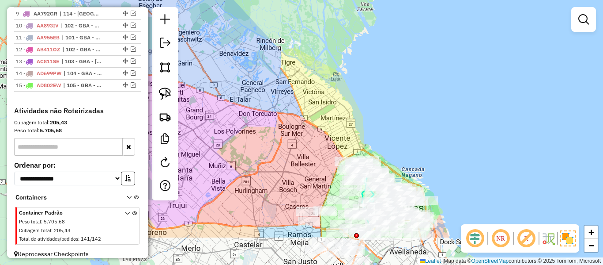
drag, startPoint x: 436, startPoint y: 203, endPoint x: 415, endPoint y: 124, distance: 81.9
click at [415, 124] on div "Janela de atendimento Grade de atendimento Capacidade Transportadoras Veículos …" at bounding box center [301, 132] width 603 height 265
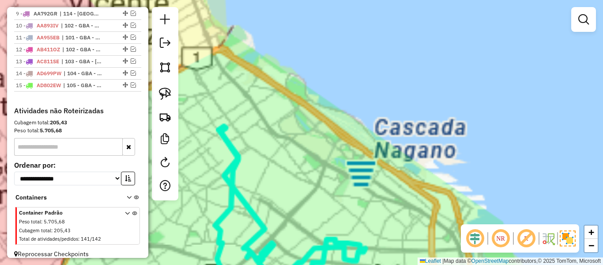
click at [402, 142] on div "Janela de atendimento Grade de atendimento Capacidade Transportadoras Veículos …" at bounding box center [301, 132] width 603 height 265
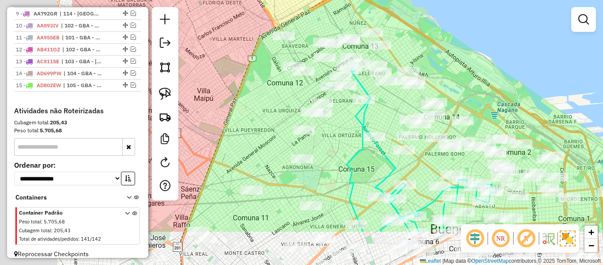
drag, startPoint x: 406, startPoint y: 151, endPoint x: 584, endPoint y: 75, distance: 193.4
click at [584, 75] on div "Janela de atendimento Grade de atendimento Capacidade Transportadoras Veículos …" at bounding box center [301, 132] width 603 height 265
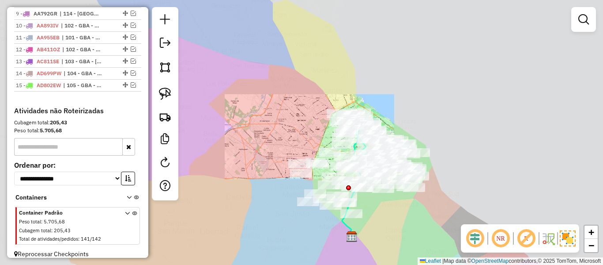
click at [331, 107] on div "Janela de atendimento Grade de atendimento Capacidade Transportadoras Veículos …" at bounding box center [301, 132] width 603 height 265
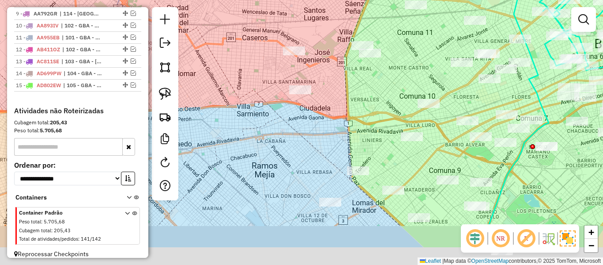
drag, startPoint x: 367, startPoint y: 133, endPoint x: 298, endPoint y: 41, distance: 115.8
click at [299, 41] on div "Janela de atendimento Grade de atendimento Capacidade Transportadoras Veículos …" at bounding box center [301, 132] width 603 height 265
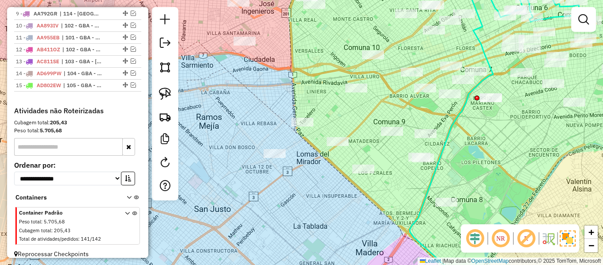
drag, startPoint x: 505, startPoint y: 170, endPoint x: 488, endPoint y: 164, distance: 17.7
click at [491, 165] on div "Janela de atendimento Grade de atendimento Capacidade Transportadoras Veículos …" at bounding box center [301, 132] width 603 height 265
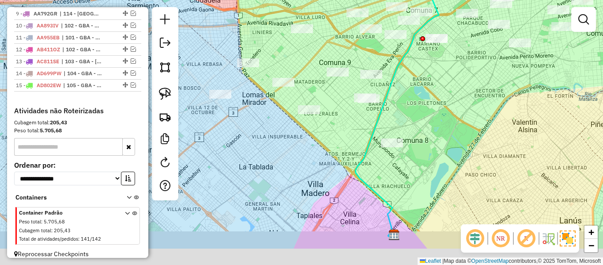
drag, startPoint x: 476, startPoint y: 148, endPoint x: 463, endPoint y: 131, distance: 21.7
click at [463, 131] on div "Janela de atendimento Grade de atendimento Capacidade Transportadoras Veículos …" at bounding box center [301, 132] width 603 height 265
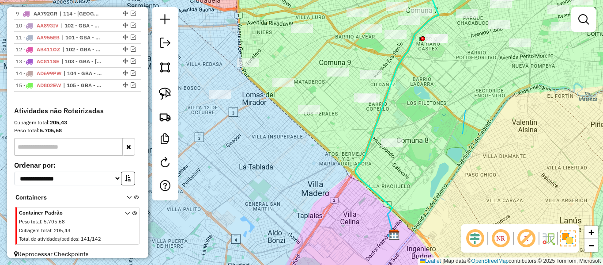
drag, startPoint x: 463, startPoint y: 133, endPoint x: 467, endPoint y: 88, distance: 45.3
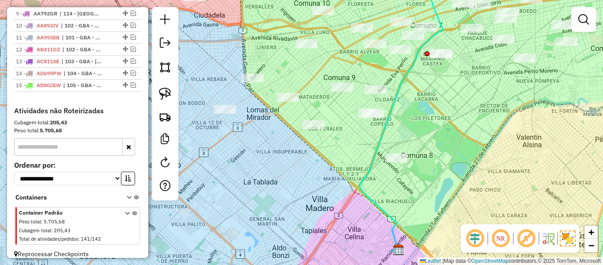
drag, startPoint x: 471, startPoint y: 113, endPoint x: 485, endPoint y: 143, distance: 33.0
click at [484, 142] on div "Janela de atendimento Grade de atendimento Capacidade Transportadoras Veículos …" at bounding box center [301, 132] width 603 height 265
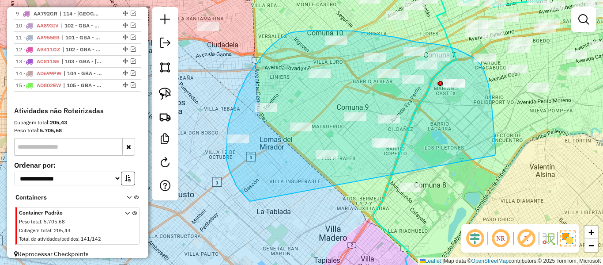
drag, startPoint x: 495, startPoint y: 155, endPoint x: 407, endPoint y: 235, distance: 119.4
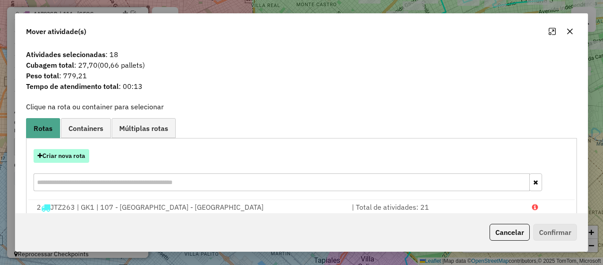
click at [57, 155] on button "Criar nova rota" at bounding box center [62, 156] width 56 height 14
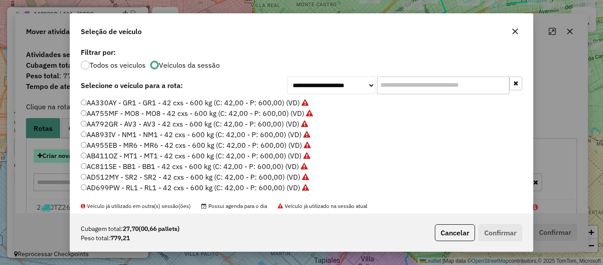
click at [57, 155] on div "**********" at bounding box center [301, 132] width 603 height 265
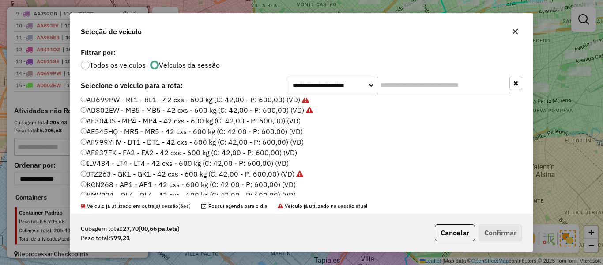
scroll to position [88, 0]
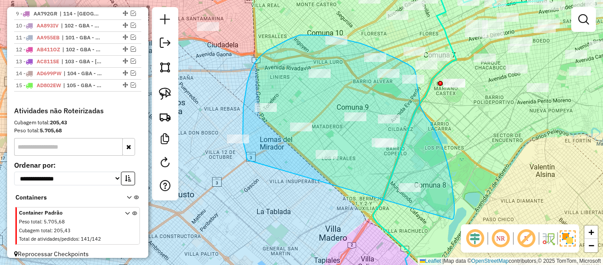
drag, startPoint x: 452, startPoint y: 219, endPoint x: 272, endPoint y: 172, distance: 186.3
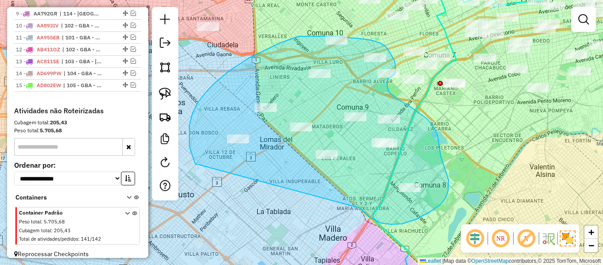
drag, startPoint x: 362, startPoint y: 210, endPoint x: 243, endPoint y: 188, distance: 121.3
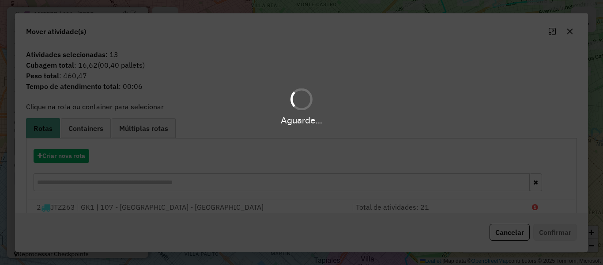
click at [83, 159] on div "Aguarde..." at bounding box center [301, 132] width 603 height 265
click at [54, 159] on div "Aguarde..." at bounding box center [301, 132] width 603 height 265
click at [54, 159] on button "Criar nova rota" at bounding box center [62, 156] width 56 height 14
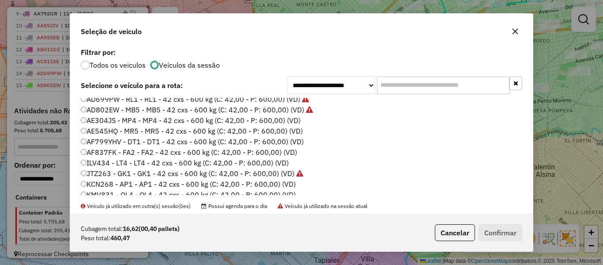
click at [291, 123] on label "AE304JS - MP4 - MP4 - 42 cxs - 600 kg (C: 42,00 - P: 600,00) (VD)" at bounding box center [191, 120] width 220 height 11
click at [501, 235] on button "Confirmar" at bounding box center [501, 232] width 44 height 17
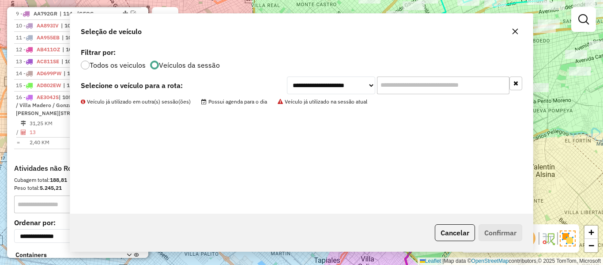
scroll to position [530, 0]
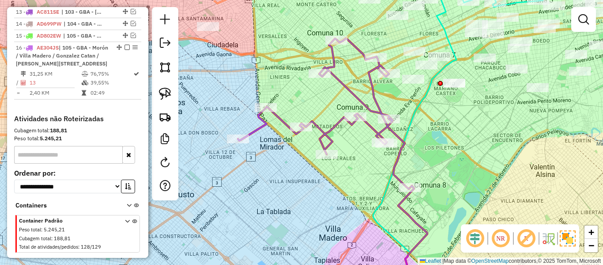
click at [372, 117] on icon at bounding box center [324, 113] width 172 height 150
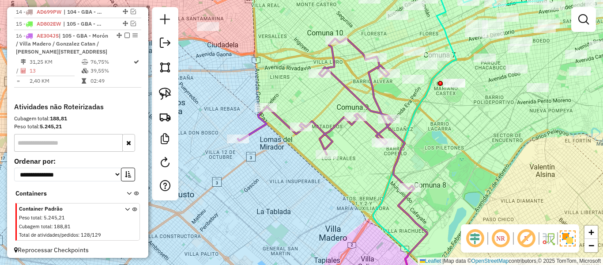
select select "**********"
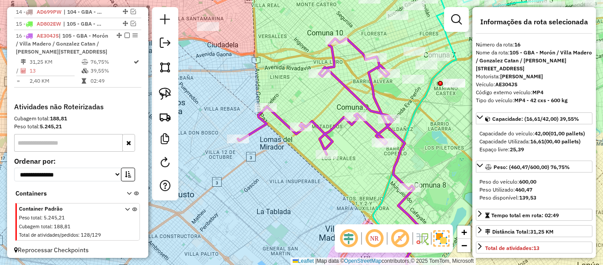
scroll to position [545, 0]
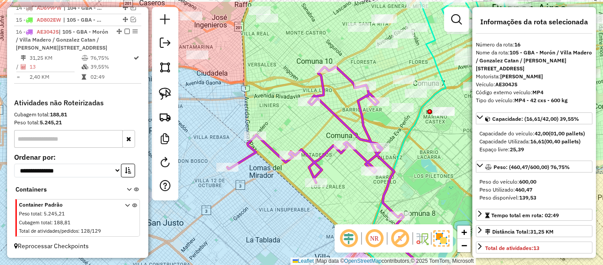
drag, startPoint x: 422, startPoint y: 99, endPoint x: 392, endPoint y: 129, distance: 42.2
click at [394, 141] on icon at bounding box center [404, 155] width 83 height 307
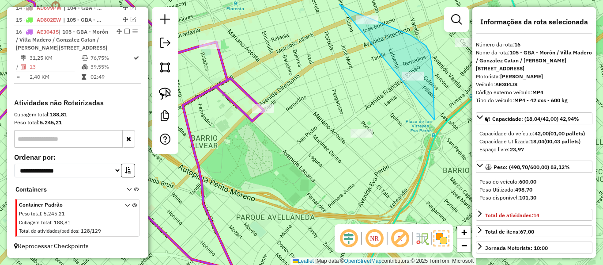
drag, startPoint x: 434, startPoint y: 95, endPoint x: 282, endPoint y: 49, distance: 158.7
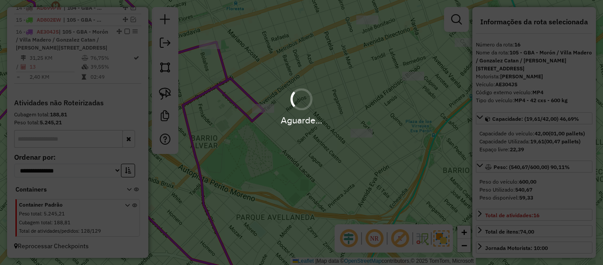
select select "**********"
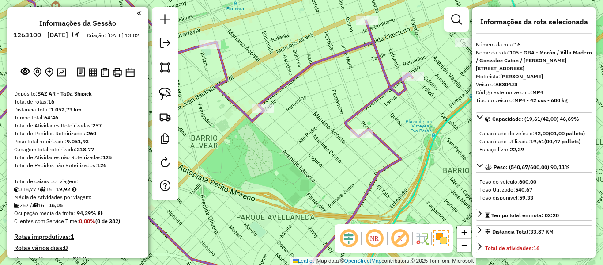
select select "**********"
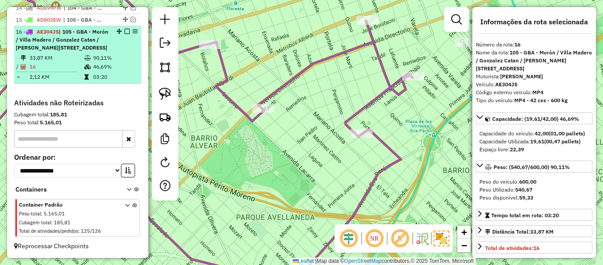
click at [125, 29] on em at bounding box center [127, 31] width 5 height 5
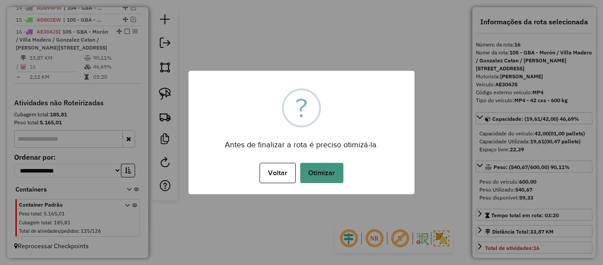
click at [326, 176] on button "Otimizar" at bounding box center [321, 173] width 43 height 20
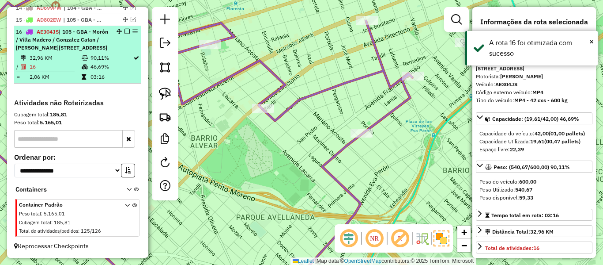
click at [125, 29] on em at bounding box center [127, 31] width 5 height 5
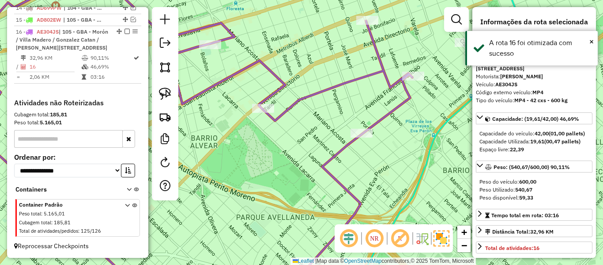
scroll to position [492, 0]
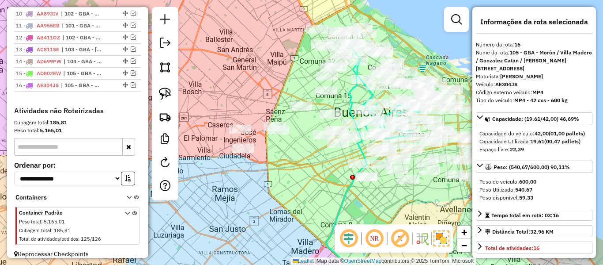
click at [336, 174] on div "Janela de atendimento Grade de atendimento Capacidade Transportadoras Veículos …" at bounding box center [301, 132] width 603 height 265
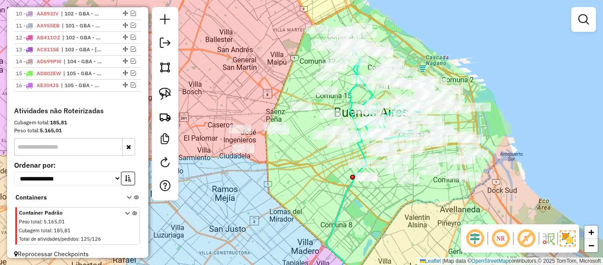
drag, startPoint x: 305, startPoint y: 179, endPoint x: 348, endPoint y: 189, distance: 43.4
click at [348, 189] on div "Janela de atendimento Grade de atendimento Capacidade Transportadoras Veículos …" at bounding box center [301, 132] width 603 height 265
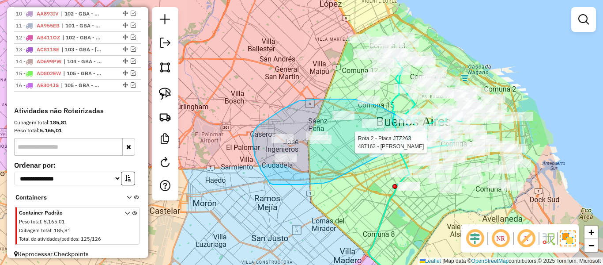
drag, startPoint x: 287, startPoint y: 184, endPoint x: 390, endPoint y: 180, distance: 103.4
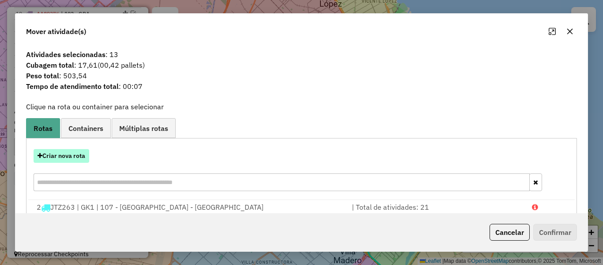
click at [76, 154] on button "Criar nova rota" at bounding box center [62, 156] width 56 height 14
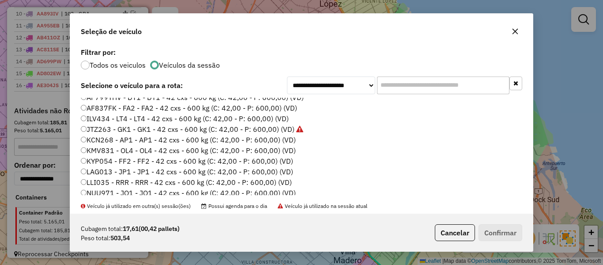
scroll to position [88, 0]
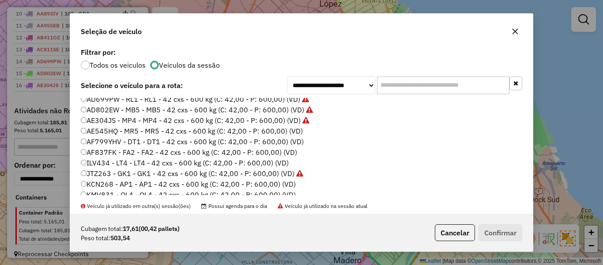
click at [295, 130] on label "AE545HQ - MR5 - MR5 - 42 cxs - 600 kg (C: 42,00 - P: 600,00) (VD)" at bounding box center [192, 130] width 222 height 11
click at [498, 235] on button "Confirmar" at bounding box center [501, 232] width 44 height 17
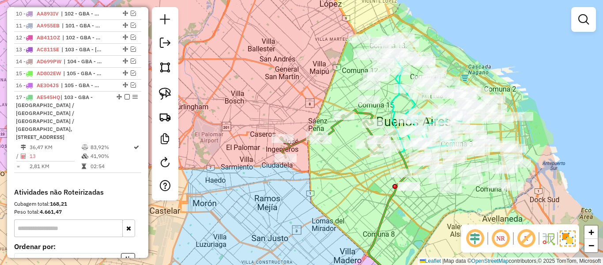
scroll to position [545, 0]
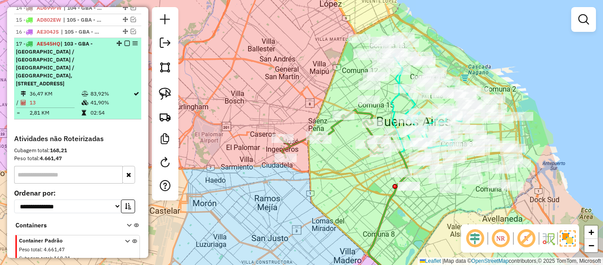
click at [122, 40] on div "17 - AE545HQ | 103 - GBA - Boulogne Sur / Villa Adelina / Villa Udaondo / Caser…" at bounding box center [78, 64] width 124 height 48
select select "**********"
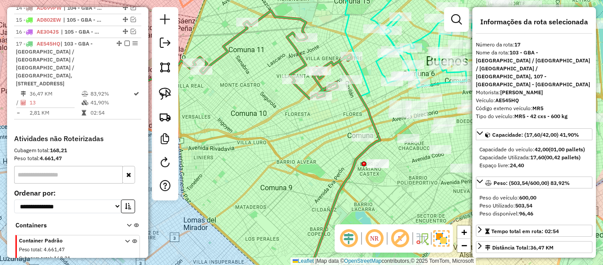
click at [363, 102] on icon at bounding box center [339, 186] width 81 height 212
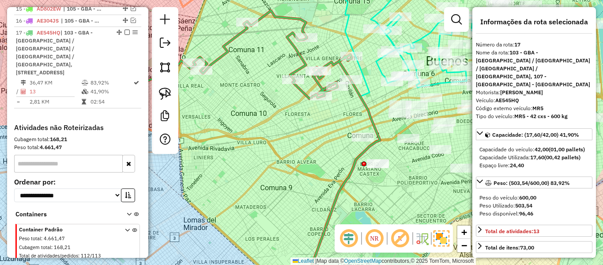
scroll to position [557, 0]
drag, startPoint x: 344, startPoint y: 121, endPoint x: 343, endPoint y: 151, distance: 30.5
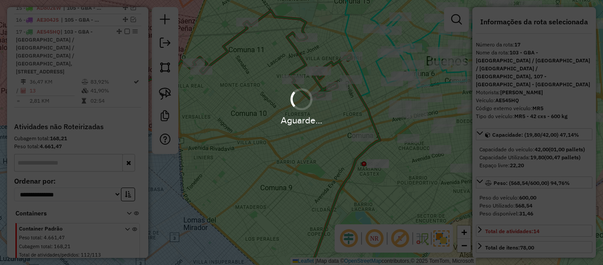
select select "**********"
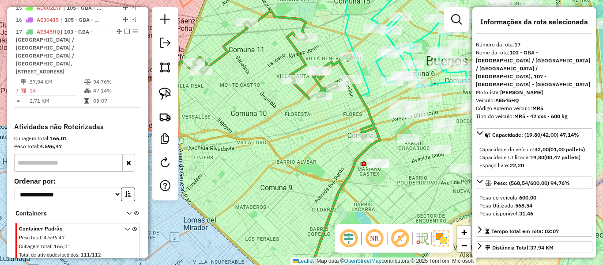
click at [125, 29] on em at bounding box center [127, 31] width 5 height 5
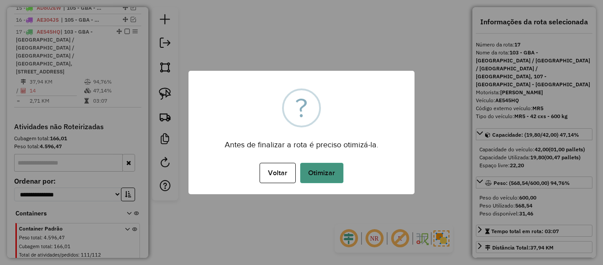
click at [322, 168] on button "Otimizar" at bounding box center [321, 173] width 43 height 20
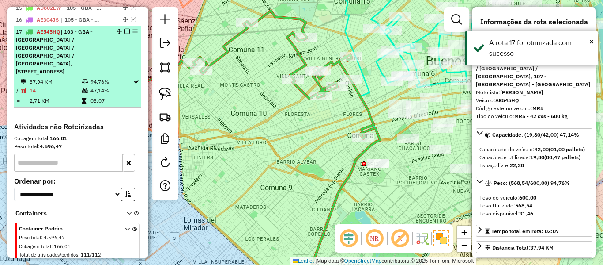
click at [125, 29] on em at bounding box center [127, 31] width 5 height 5
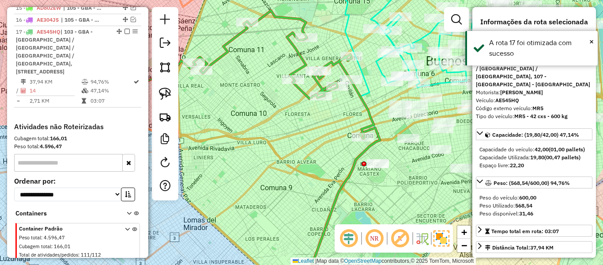
scroll to position [504, 0]
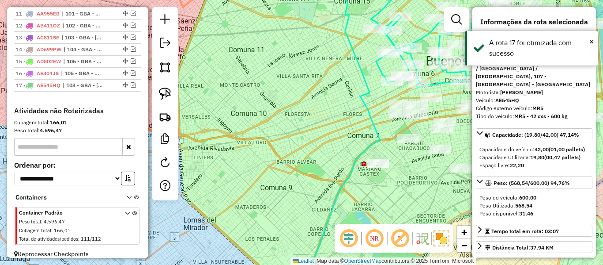
click at [284, 100] on div "Janela de atendimento Grade de atendimento Capacidade Transportadoras Veículos …" at bounding box center [301, 132] width 603 height 265
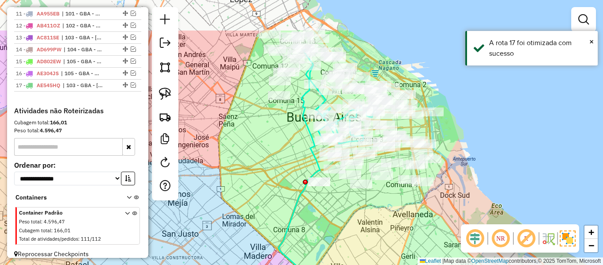
drag, startPoint x: 370, startPoint y: 135, endPoint x: 375, endPoint y: 192, distance: 57.2
click at [375, 200] on div "Janela de atendimento Grade de atendimento Capacidade Transportadoras Veículos …" at bounding box center [301, 132] width 603 height 265
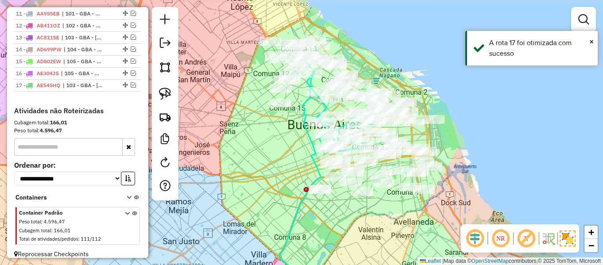
drag, startPoint x: 386, startPoint y: 83, endPoint x: 247, endPoint y: 57, distance: 141.7
click at [389, 91] on div "Janela de atendimento Grade de atendimento Capacidade Transportadoras Veículos …" at bounding box center [301, 132] width 603 height 265
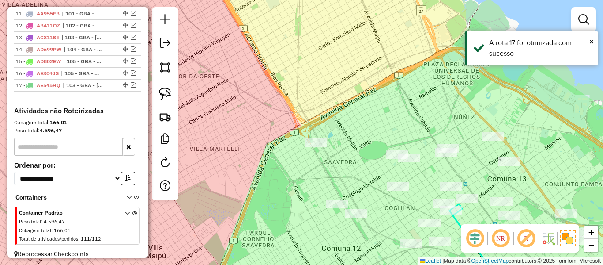
drag, startPoint x: 414, startPoint y: 94, endPoint x: 351, endPoint y: 82, distance: 63.8
click at [351, 82] on div "Janela de atendimento Grade de atendimento Capacidade Transportadoras Veículos …" at bounding box center [301, 132] width 603 height 265
drag, startPoint x: 399, startPoint y: 135, endPoint x: 277, endPoint y: 87, distance: 130.9
click at [277, 87] on div "Janela de atendimento Grade de atendimento Capacidade Transportadoras Veículos …" at bounding box center [301, 132] width 603 height 265
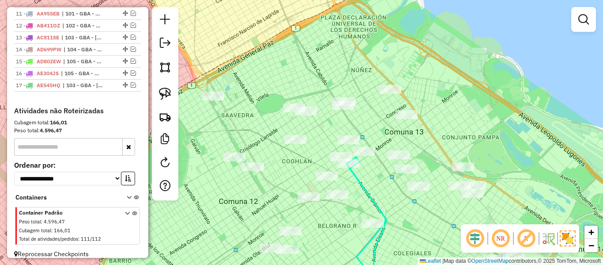
drag, startPoint x: 329, startPoint y: 65, endPoint x: 358, endPoint y: 66, distance: 28.7
click at [358, 66] on div "Janela de atendimento Grade de atendimento Capacidade Transportadoras Veículos …" at bounding box center [301, 132] width 603 height 265
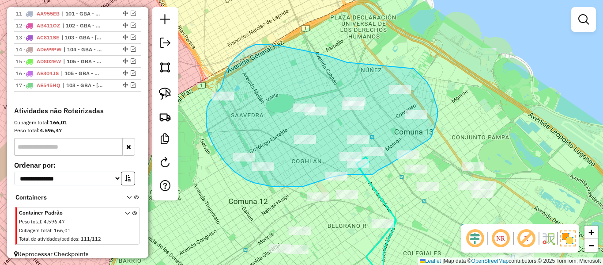
drag, startPoint x: 340, startPoint y: 60, endPoint x: 393, endPoint y: 59, distance: 53.0
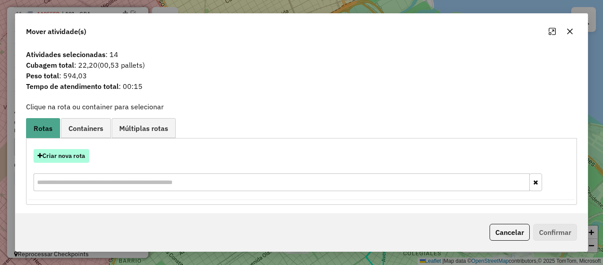
click at [72, 155] on button "Criar nova rota" at bounding box center [62, 156] width 56 height 14
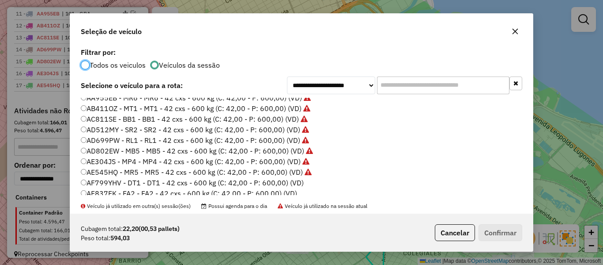
scroll to position [88, 0]
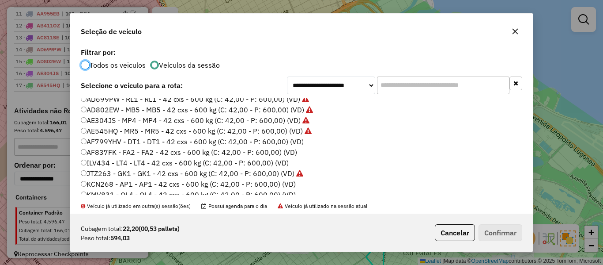
click at [292, 140] on label "AF799YHV - DT1 - DT1 - 42 cxs - 600 kg (C: 42,00 - P: 600,00) (VD)" at bounding box center [192, 141] width 223 height 11
click at [525, 235] on div "Cubagem total: 22,20 (00,53 pallets) Peso total: 594,03 Cancelar Confirmar" at bounding box center [301, 232] width 463 height 38
click at [483, 224] on button "Confirmar" at bounding box center [501, 232] width 44 height 17
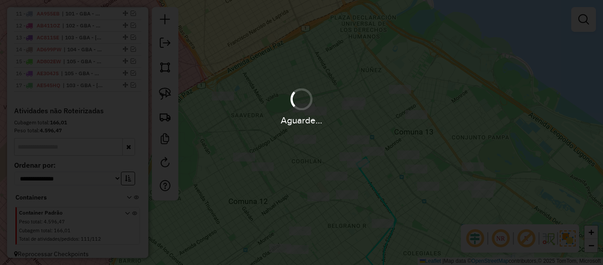
scroll to position [553, 0]
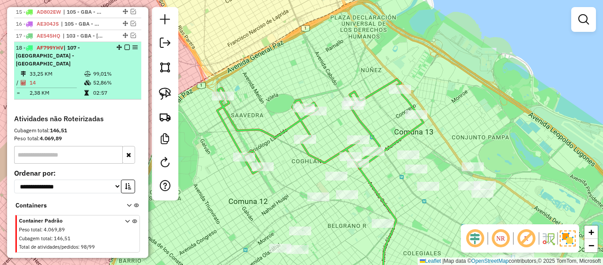
click at [125, 45] on em at bounding box center [127, 47] width 5 height 5
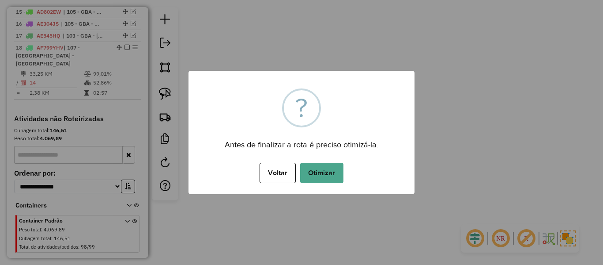
click at [343, 182] on div "Voltar No Otimizar" at bounding box center [302, 172] width 226 height 25
click at [344, 181] on div "Voltar No Otimizar" at bounding box center [302, 172] width 226 height 25
click at [335, 170] on button "Otimizar" at bounding box center [321, 173] width 43 height 20
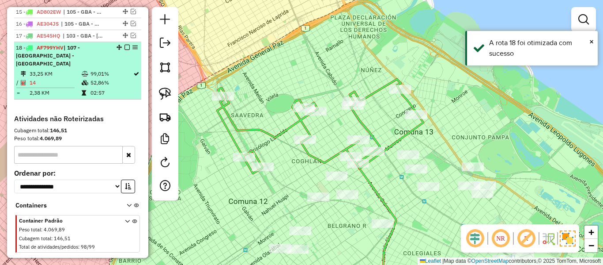
click at [125, 45] on em at bounding box center [127, 47] width 5 height 5
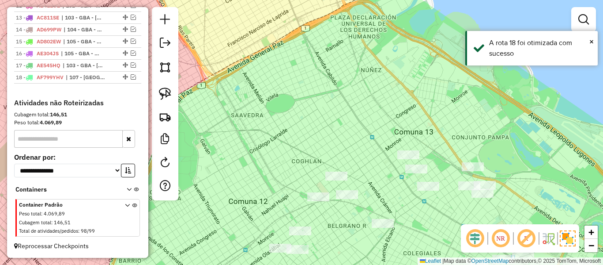
scroll to position [516, 0]
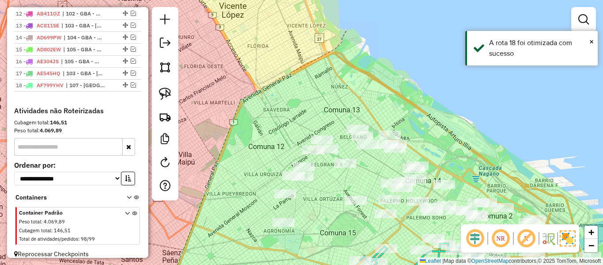
drag, startPoint x: 405, startPoint y: 153, endPoint x: 413, endPoint y: 139, distance: 16.1
click at [413, 139] on div "Janela de atendimento Grade de atendimento Capacidade Transportadoras Veículos …" at bounding box center [301, 132] width 603 height 265
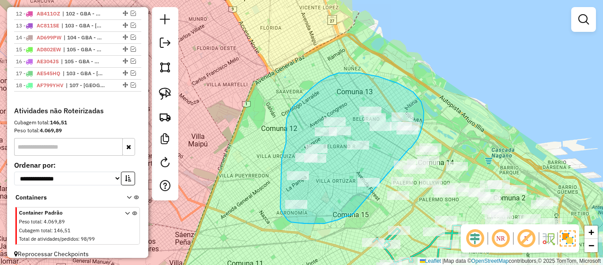
drag, startPoint x: 409, startPoint y: 148, endPoint x: 353, endPoint y: 212, distance: 84.8
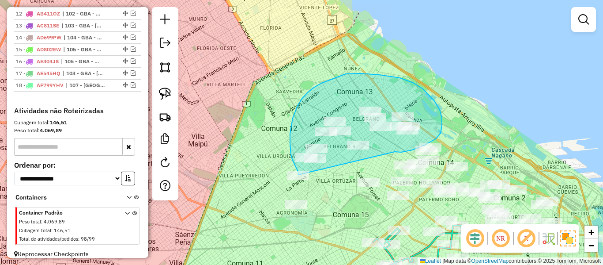
click at [305, 176] on div "Janela de atendimento Grade de atendimento Capacidade Transportadoras Veículos …" at bounding box center [301, 132] width 603 height 265
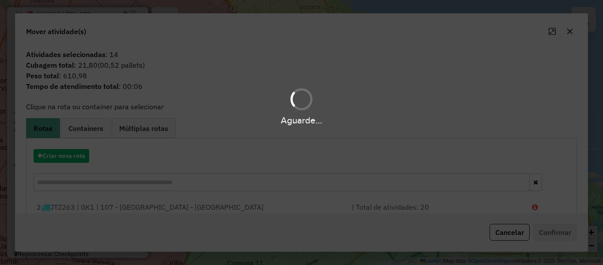
click at [81, 159] on div "Aguarde..." at bounding box center [301, 132] width 603 height 265
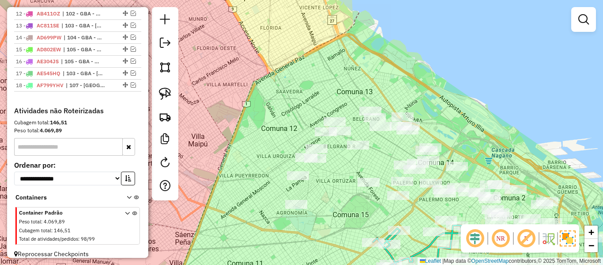
drag, startPoint x: 403, startPoint y: 148, endPoint x: 415, endPoint y: 107, distance: 42.7
click at [416, 107] on div "Janela de atendimento Grade de atendimento Capacidade Transportadoras Veículos …" at bounding box center [301, 132] width 603 height 265
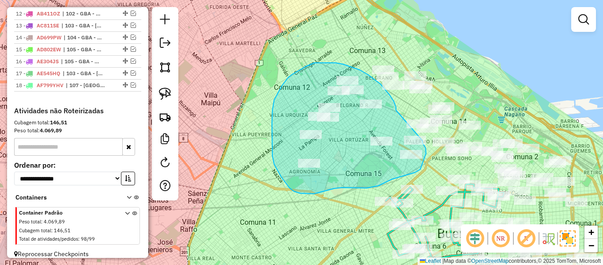
click at [417, 132] on div "Janela de atendimento Grade de atendimento Capacidade Transportadoras Veículos …" at bounding box center [301, 132] width 603 height 265
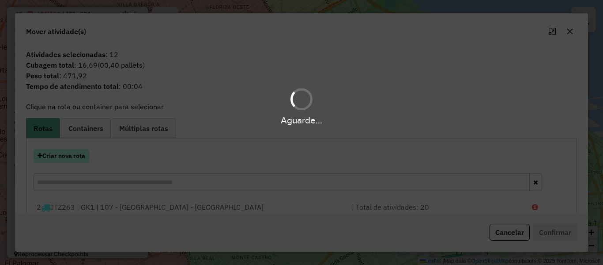
click at [78, 160] on button "Criar nova rota" at bounding box center [62, 156] width 56 height 14
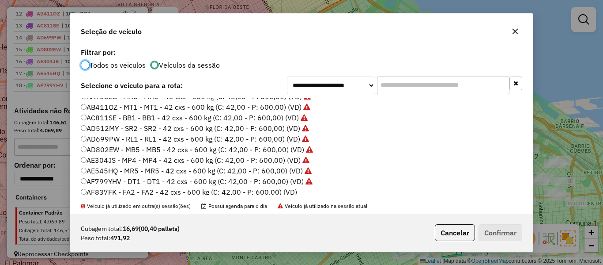
scroll to position [133, 0]
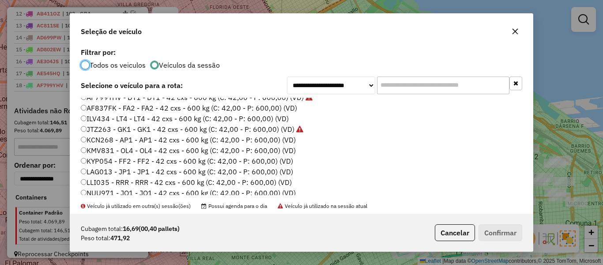
click at [291, 110] on label "AF837FK - FA2 - FA2 - 42 cxs - 600 kg (C: 42,00 - P: 600,00) (VD)" at bounding box center [189, 107] width 216 height 11
click at [495, 232] on button "Confirmar" at bounding box center [501, 232] width 44 height 17
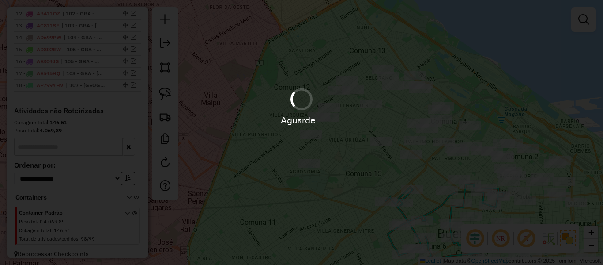
scroll to position [557, 0]
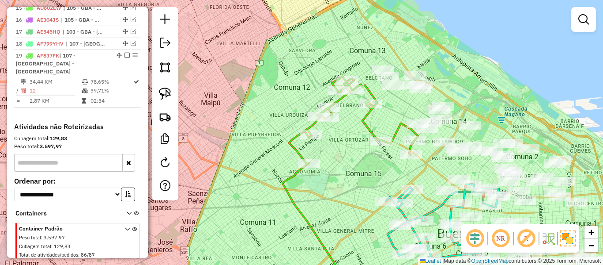
click at [298, 151] on icon at bounding box center [353, 120] width 129 height 88
select select "**********"
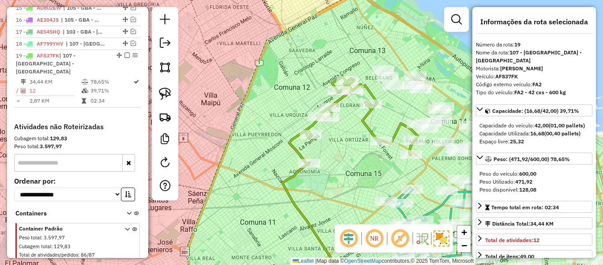
scroll to position [565, 0]
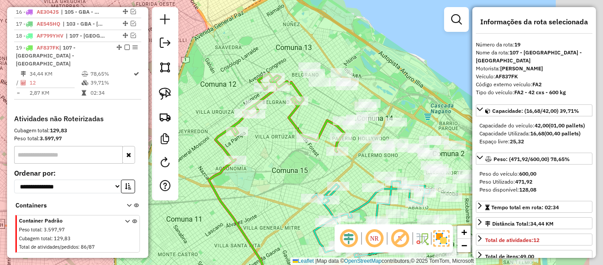
drag, startPoint x: 341, startPoint y: 162, endPoint x: 264, endPoint y: 158, distance: 77.4
click at [264, 158] on div "Janela de atendimento Grade de atendimento Capacidade Transportadoras Veículos …" at bounding box center [301, 132] width 603 height 265
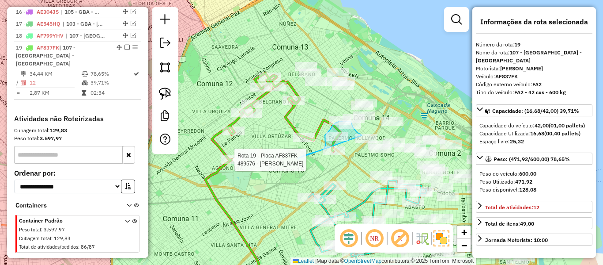
drag, startPoint x: 301, startPoint y: 156, endPoint x: 365, endPoint y: 151, distance: 63.8
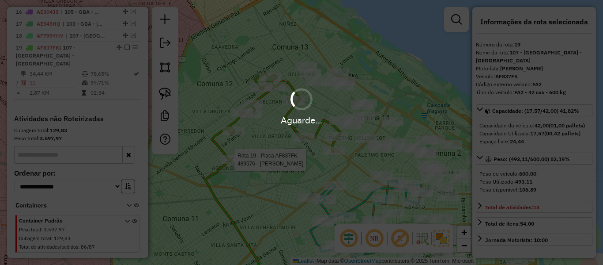
select select "**********"
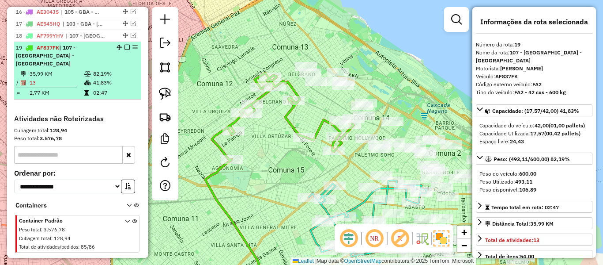
click at [125, 45] on em at bounding box center [127, 47] width 5 height 5
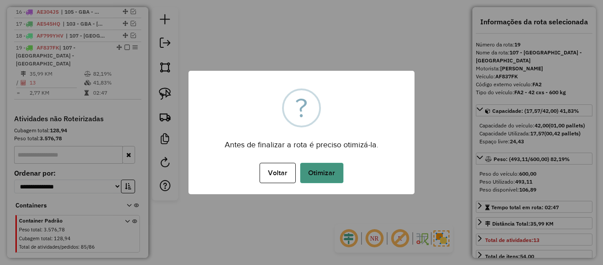
click at [322, 176] on button "Otimizar" at bounding box center [321, 173] width 43 height 20
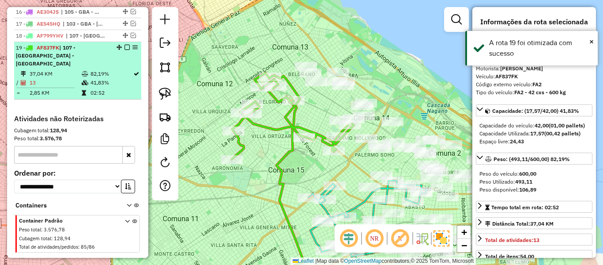
click at [125, 45] on em at bounding box center [127, 47] width 5 height 5
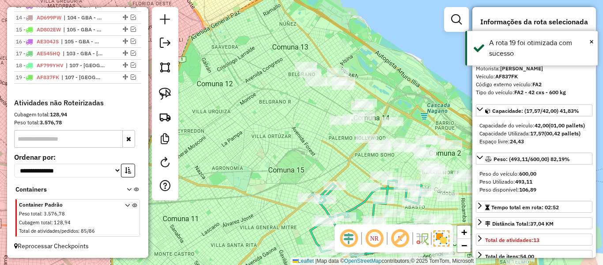
scroll to position [528, 0]
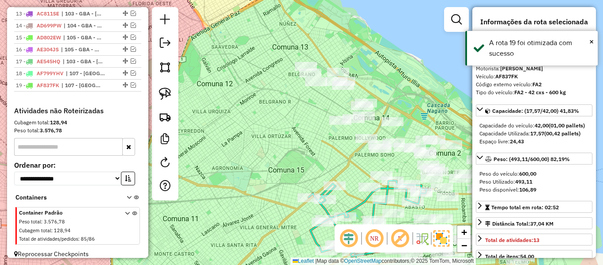
drag, startPoint x: 290, startPoint y: 126, endPoint x: 237, endPoint y: 100, distance: 59.1
click at [237, 100] on div "Janela de atendimento Grade de atendimento Capacidade Transportadoras Veículos …" at bounding box center [301, 132] width 603 height 265
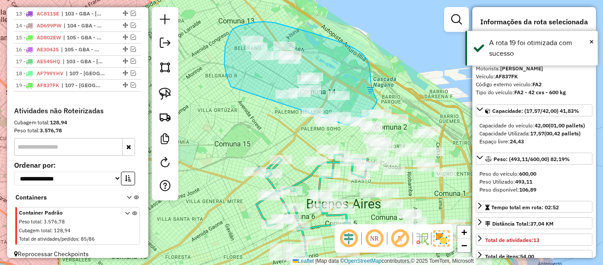
drag, startPoint x: 224, startPoint y: 55, endPoint x: 289, endPoint y: 132, distance: 100.0
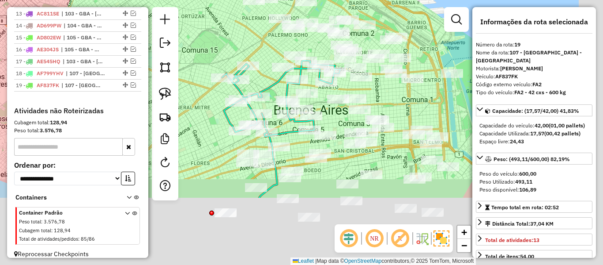
drag, startPoint x: 254, startPoint y: 107, endPoint x: 267, endPoint y: 125, distance: 22.4
click at [265, 121] on div "Janela de atendimento Grade de atendimento Capacidade Transportadoras Veículos …" at bounding box center [301, 132] width 603 height 265
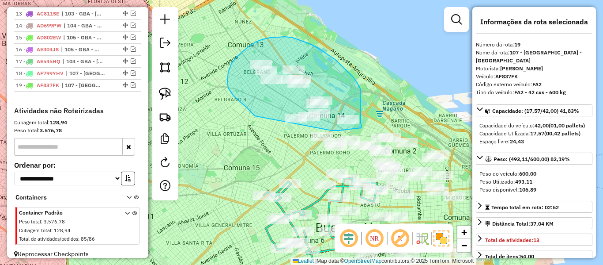
drag, startPoint x: 234, startPoint y: 96, endPoint x: 307, endPoint y: 132, distance: 82.2
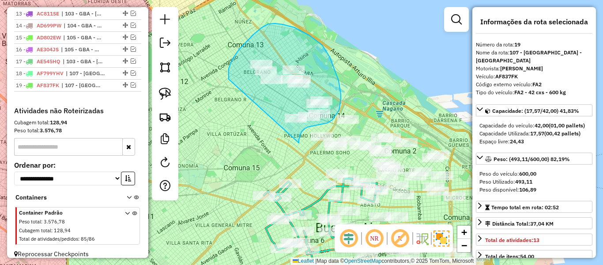
drag, startPoint x: 299, startPoint y: 143, endPoint x: 222, endPoint y: 91, distance: 92.7
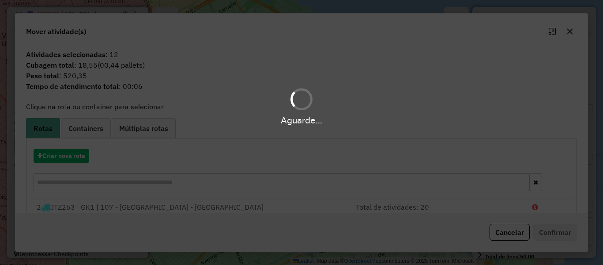
click at [81, 155] on div "Aguarde..." at bounding box center [301, 132] width 603 height 265
click at [80, 154] on div "Aguarde..." at bounding box center [301, 132] width 603 height 265
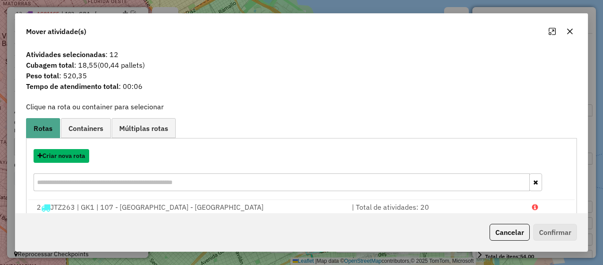
click at [79, 154] on button "Criar nova rota" at bounding box center [62, 156] width 56 height 14
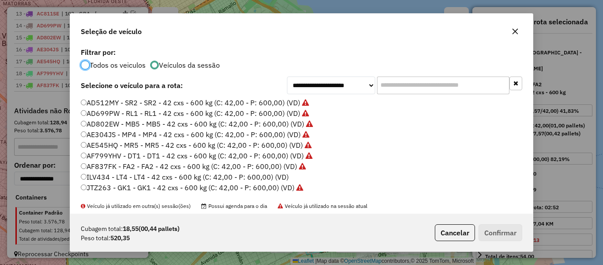
scroll to position [88, 0]
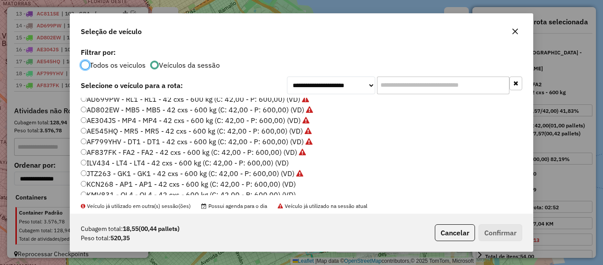
click at [273, 162] on label "ILV434 - LT4 - LT4 - 42 cxs - 600 kg (C: 42,00 - P: 600,00) (VD)" at bounding box center [185, 162] width 208 height 11
click at [497, 228] on button "Confirmar" at bounding box center [501, 232] width 44 height 17
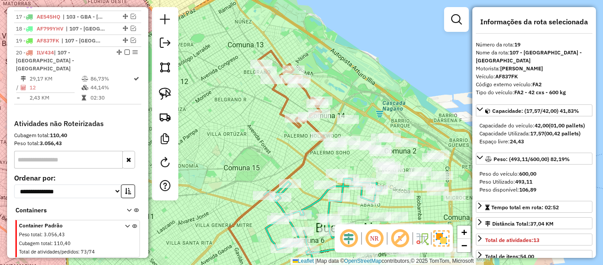
scroll to position [577, 0]
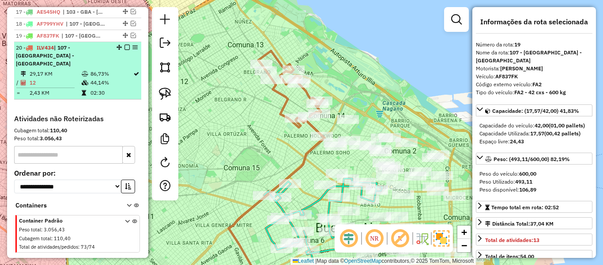
click at [125, 45] on em at bounding box center [127, 47] width 5 height 5
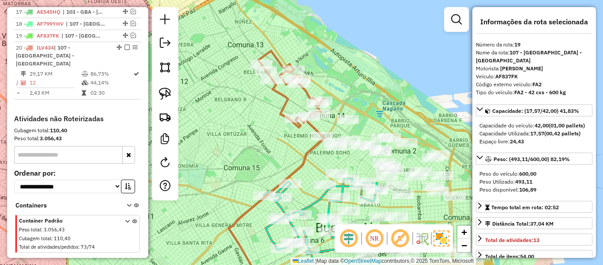
scroll to position [540, 0]
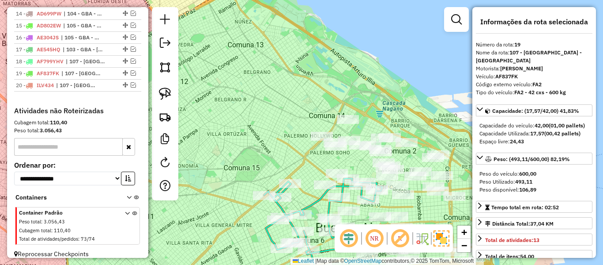
click at [301, 72] on div "Janela de atendimento Grade de atendimento Capacidade Transportadoras Veículos …" at bounding box center [301, 132] width 603 height 265
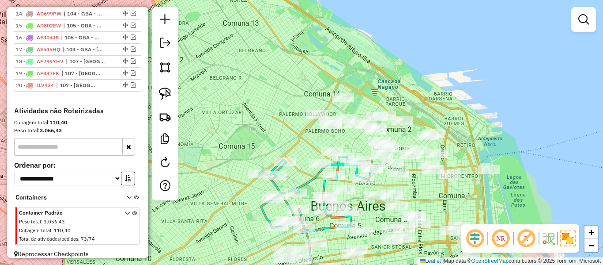
drag, startPoint x: 330, startPoint y: 69, endPoint x: 329, endPoint y: 24, distance: 45.5
click at [329, 27] on div "Janela de atendimento Grade de atendimento Capacidade Transportadoras Veículos …" at bounding box center [301, 132] width 603 height 265
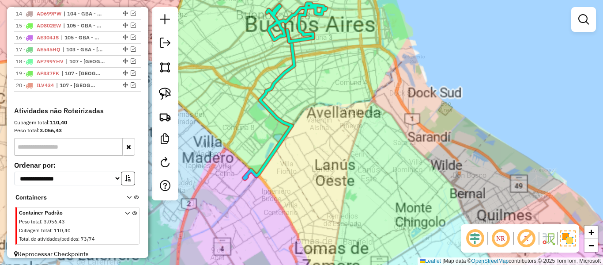
click at [350, 113] on div "Janela de atendimento Grade de atendimento Capacidade Transportadoras Veículos …" at bounding box center [301, 132] width 603 height 265
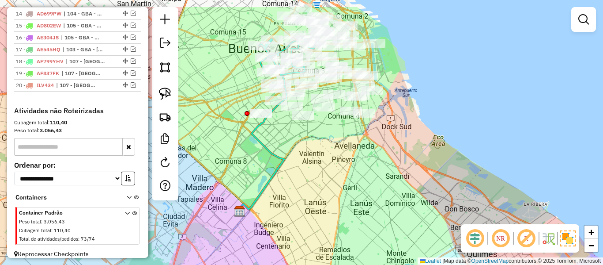
drag, startPoint x: 364, startPoint y: 122, endPoint x: 359, endPoint y: 135, distance: 14.0
click at [358, 144] on div "Janela de atendimento Grade de atendimento Capacidade Transportadoras Veículos …" at bounding box center [301, 132] width 603 height 265
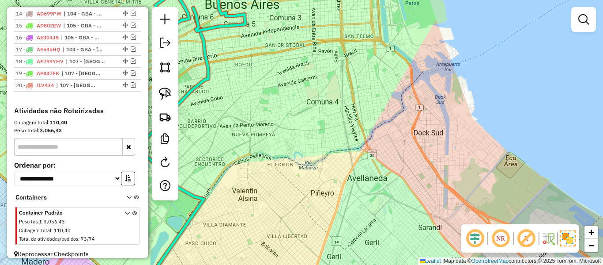
drag, startPoint x: 412, startPoint y: 117, endPoint x: 405, endPoint y: 139, distance: 23.2
click at [405, 139] on div "Janela de atendimento Grade de atendimento Capacidade Transportadoras Veículos …" at bounding box center [301, 132] width 603 height 265
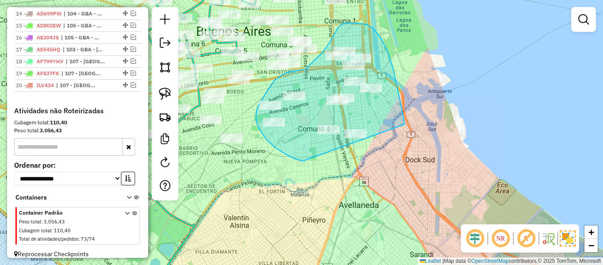
drag, startPoint x: 400, startPoint y: 98, endPoint x: 341, endPoint y: 156, distance: 82.5
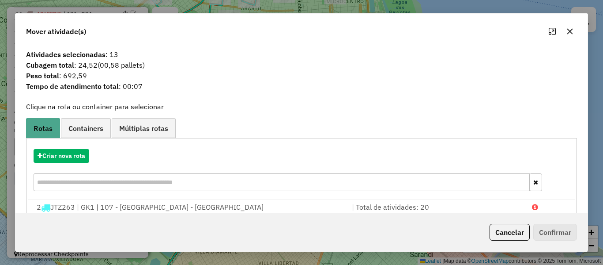
click at [347, 91] on span "Tempo de atendimento total : 00:07" at bounding box center [302, 86] width 562 height 11
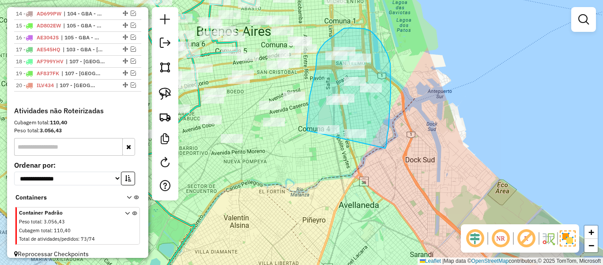
drag, startPoint x: 389, startPoint y: 129, endPoint x: 333, endPoint y: 159, distance: 63.1
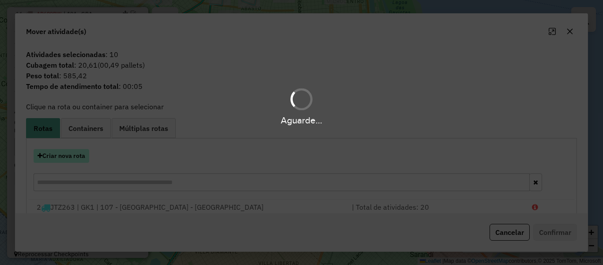
click at [70, 150] on button "Criar nova rota" at bounding box center [62, 156] width 56 height 14
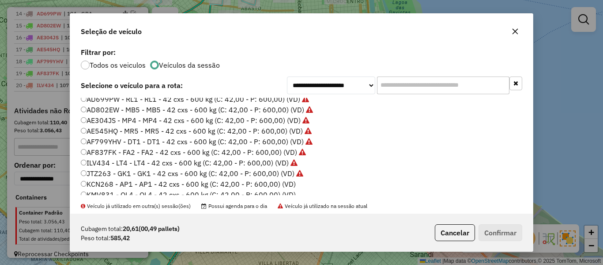
scroll to position [133, 0]
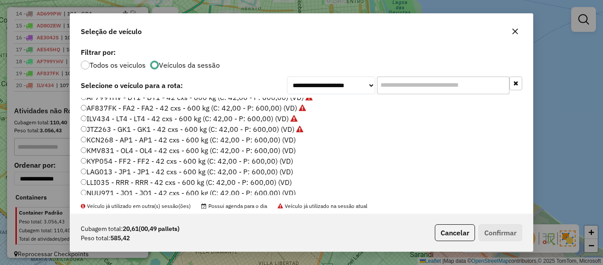
click at [285, 140] on label "KCN268 - AP1 - AP1 - 42 cxs - 600 kg (C: 42,00 - P: 600,00) (VD)" at bounding box center [188, 139] width 215 height 11
click at [492, 226] on button "Confirmar" at bounding box center [501, 232] width 44 height 17
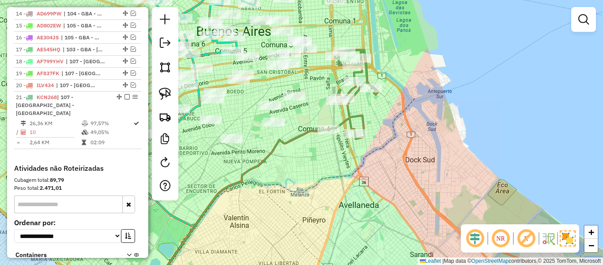
scroll to position [577, 0]
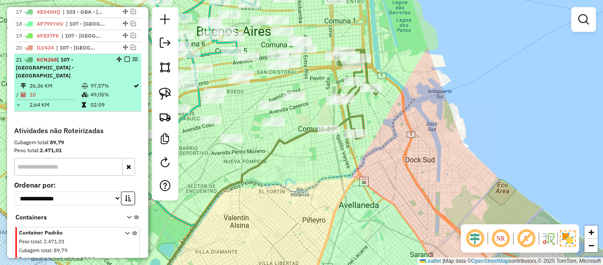
click at [125, 57] on em at bounding box center [127, 59] width 5 height 5
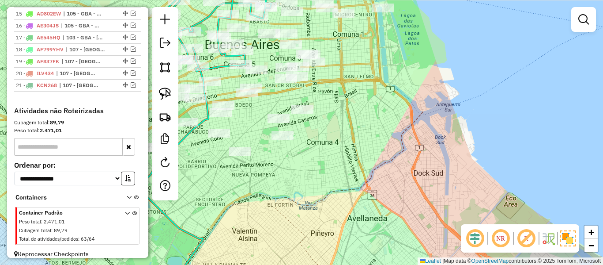
drag, startPoint x: 376, startPoint y: 72, endPoint x: 427, endPoint y: 163, distance: 104.8
click at [427, 163] on div "Janela de atendimento Grade de atendimento Capacidade Transportadoras Veículos …" at bounding box center [301, 132] width 603 height 265
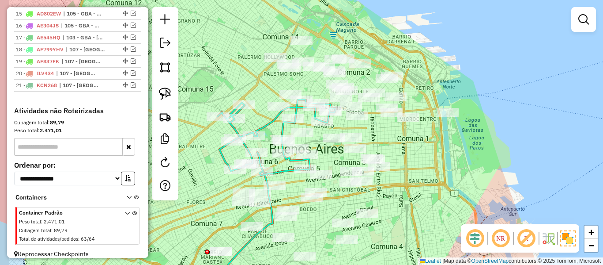
drag, startPoint x: 411, startPoint y: 156, endPoint x: 439, endPoint y: 186, distance: 40.6
click at [439, 186] on div "Janela de atendimento Grade de atendimento Capacidade Transportadoras Veículos …" at bounding box center [301, 132] width 603 height 265
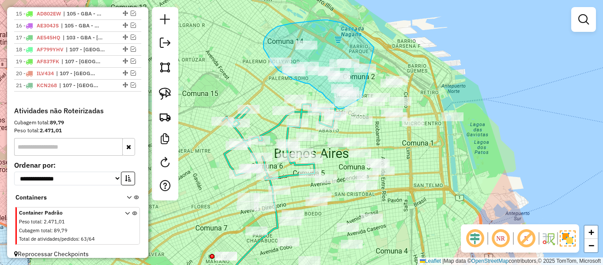
drag, startPoint x: 347, startPoint y: 25, endPoint x: 377, endPoint y: 62, distance: 47.4
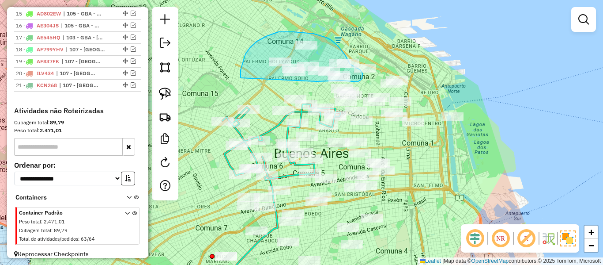
drag, startPoint x: 317, startPoint y: 81, endPoint x: 251, endPoint y: 89, distance: 65.9
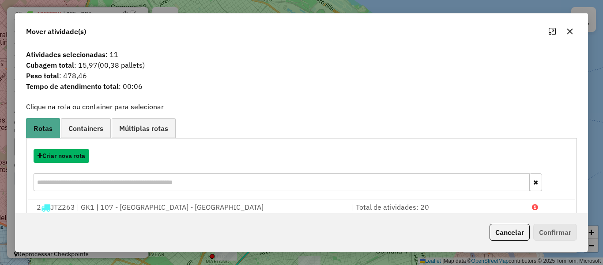
click at [82, 154] on button "Criar nova rota" at bounding box center [62, 156] width 56 height 14
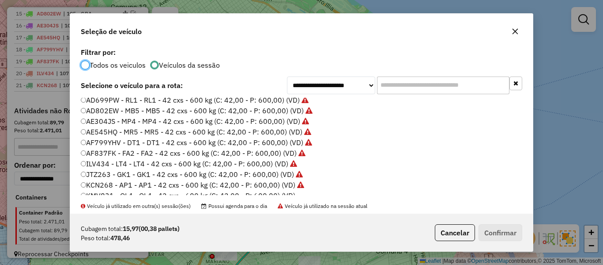
scroll to position [133, 0]
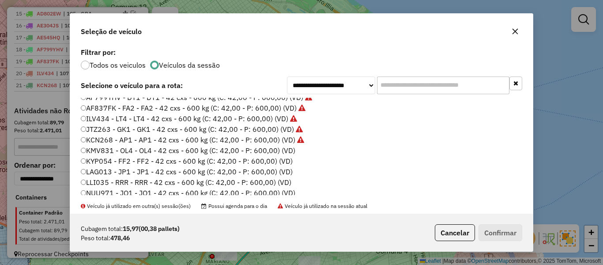
click at [285, 148] on label "KMV831 - OL4 - OL4 - 42 cxs - 600 kg (C: 42,00 - P: 600,00) (VD)" at bounding box center [188, 150] width 215 height 11
click at [503, 229] on button "Confirmar" at bounding box center [501, 232] width 44 height 17
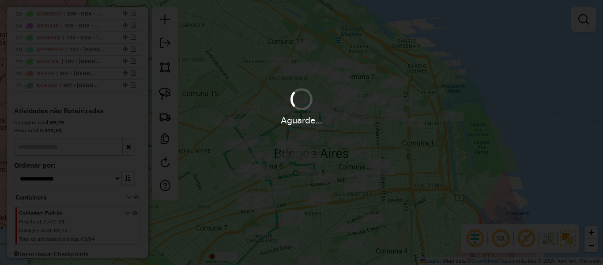
scroll to position [577, 0]
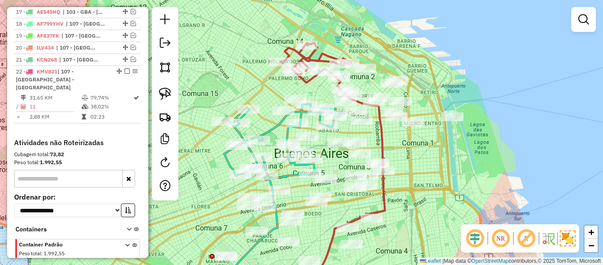
click at [309, 82] on icon at bounding box center [316, 63] width 70 height 40
select select "**********"
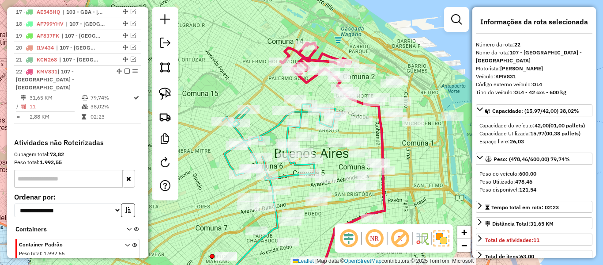
scroll to position [601, 0]
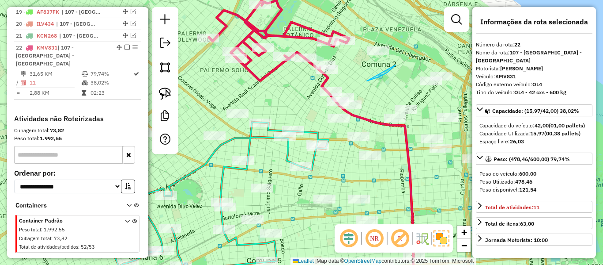
drag, startPoint x: 396, startPoint y: 65, endPoint x: 339, endPoint y: 57, distance: 57.5
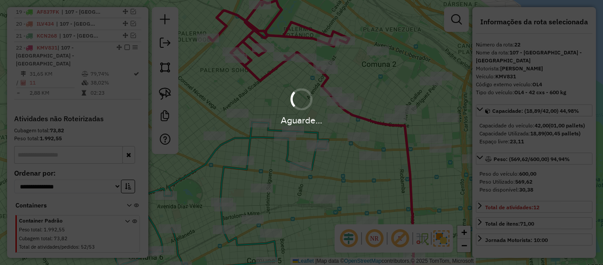
select select "**********"
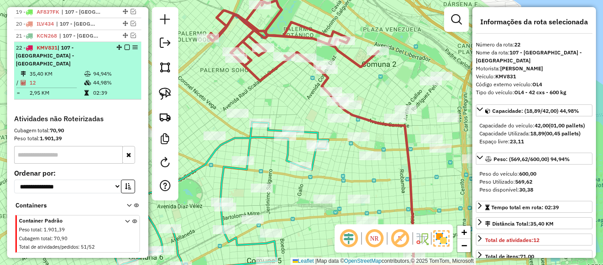
click at [126, 45] on em at bounding box center [127, 47] width 5 height 5
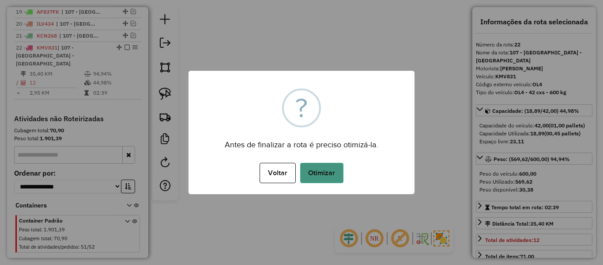
click at [315, 165] on button "Otimizar" at bounding box center [321, 173] width 43 height 20
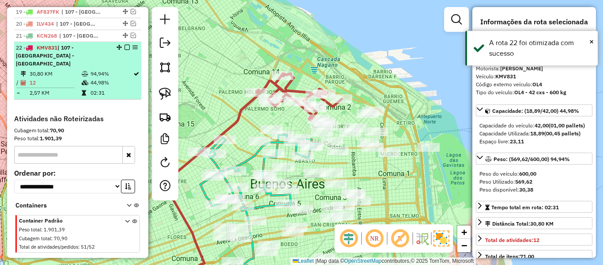
click at [125, 45] on em at bounding box center [127, 47] width 5 height 5
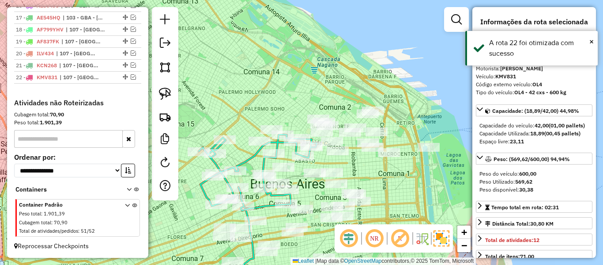
scroll to position [564, 0]
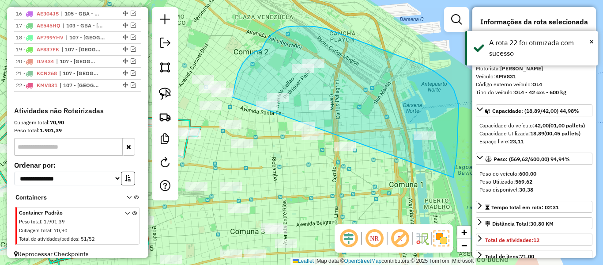
drag, startPoint x: 458, startPoint y: 129, endPoint x: 265, endPoint y: 151, distance: 194.8
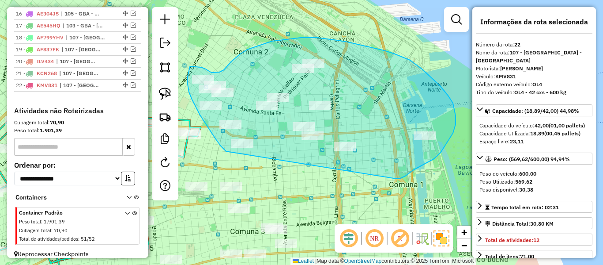
drag, startPoint x: 405, startPoint y: 176, endPoint x: 244, endPoint y: 152, distance: 163.4
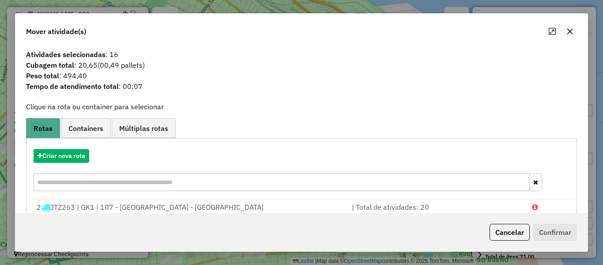
click at [75, 154] on hb-app "Aguarde... Pop-up bloqueado! Seu navegador bloqueou automáticamente a abertura …" at bounding box center [301, 132] width 603 height 265
click at [75, 154] on button "Criar nova rota" at bounding box center [62, 156] width 56 height 14
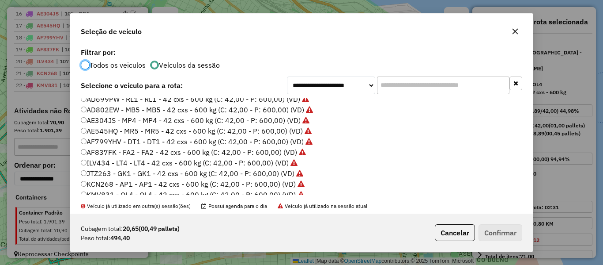
scroll to position [133, 0]
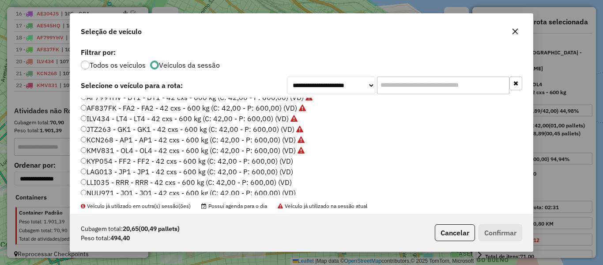
click at [286, 162] on label "KYP054 - FF2 - FF2 - 42 cxs - 600 kg (C: 42,00 - P: 600,00) (VD)" at bounding box center [187, 160] width 212 height 11
click at [491, 230] on button "Confirmar" at bounding box center [501, 232] width 44 height 17
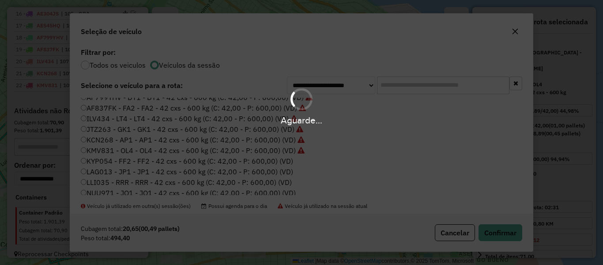
click at [276, 37] on div "Aguarde..." at bounding box center [301, 132] width 603 height 265
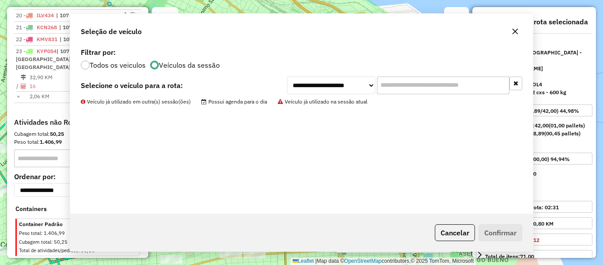
scroll to position [613, 0]
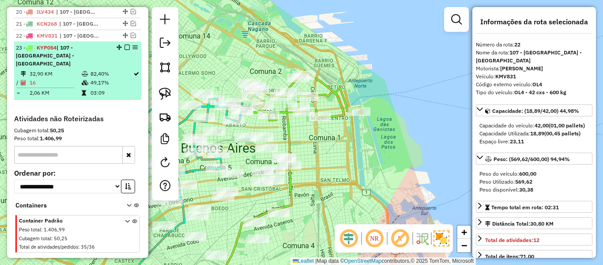
click at [125, 45] on em at bounding box center [127, 47] width 5 height 5
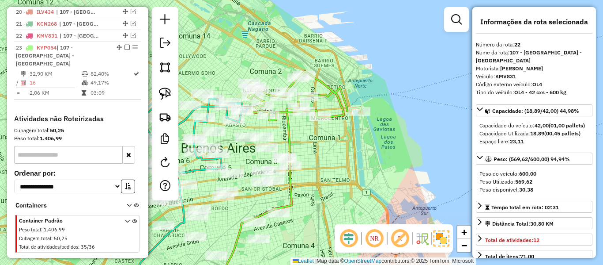
scroll to position [576, 0]
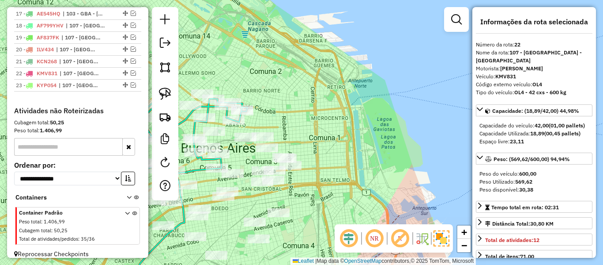
click at [342, 147] on div "Janela de atendimento Grade de atendimento Capacidade Transportadoras Veículos …" at bounding box center [301, 132] width 603 height 265
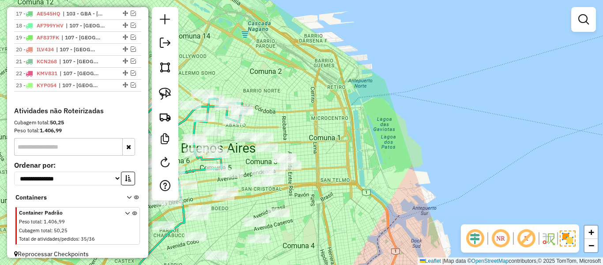
drag, startPoint x: 347, startPoint y: 160, endPoint x: 462, endPoint y: 98, distance: 130.8
click at [462, 98] on div "Janela de atendimento Grade de atendimento Capacidade Transportadoras Veículos …" at bounding box center [301, 132] width 603 height 265
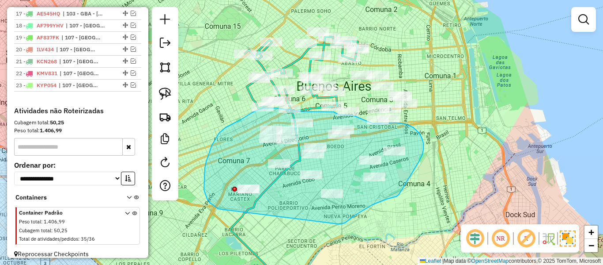
drag, startPoint x: 339, startPoint y: 223, endPoint x: 218, endPoint y: 208, distance: 121.5
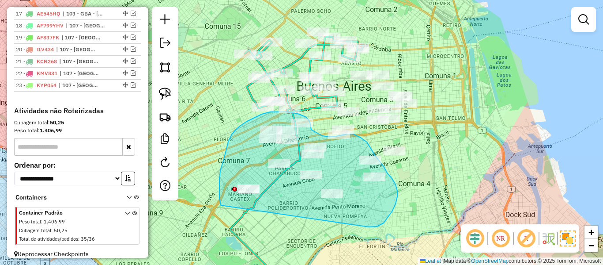
drag, startPoint x: 369, startPoint y: 227, endPoint x: 270, endPoint y: 250, distance: 101.8
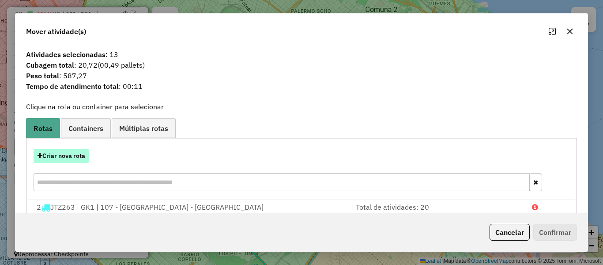
click at [80, 160] on button "Criar nova rota" at bounding box center [62, 156] width 56 height 14
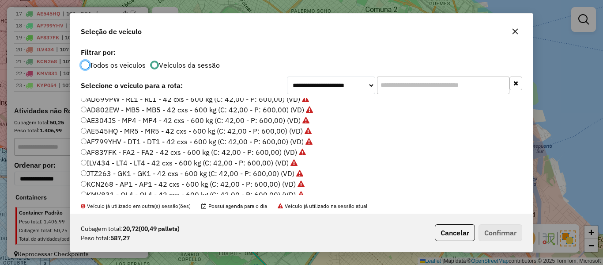
scroll to position [133, 0]
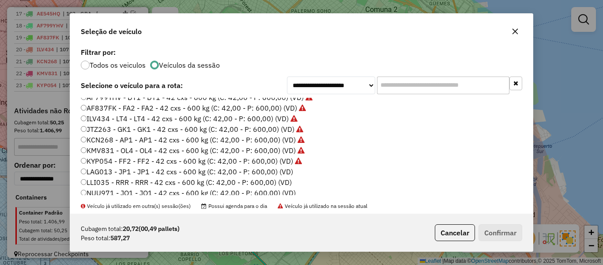
click at [277, 168] on label "LAG013 - JP1 - JP1 - 42 cxs - 600 kg (C: 42,00 - P: 600,00) (VD)" at bounding box center [187, 171] width 212 height 11
click at [504, 234] on button "Confirmar" at bounding box center [501, 232] width 44 height 17
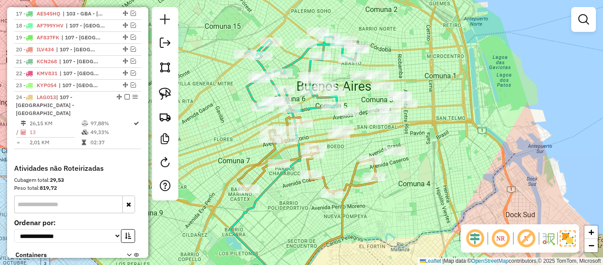
scroll to position [613, 0]
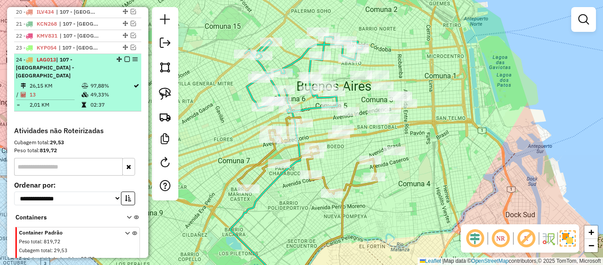
click at [125, 57] on em at bounding box center [127, 59] width 5 height 5
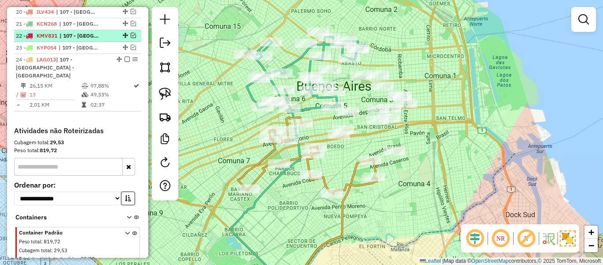
scroll to position [587, 0]
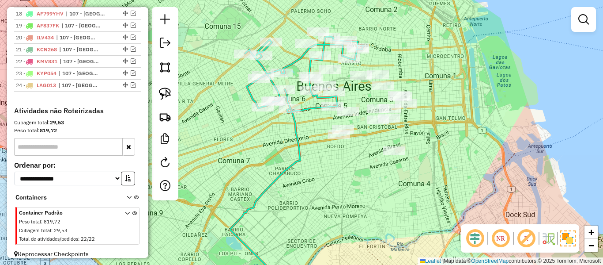
click at [381, 170] on div "Janela de atendimento Grade de atendimento Capacidade Transportadoras Veículos …" at bounding box center [301, 132] width 603 height 265
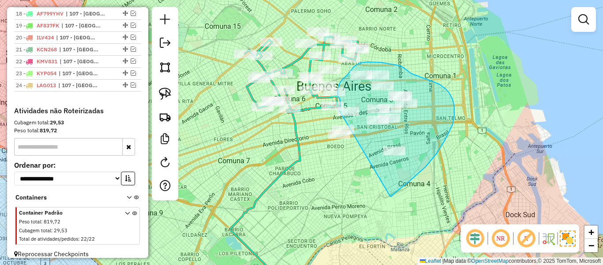
drag, startPoint x: 453, startPoint y: 125, endPoint x: 320, endPoint y: 144, distance: 133.9
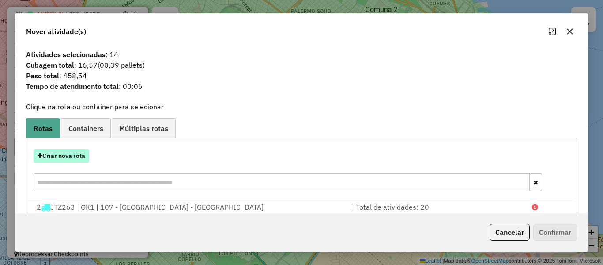
click at [75, 153] on button "Criar nova rota" at bounding box center [62, 156] width 56 height 14
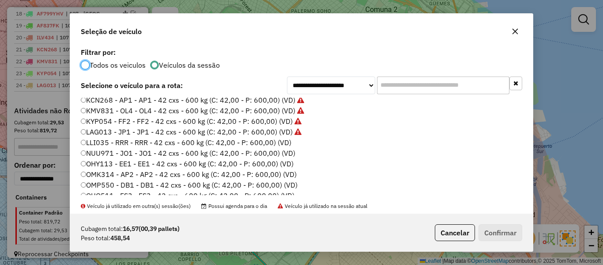
scroll to position [177, 0]
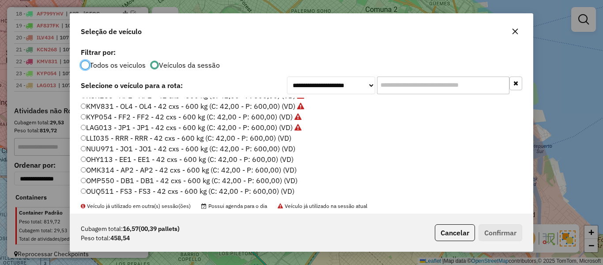
click at [277, 137] on label "LLI035 - RRR - RRR - 42 cxs - 600 kg (C: 42,00 - P: 600,00) (VD)" at bounding box center [186, 138] width 211 height 11
click at [488, 230] on button "Confirmar" at bounding box center [501, 232] width 44 height 17
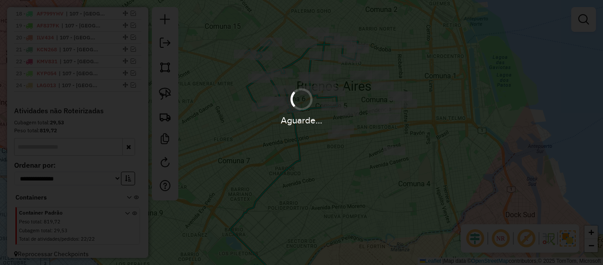
scroll to position [613, 0]
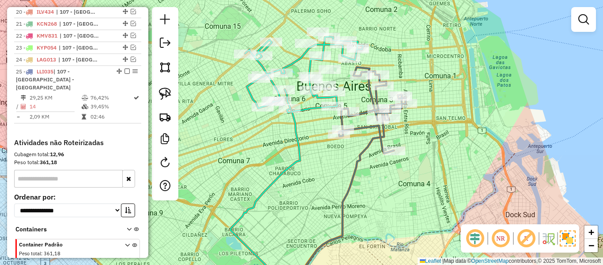
click at [376, 137] on icon at bounding box center [372, 110] width 67 height 86
select select "**********"
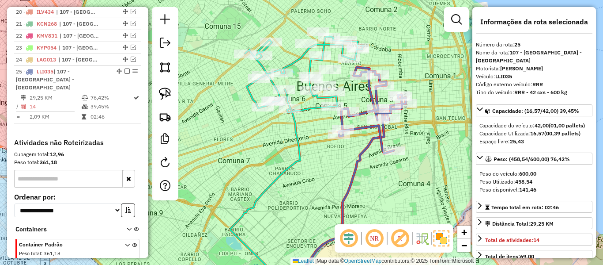
scroll to position [637, 0]
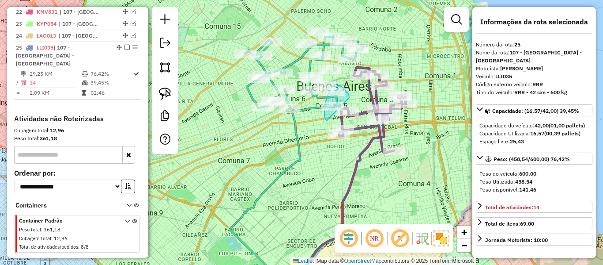
click at [336, 125] on div "Rota 2 - Placa JTZ263 510919 - Ana Amarista Janela de atendimento Grade de aten…" at bounding box center [301, 132] width 603 height 265
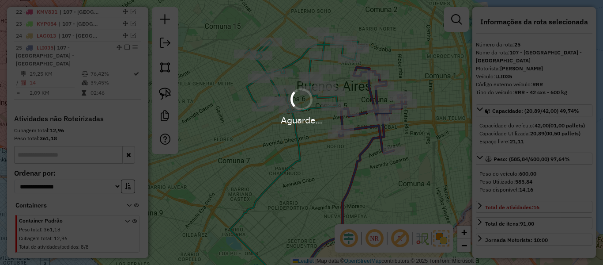
select select "**********"
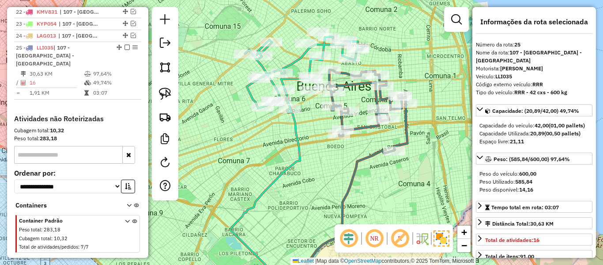
click at [126, 45] on em at bounding box center [127, 47] width 5 height 5
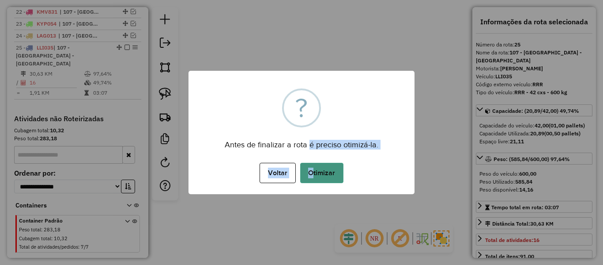
drag, startPoint x: 310, startPoint y: 151, endPoint x: 315, endPoint y: 162, distance: 12.4
click at [313, 160] on div "× ? Antes de finalizar a rota é preciso otimizá-la. Voltar No Otimizar" at bounding box center [302, 132] width 226 height 123
click at [321, 171] on button "Otimizar" at bounding box center [321, 173] width 43 height 20
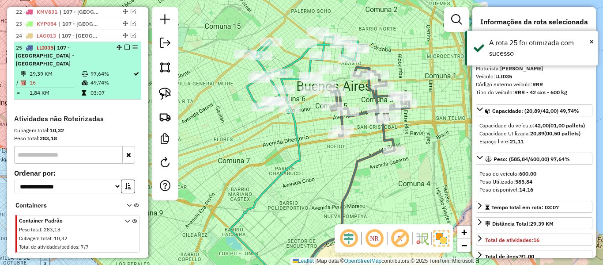
click at [125, 45] on em at bounding box center [127, 47] width 5 height 5
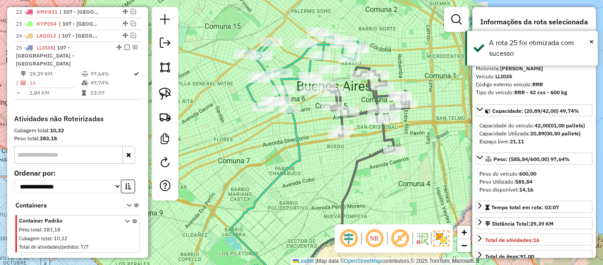
scroll to position [599, 0]
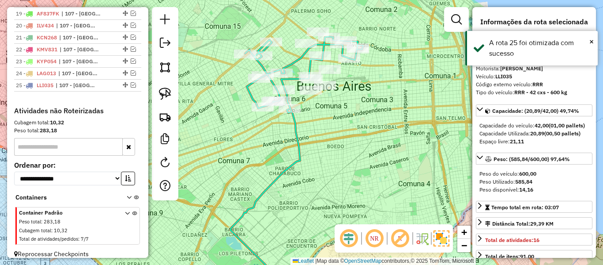
click at [324, 141] on div "Janela de atendimento Grade de atendimento Capacidade Transportadoras Veículos …" at bounding box center [301, 132] width 603 height 265
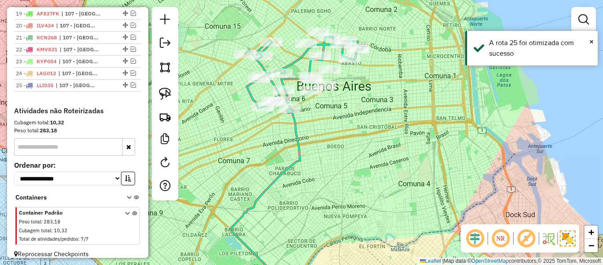
click at [378, 179] on div "Janela de atendimento Grade de atendimento Capacidade Transportadoras Veículos …" at bounding box center [301, 132] width 603 height 265
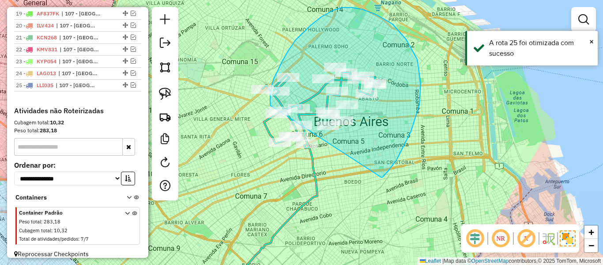
click at [299, 144] on div "Rota 2 - Placa JTZ263 526161 - Paula Amato Janela de atendimento Grade de atend…" at bounding box center [301, 132] width 603 height 265
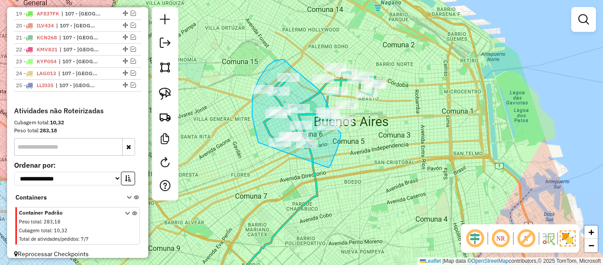
drag, startPoint x: 329, startPoint y: 167, endPoint x: 280, endPoint y: 177, distance: 49.5
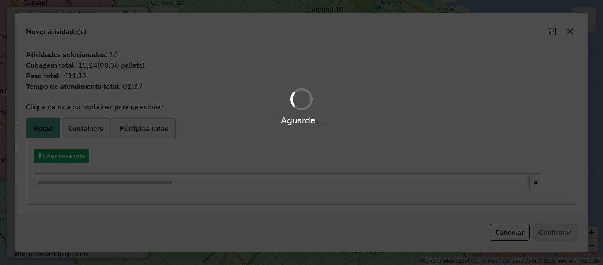
click at [76, 152] on div "Aguarde..." at bounding box center [301, 132] width 603 height 265
click at [76, 152] on hb-app "Aguarde... Pop-up bloqueado! Seu navegador bloqueou automáticamente a abertura …" at bounding box center [301, 132] width 603 height 265
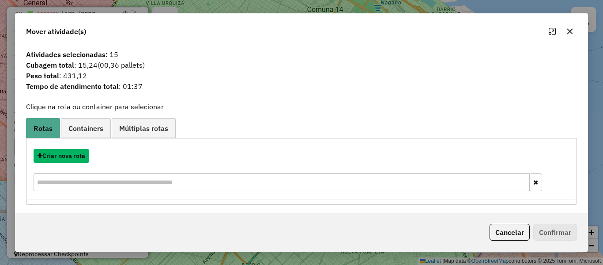
click at [76, 152] on button "Criar nova rota" at bounding box center [62, 156] width 56 height 14
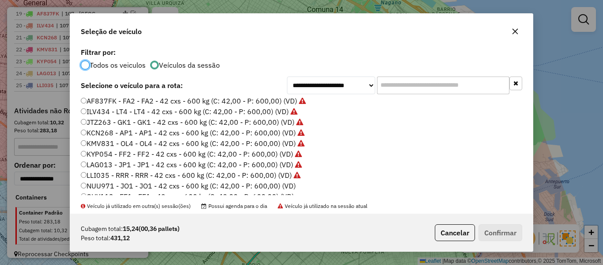
scroll to position [177, 0]
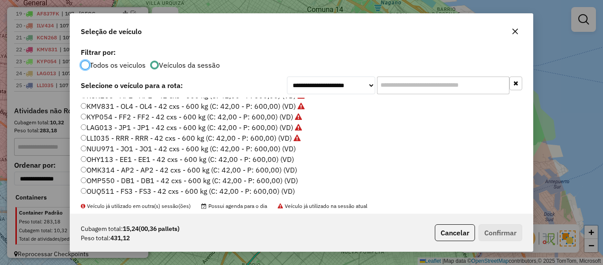
click at [292, 152] on label "NUU971 - JO1 - JO1 - 42 cxs - 600 kg (C: 42,00 - P: 600,00) (VD)" at bounding box center [188, 148] width 215 height 11
click at [515, 228] on button "Confirmar" at bounding box center [501, 232] width 44 height 17
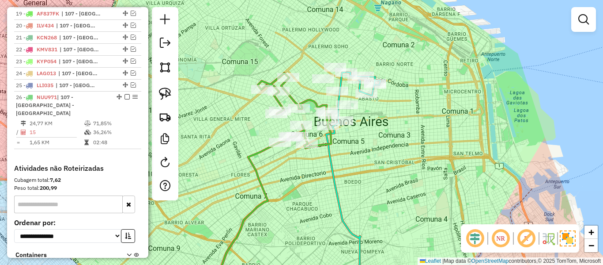
scroll to position [637, 0]
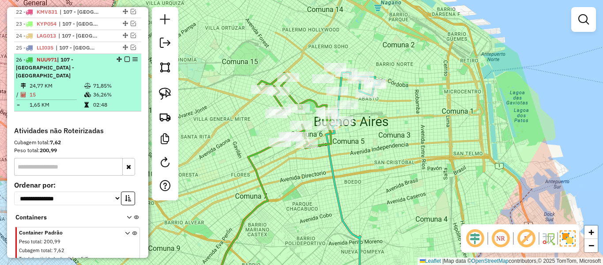
click at [125, 57] on em at bounding box center [127, 59] width 5 height 5
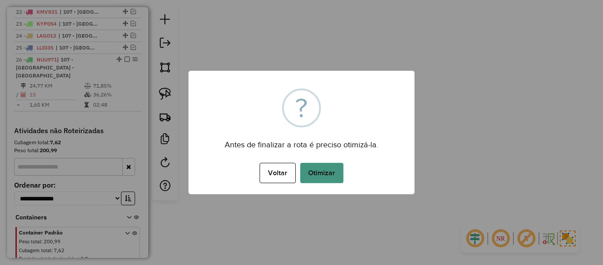
click at [329, 176] on button "Otimizar" at bounding box center [321, 173] width 43 height 20
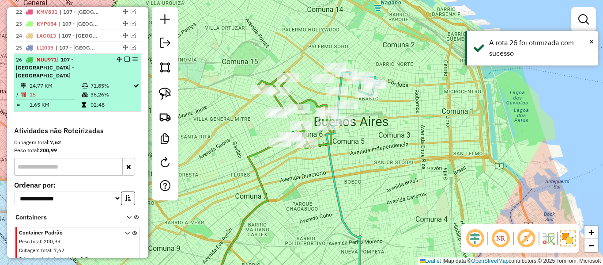
click at [125, 57] on em at bounding box center [127, 59] width 5 height 5
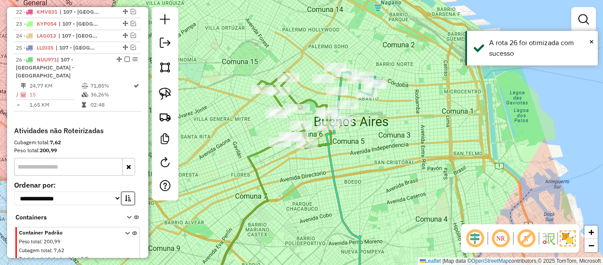
scroll to position [611, 0]
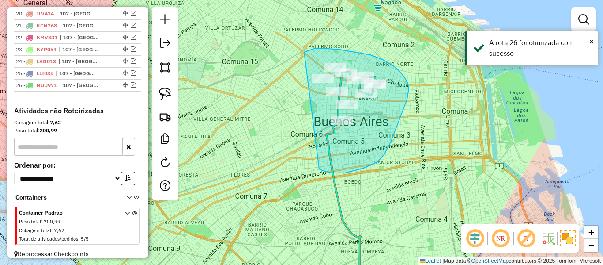
drag, startPoint x: 384, startPoint y: 155, endPoint x: 277, endPoint y: 75, distance: 133.5
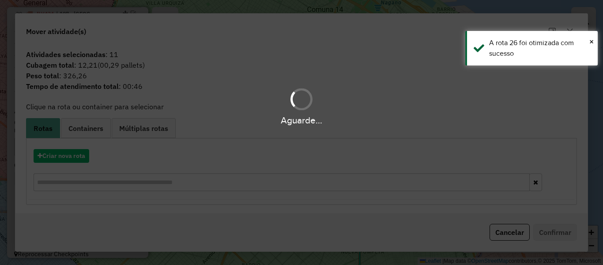
click at [74, 155] on div "Aguarde..." at bounding box center [301, 132] width 603 height 265
click at [74, 155] on hb-app "Aguarde... Pop-up bloqueado! Seu navegador bloqueou automáticamente a abertura …" at bounding box center [301, 132] width 603 height 265
click at [74, 155] on button "Criar nova rota" at bounding box center [62, 156] width 56 height 14
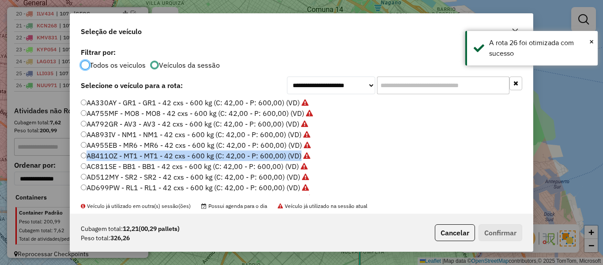
click at [75, 155] on div "**********" at bounding box center [301, 132] width 603 height 265
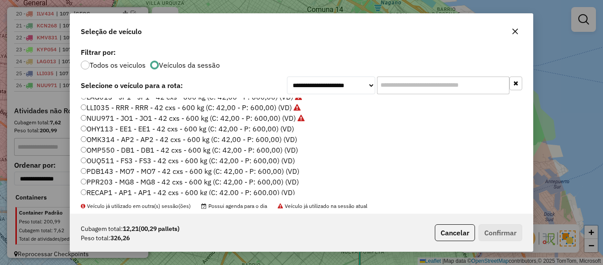
scroll to position [221, 0]
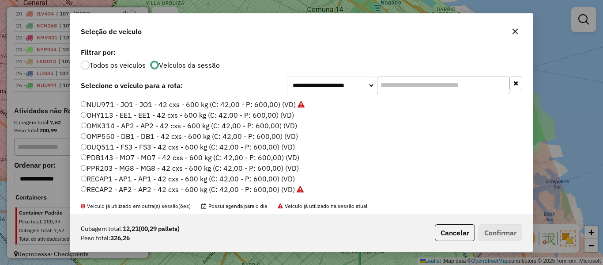
click at [284, 114] on label "OHY113 - EE1 - EE1 - 42 cxs - 600 kg (C: 42,00 - P: 600,00) (VD)" at bounding box center [187, 115] width 213 height 11
click at [508, 232] on button "Confirmar" at bounding box center [501, 232] width 44 height 17
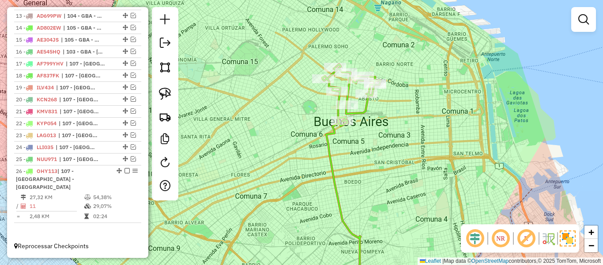
scroll to position [472, 0]
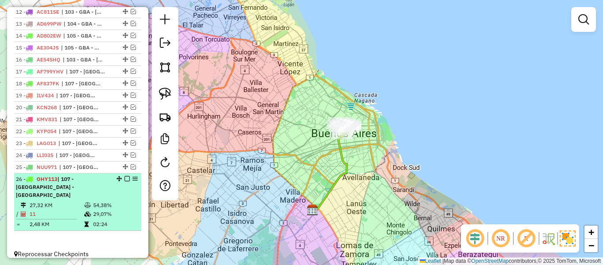
click at [125, 180] on em at bounding box center [127, 178] width 5 height 5
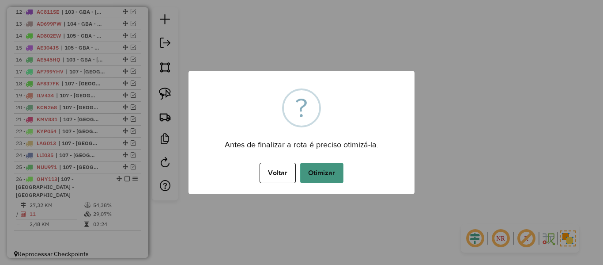
click at [327, 171] on button "Otimizar" at bounding box center [321, 173] width 43 height 20
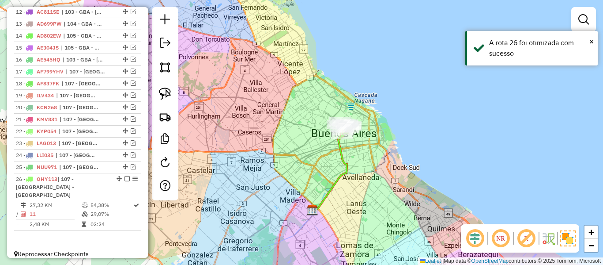
click at [125, 178] on em at bounding box center [127, 178] width 5 height 5
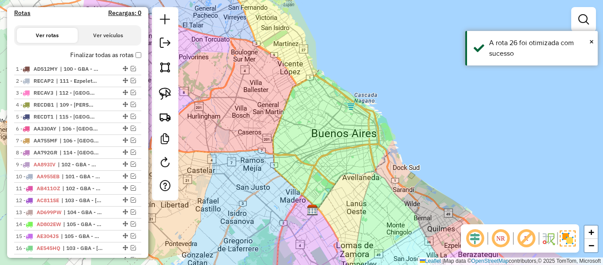
scroll to position [258, 0]
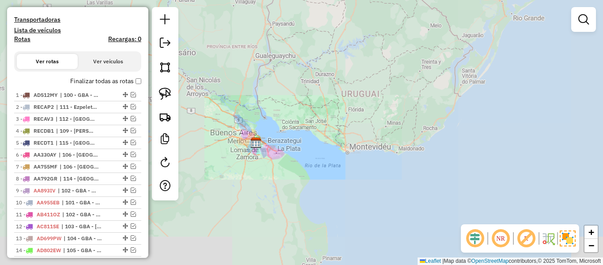
drag, startPoint x: 273, startPoint y: 152, endPoint x: 316, endPoint y: 144, distance: 43.5
click at [316, 144] on div "Janela de atendimento Grade de atendimento Capacidade Transportadoras Veículos …" at bounding box center [301, 132] width 603 height 265
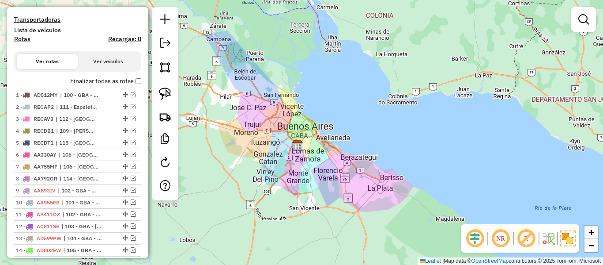
click at [107, 81] on label "Finalizar todas as rotas" at bounding box center [105, 80] width 71 height 9
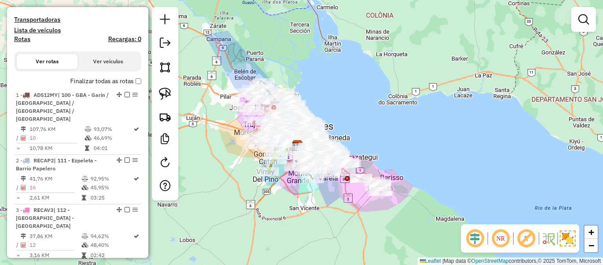
click at [27, 43] on label "Rotas" at bounding box center [22, 40] width 16 height 11
click at [26, 42] on h4 "Rotas" at bounding box center [22, 39] width 16 height 8
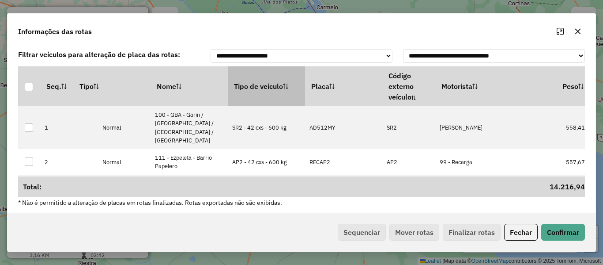
click at [270, 91] on th "Tipo de veículo" at bounding box center [266, 86] width 77 height 40
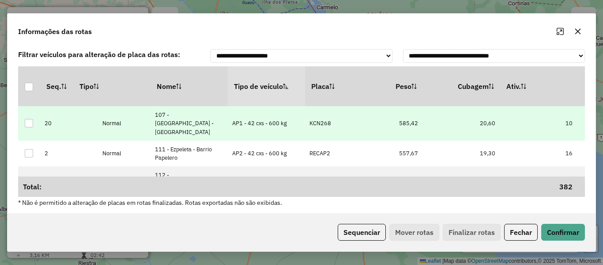
scroll to position [0, 192]
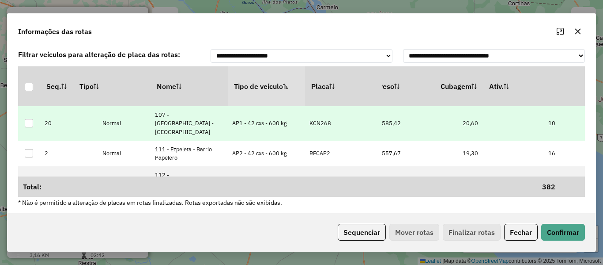
drag, startPoint x: 441, startPoint y: 133, endPoint x: 466, endPoint y: 131, distance: 25.2
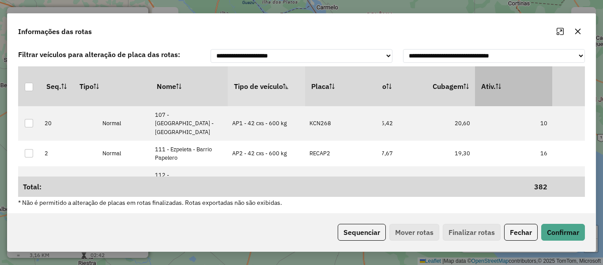
click at [498, 93] on th "Ativ." at bounding box center [513, 86] width 77 height 40
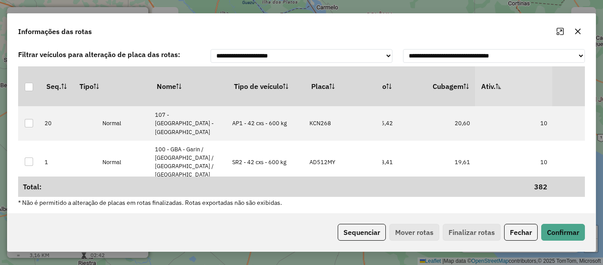
click at [498, 93] on th "Ativ." at bounding box center [513, 86] width 77 height 40
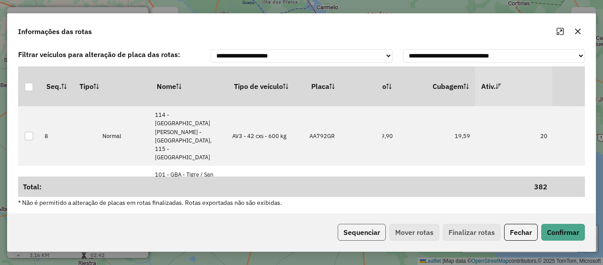
click at [360, 235] on button "Sequenciar" at bounding box center [362, 231] width 48 height 17
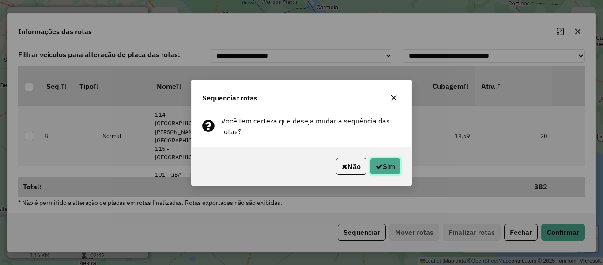
click at [387, 167] on button "Sim" at bounding box center [385, 166] width 31 height 17
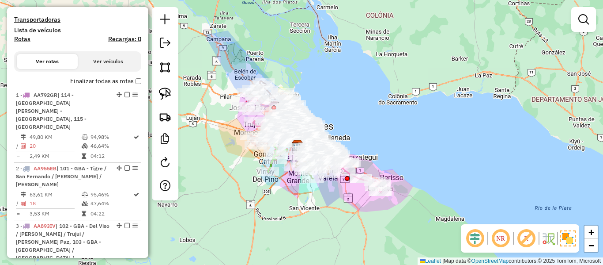
click at [116, 83] on label "Finalizar todas as rotas" at bounding box center [105, 80] width 71 height 9
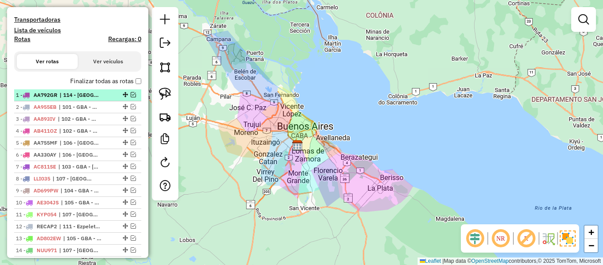
click at [132, 95] on em at bounding box center [133, 94] width 5 height 5
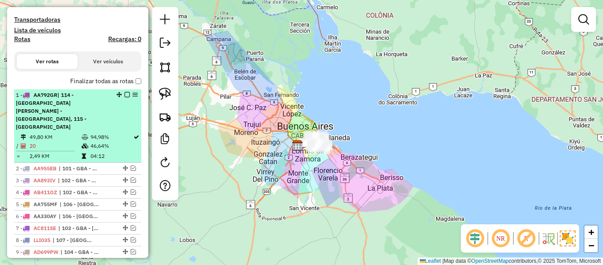
click at [127, 95] on em at bounding box center [127, 94] width 5 height 5
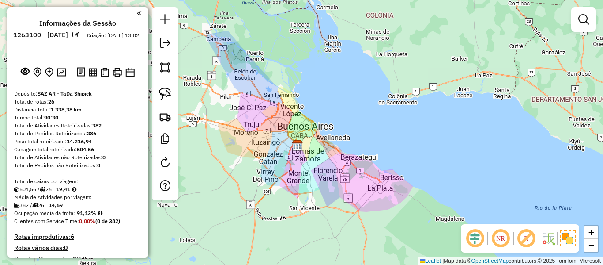
scroll to position [177, 0]
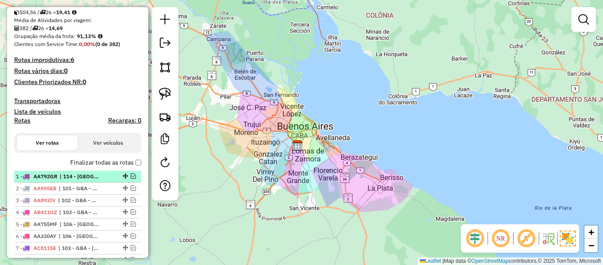
click at [133, 176] on em at bounding box center [133, 175] width 5 height 5
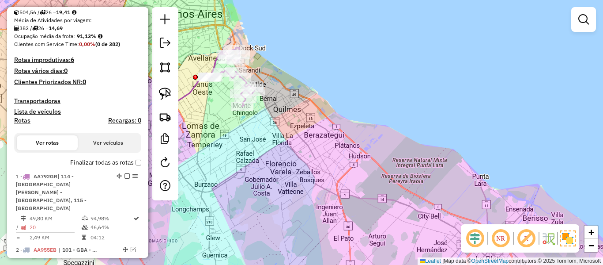
drag, startPoint x: 295, startPoint y: 93, endPoint x: 336, endPoint y: 119, distance: 49.0
click at [336, 119] on div "Rota 1 - Placa AA792GR 485082 - cesar torres Janela de atendimento Grade de ate…" at bounding box center [301, 132] width 603 height 265
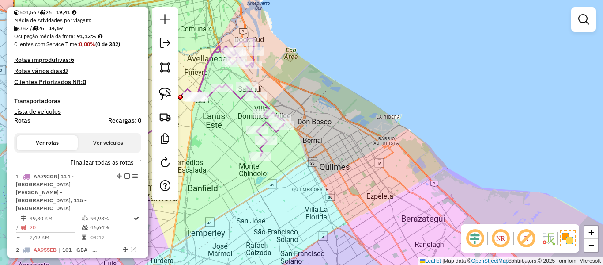
click at [265, 104] on icon at bounding box center [237, 96] width 96 height 117
select select "**********"
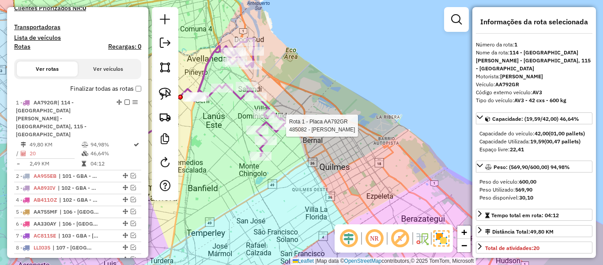
scroll to position [340, 0]
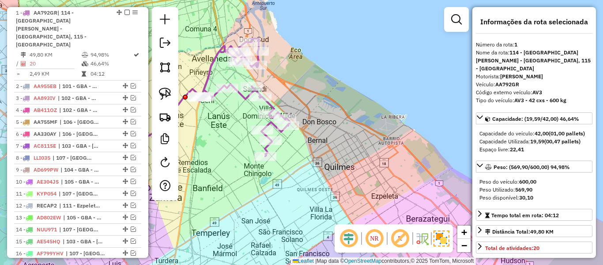
drag, startPoint x: 333, startPoint y: 158, endPoint x: 366, endPoint y: 154, distance: 33.8
click at [366, 154] on div "Janela de atendimento Grade de atendimento Capacidade Transportadoras Veículos …" at bounding box center [301, 132] width 603 height 265
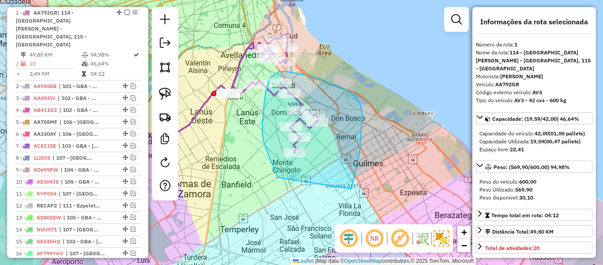
drag, startPoint x: 352, startPoint y: 189, endPoint x: 283, endPoint y: 177, distance: 69.9
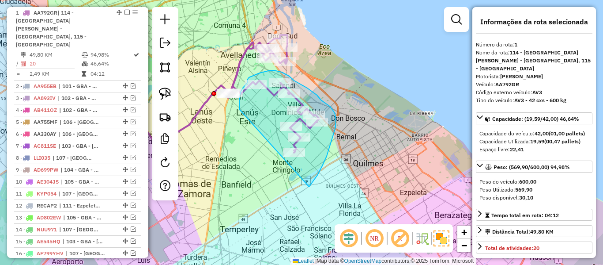
drag, startPoint x: 309, startPoint y: 186, endPoint x: 265, endPoint y: 160, distance: 50.9
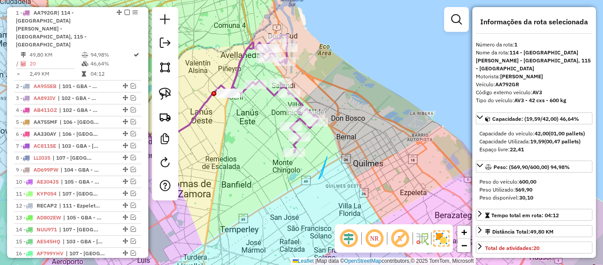
drag, startPoint x: 325, startPoint y: 163, endPoint x: 327, endPoint y: 156, distance: 7.0
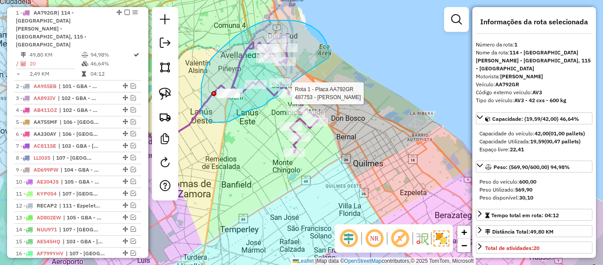
click at [282, 89] on div "Rota 1 - Placa AA792GR 487753 - Sabrina Corqui Janela de atendimento Grade de a…" at bounding box center [301, 132] width 603 height 265
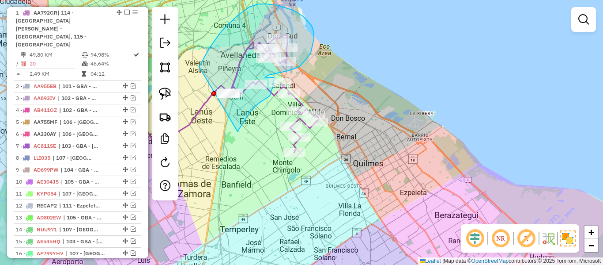
drag, startPoint x: 247, startPoint y: 117, endPoint x: 191, endPoint y: 117, distance: 55.7
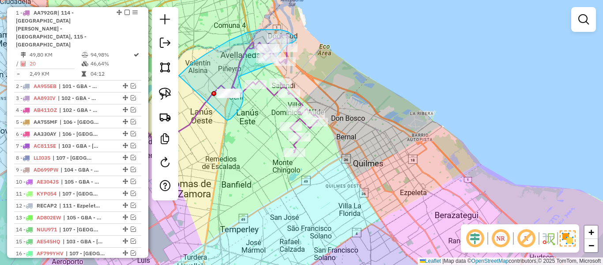
drag, startPoint x: 228, startPoint y: 120, endPoint x: 170, endPoint y: 103, distance: 60.1
click at [170, 103] on hb-router-mapa "Informações da Sessão 1263100 - 11/09/2025 Criação: 10/09/2025 13:02 Depósito: …" at bounding box center [301, 132] width 603 height 265
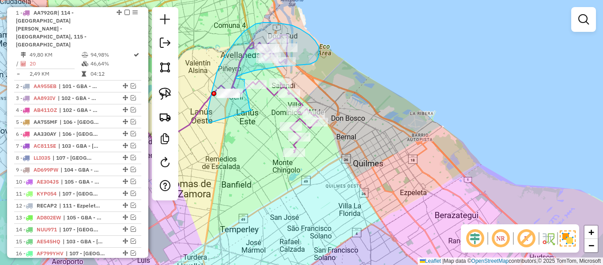
drag, startPoint x: 251, startPoint y: 109, endPoint x: 214, endPoint y: 120, distance: 38.3
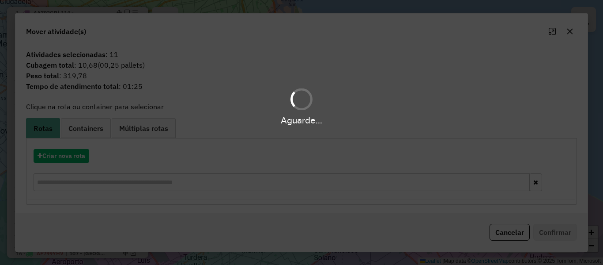
click at [83, 151] on div "Aguarde..." at bounding box center [301, 132] width 603 height 265
click at [80, 154] on hb-app "Aguarde... Pop-up bloqueado! Seu navegador bloqueou automáticamente a abertura …" at bounding box center [301, 132] width 603 height 265
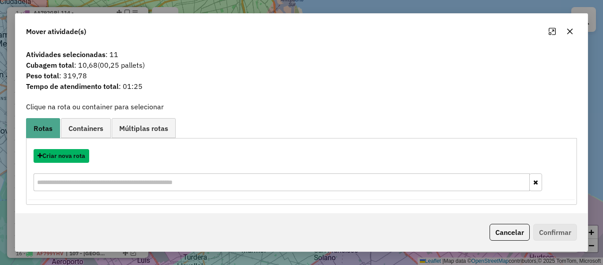
click at [80, 154] on button "Criar nova rota" at bounding box center [62, 156] width 56 height 14
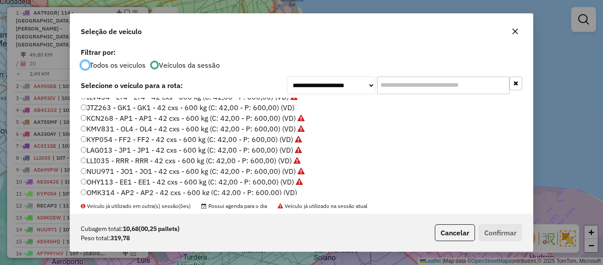
scroll to position [133, 0]
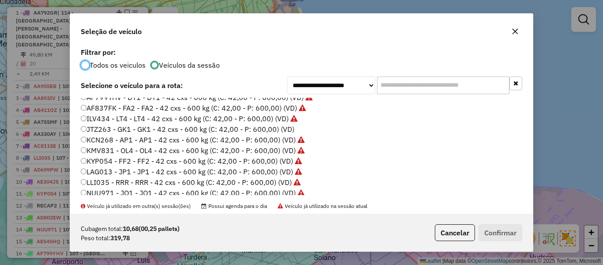
click at [285, 130] on label "JTZ263 - GK1 - GK1 - 42 cxs - 600 kg (C: 42,00 - P: 600,00) (VD)" at bounding box center [188, 129] width 214 height 11
click at [499, 227] on button "Confirmar" at bounding box center [501, 232] width 44 height 17
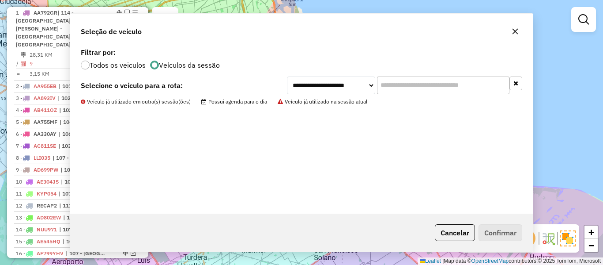
scroll to position [283, 0]
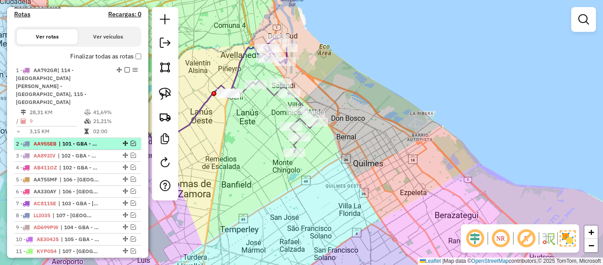
click at [134, 140] on div at bounding box center [124, 142] width 27 height 5
select select "**********"
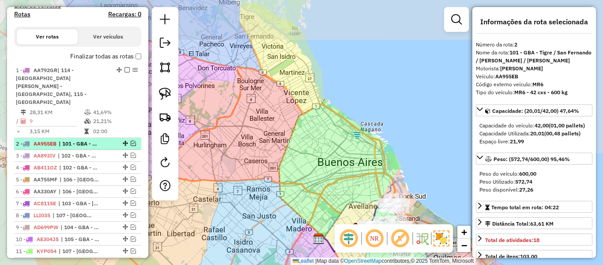
click at [132, 140] on em at bounding box center [133, 142] width 5 height 5
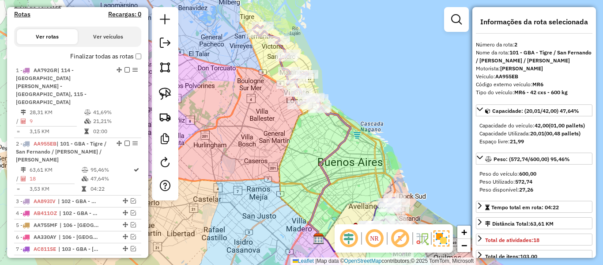
click at [345, 126] on icon at bounding box center [330, 173] width 42 height 132
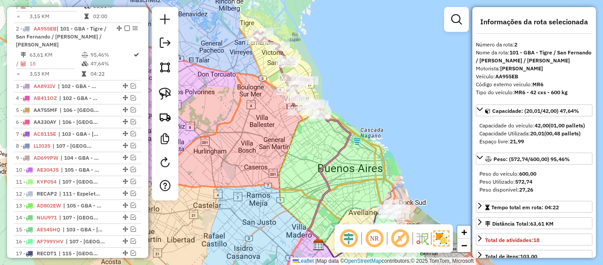
scroll to position [398, 0]
drag, startPoint x: 352, startPoint y: 100, endPoint x: 374, endPoint y: 154, distance: 57.5
click at [374, 154] on div "Janela de atendimento Grade de atendimento Capacidade Transportadoras Veículos …" at bounding box center [301, 132] width 603 height 265
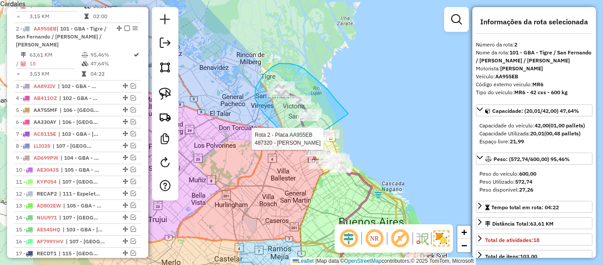
drag, startPoint x: 327, startPoint y: 89, endPoint x: 348, endPoint y: 133, distance: 49.4
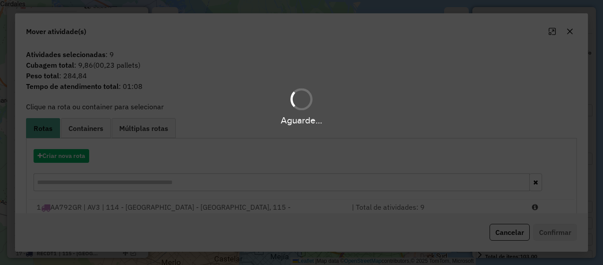
click at [80, 159] on div "Aguarde..." at bounding box center [301, 132] width 603 height 265
click at [80, 159] on hb-app "Aguarde... Pop-up bloqueado! Seu navegador bloqueou automáticamente a abertura …" at bounding box center [301, 132] width 603 height 265
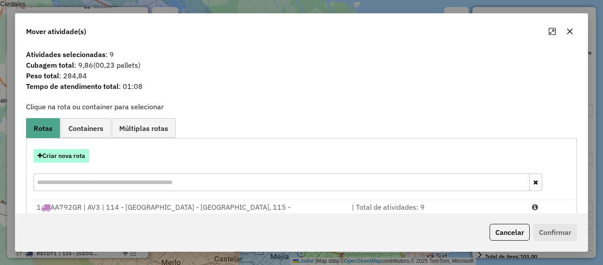
click at [80, 158] on button "Criar nova rota" at bounding box center [62, 156] width 56 height 14
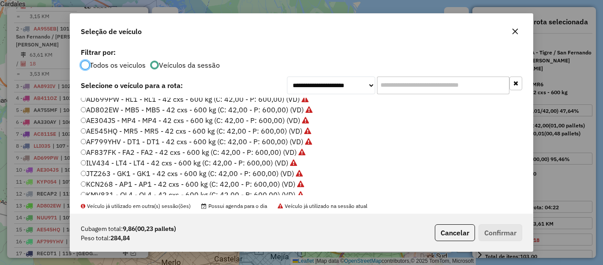
scroll to position [177, 0]
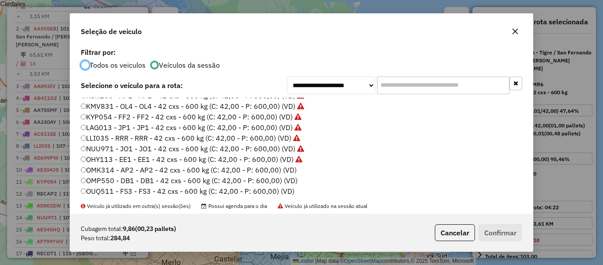
click at [288, 172] on label "OMK314 - AP2 - AP2 - 42 cxs - 600 kg (C: 42,00 - P: 600,00) (VD)" at bounding box center [189, 169] width 216 height 11
click at [490, 227] on button "Confirmar" at bounding box center [501, 232] width 44 height 17
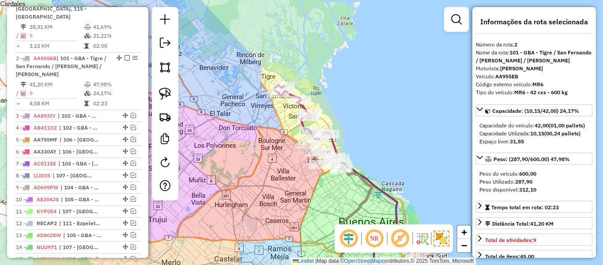
scroll to position [398, 0]
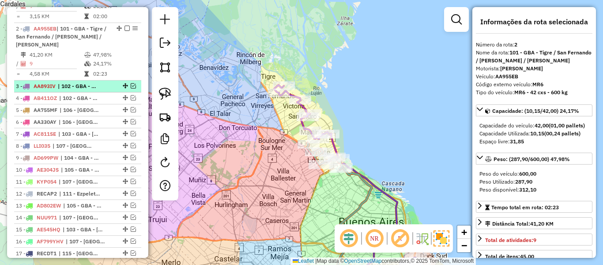
click at [131, 83] on em at bounding box center [133, 85] width 5 height 5
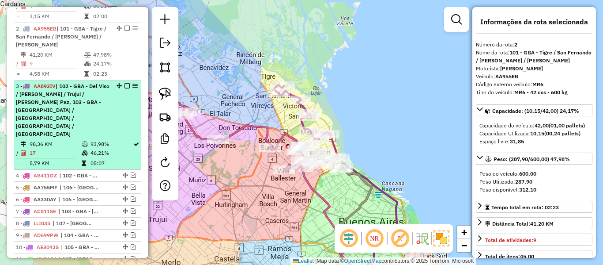
click at [106, 82] on div "3 - AA893IV | 102 - GBA - Del Viso / Don Torcuato / Trujui / José C. Paz, 103 -…" at bounding box center [63, 110] width 94 height 56
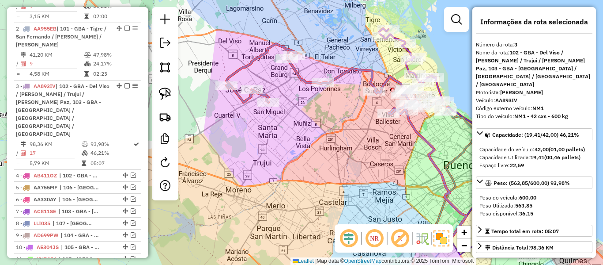
drag, startPoint x: 311, startPoint y: 117, endPoint x: 357, endPoint y: 127, distance: 46.7
click at [357, 127] on div "Janela de atendimento Grade de atendimento Capacidade Transportadoras Veículos …" at bounding box center [301, 132] width 603 height 265
click at [351, 69] on icon at bounding box center [323, 79] width 193 height 71
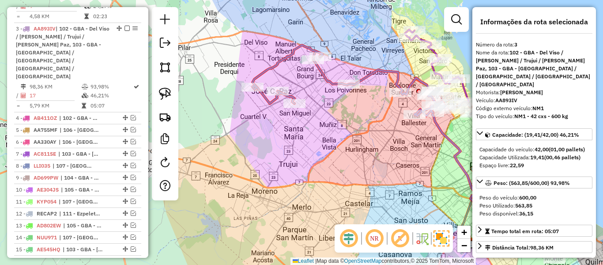
drag, startPoint x: 328, startPoint y: 124, endPoint x: 350, endPoint y: 134, distance: 24.1
click at [350, 134] on div "Janela de atendimento Grade de atendimento Capacidade Transportadoras Veículos …" at bounding box center [301, 132] width 603 height 265
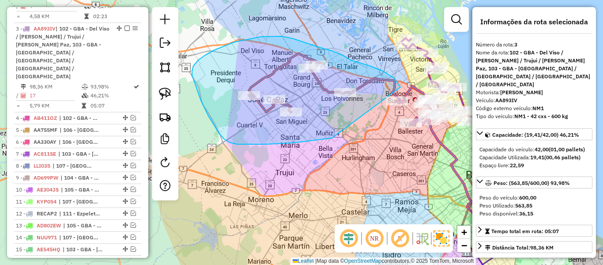
click at [409, 119] on div "Janela de atendimento Grade de atendimento Capacidade Transportadoras Veículos …" at bounding box center [301, 132] width 603 height 265
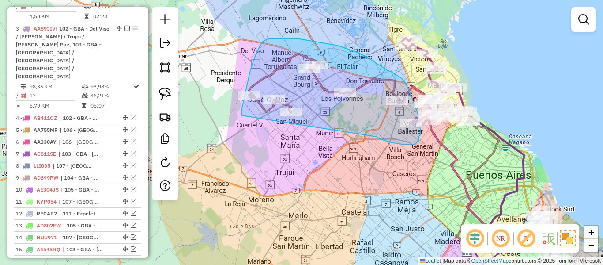
drag, startPoint x: 394, startPoint y: 143, endPoint x: 257, endPoint y: 128, distance: 137.7
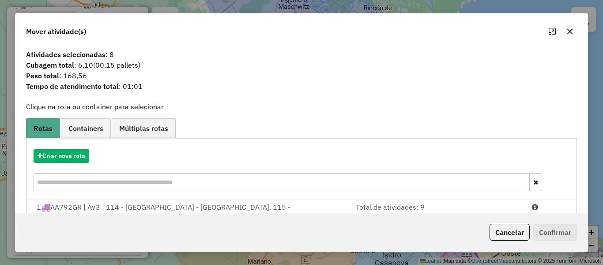
click at [71, 148] on div "Criar nova rota" at bounding box center [301, 170] width 547 height 57
click at [71, 149] on button "Criar nova rota" at bounding box center [62, 156] width 56 height 14
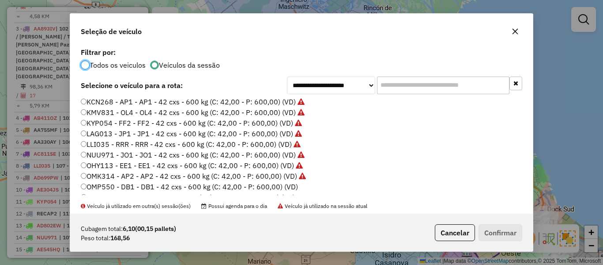
scroll to position [221, 0]
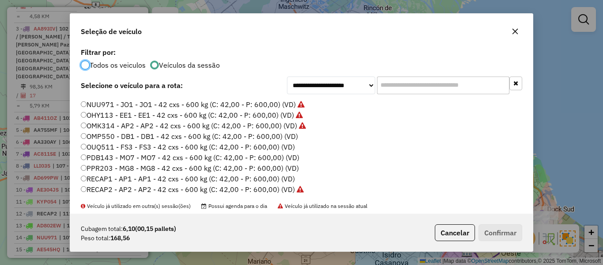
click at [280, 134] on label "OMP550 - DB1 - DB1 - 42 cxs - 600 kg (C: 42,00 - P: 600,00) (VD)" at bounding box center [189, 136] width 217 height 11
click at [513, 236] on button "Confirmar" at bounding box center [501, 232] width 44 height 17
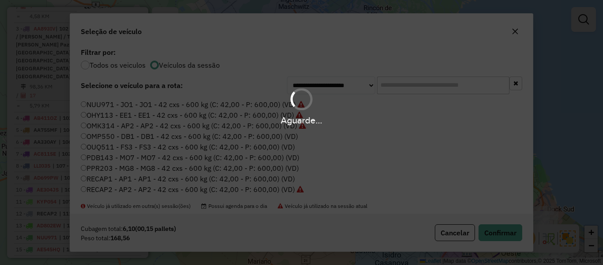
scroll to position [390, 0]
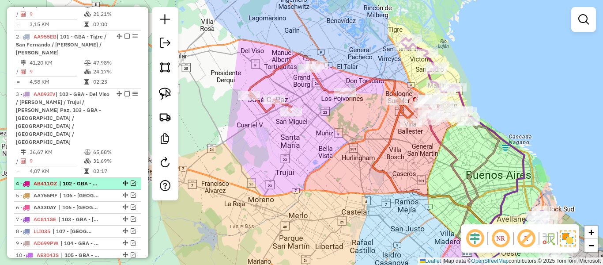
click at [106, 179] on div "4 - AB411OZ | 102 - GBA - Del Viso / Don Torcuato / Trujui / José C. Paz, 103 -…" at bounding box center [63, 183] width 94 height 8
select select "**********"
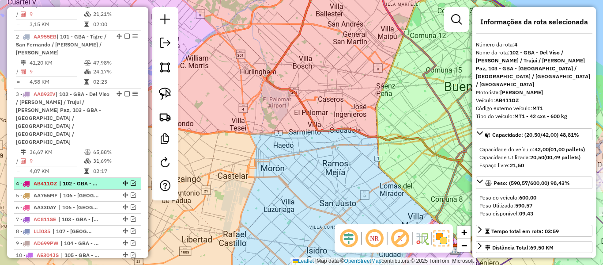
click at [131, 180] on em at bounding box center [133, 182] width 5 height 5
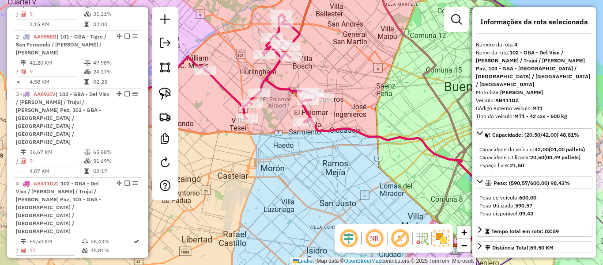
click at [390, 196] on div "Janela de atendimento Grade de atendimento Capacidade Transportadoras Veículos …" at bounding box center [301, 132] width 603 height 265
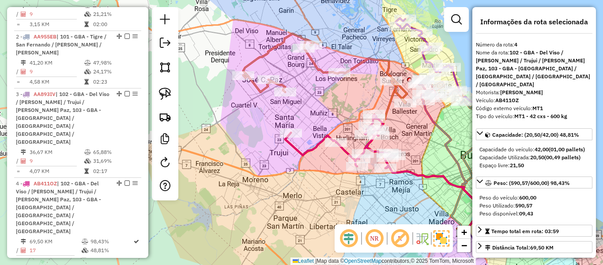
click at [309, 142] on div "Rota 4 - Placa AB411OZ 487188 - Horacio An�bal Contreras Janela de atendimento …" at bounding box center [301, 132] width 603 height 265
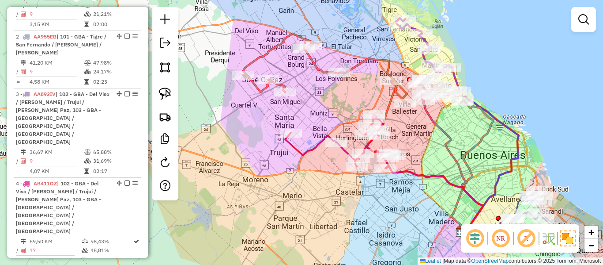
click at [315, 148] on icon at bounding box center [340, 140] width 110 height 53
select select "**********"
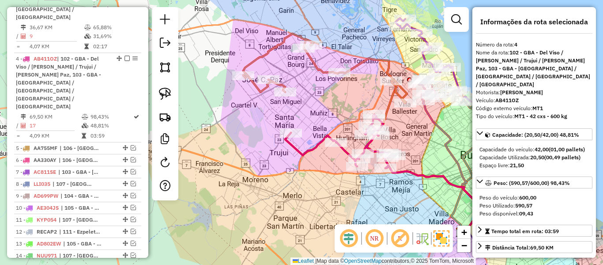
scroll to position [520, 0]
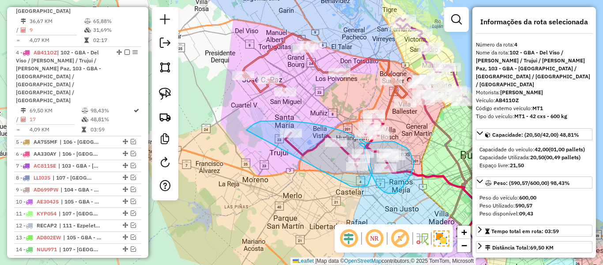
drag, startPoint x: 362, startPoint y: 186, endPoint x: 240, endPoint y: 167, distance: 123.4
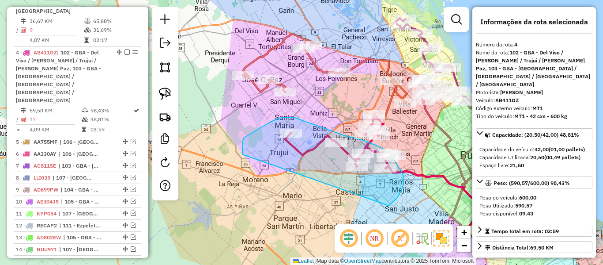
drag, startPoint x: 394, startPoint y: 201, endPoint x: 254, endPoint y: 174, distance: 142.9
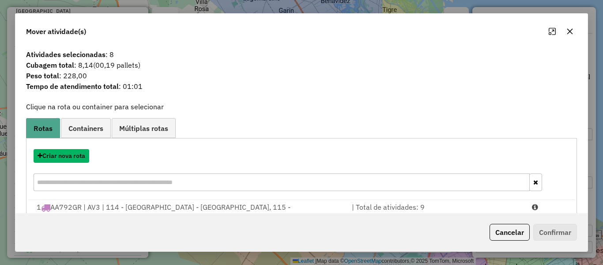
click at [74, 157] on button "Criar nova rota" at bounding box center [62, 156] width 56 height 14
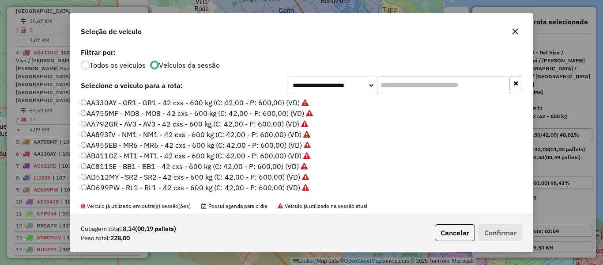
click at [74, 157] on div "**********" at bounding box center [301, 129] width 463 height 168
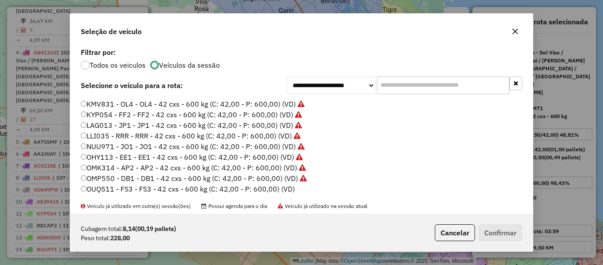
scroll to position [221, 0]
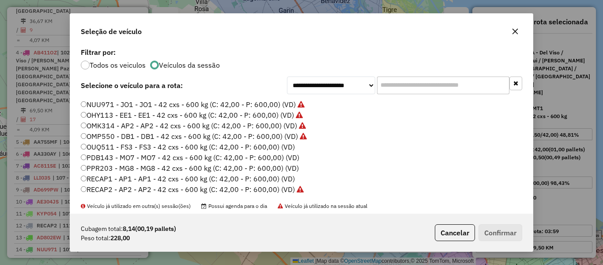
click at [287, 147] on label "OUQ511 - FS3 - FS3 - 42 cxs - 600 kg (C: 42,00 - P: 600,00) (VD)" at bounding box center [188, 146] width 214 height 11
click at [499, 224] on button "Confirmar" at bounding box center [501, 232] width 44 height 17
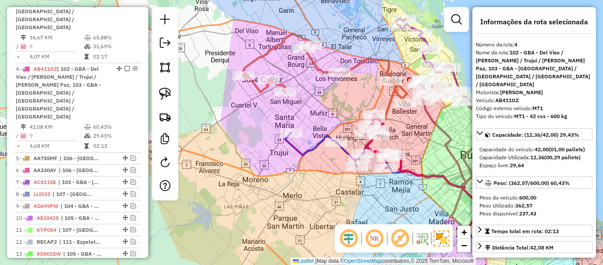
scroll to position [520, 0]
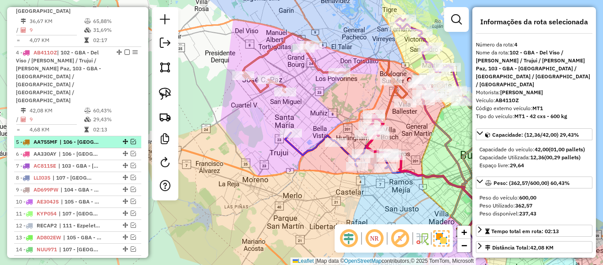
click at [89, 136] on li "5 - AA755MF | 106 - La Plata, 108 - La Capillla - Florencia Vareia, 109 - San V…" at bounding box center [77, 142] width 127 height 12
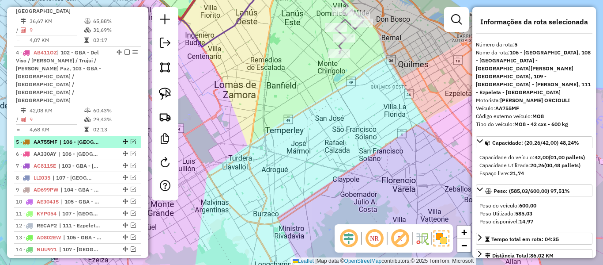
click at [102, 138] on div "5 - AA755MF | 106 - La Plata, 108 - La Capillla - Florencia Vareia, 109 - San V…" at bounding box center [63, 142] width 94 height 8
click at [131, 139] on em at bounding box center [133, 141] width 5 height 5
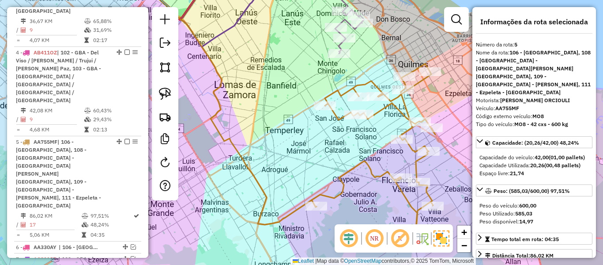
drag, startPoint x: 363, startPoint y: 174, endPoint x: 304, endPoint y: 140, distance: 67.1
click at [304, 140] on div "Janela de atendimento Grade de atendimento Capacidade Transportadoras Veículos …" at bounding box center [301, 132] width 603 height 265
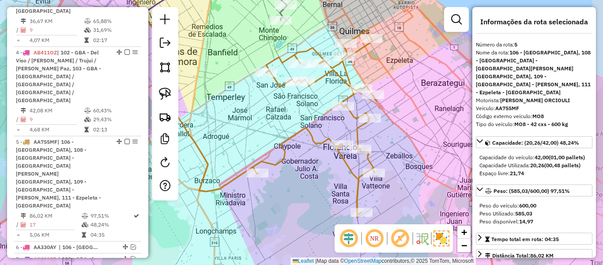
click at [309, 138] on icon at bounding box center [315, 123] width 124 height 187
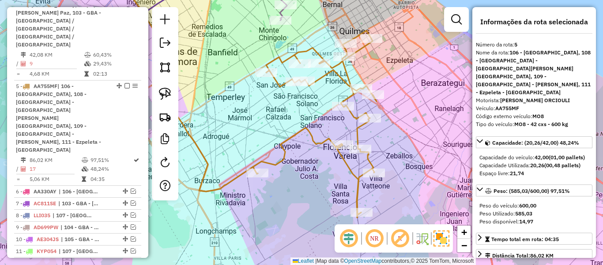
scroll to position [586, 0]
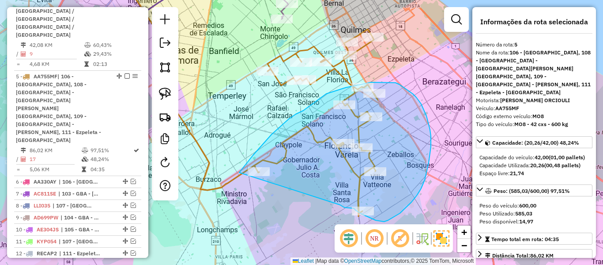
drag, startPoint x: 347, startPoint y: 208, endPoint x: 237, endPoint y: 225, distance: 111.4
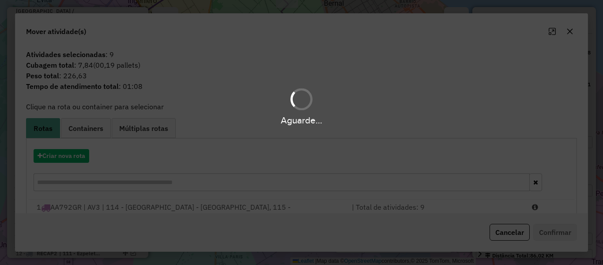
click at [81, 159] on div "Aguarde..." at bounding box center [301, 132] width 603 height 265
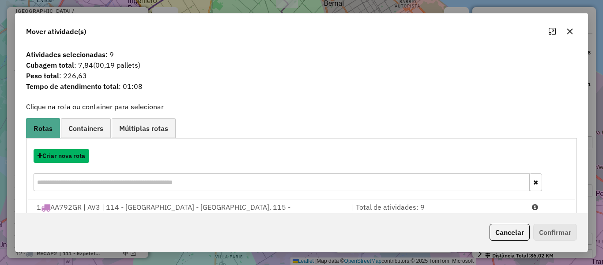
click at [81, 159] on button "Criar nova rota" at bounding box center [62, 156] width 56 height 14
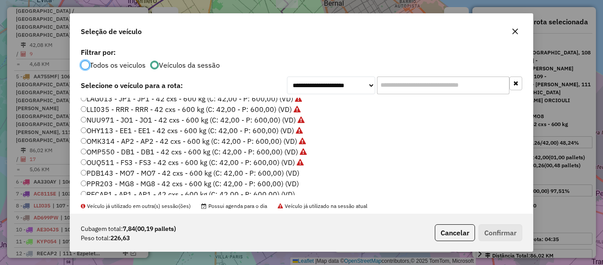
scroll to position [221, 0]
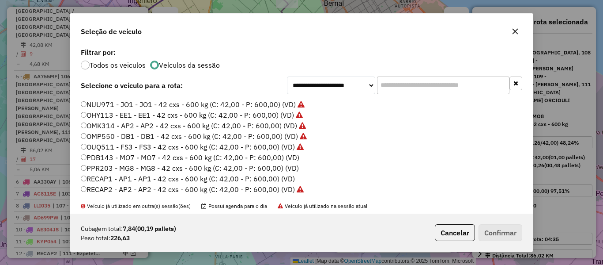
click at [293, 159] on label "PDB143 - MO7 - MO7 - 42 cxs - 600 kg (C: 42,00 - P: 600,00) (VD)" at bounding box center [190, 157] width 219 height 11
click at [509, 233] on button "Confirmar" at bounding box center [501, 232] width 44 height 17
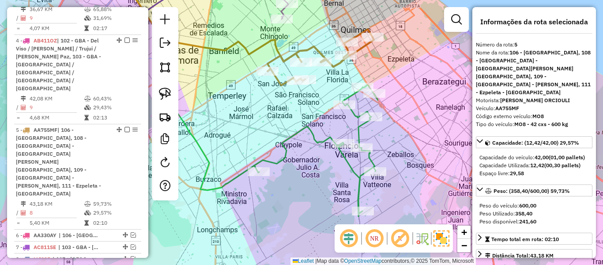
scroll to position [586, 0]
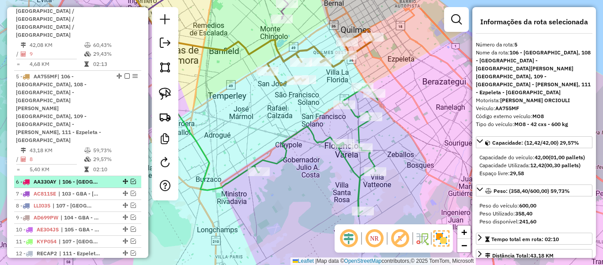
click at [83, 176] on li "6 - AA330AY | 106 - La Plata" at bounding box center [77, 182] width 127 height 12
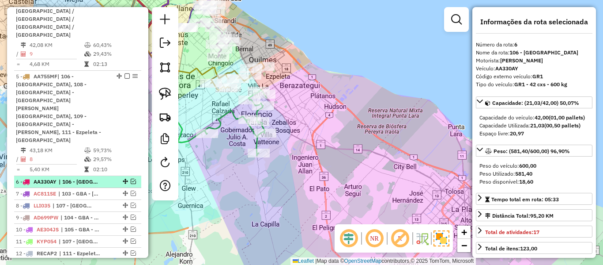
click at [134, 178] on div at bounding box center [124, 180] width 27 height 5
click at [131, 178] on em at bounding box center [133, 180] width 5 height 5
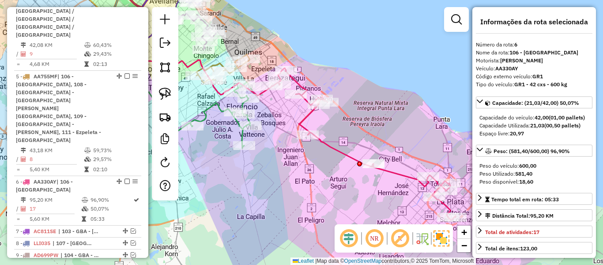
drag, startPoint x: 361, startPoint y: 179, endPoint x: 335, endPoint y: 159, distance: 33.0
click at [337, 170] on div "Janela de atendimento Grade de atendimento Capacidade Transportadoras Veículos …" at bounding box center [301, 132] width 603 height 265
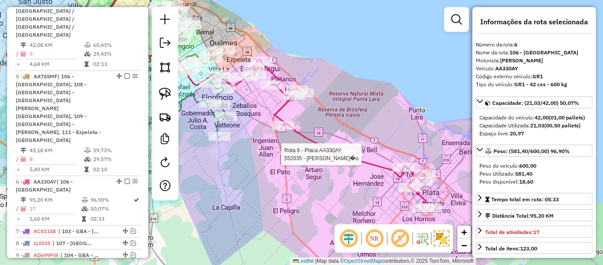
click at [330, 150] on icon at bounding box center [339, 135] width 184 height 152
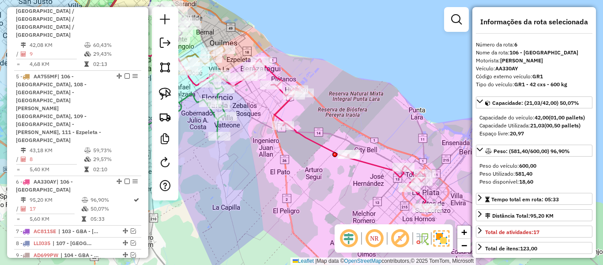
scroll to position [659, 0]
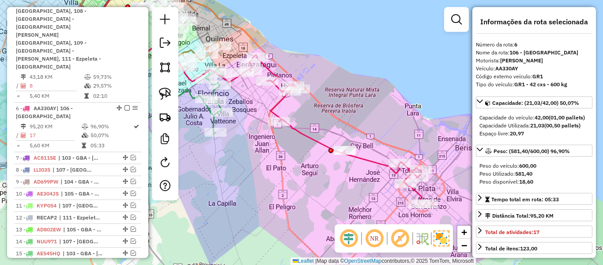
drag, startPoint x: 327, startPoint y: 177, endPoint x: 314, endPoint y: 162, distance: 19.4
click at [314, 162] on div "Janela de atendimento Grade de atendimento Capacidade Transportadoras Veículos …" at bounding box center [301, 132] width 603 height 265
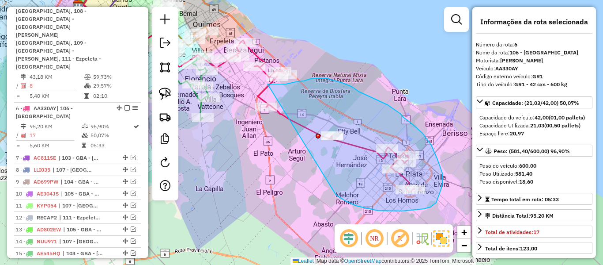
drag, startPoint x: 346, startPoint y: 201, endPoint x: 245, endPoint y: 125, distance: 126.5
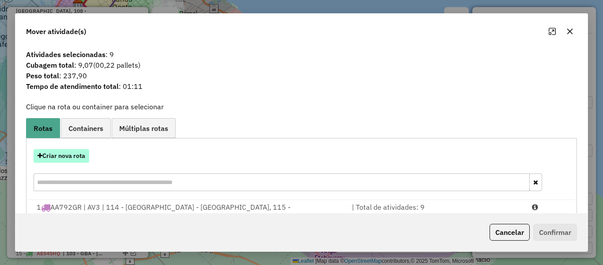
click at [80, 155] on button "Criar nova rota" at bounding box center [62, 156] width 56 height 14
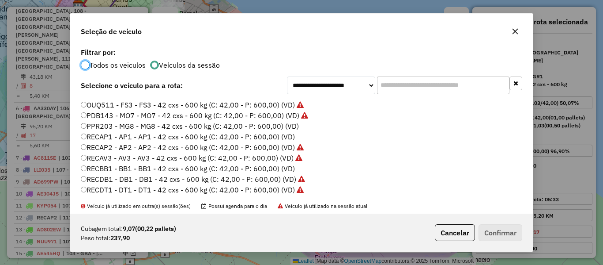
scroll to position [263, 0]
click at [290, 125] on label "PPR203 - MG8 - MG8 - 42 cxs - 600 kg (C: 42,00 - P: 600,00) (VD)" at bounding box center [190, 125] width 218 height 11
click at [535, 244] on div "**********" at bounding box center [301, 132] width 603 height 265
click at [510, 238] on button "Confirmar" at bounding box center [501, 232] width 44 height 17
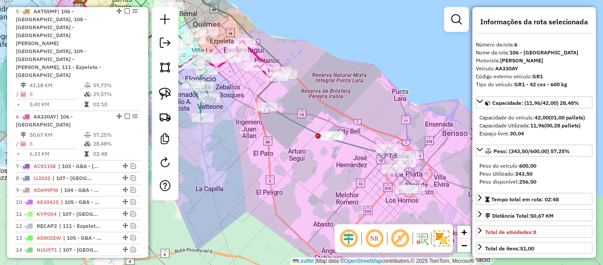
scroll to position [659, 0]
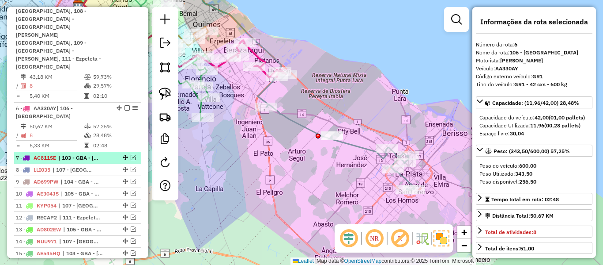
click at [96, 154] on span "| 103 - GBA - [GEOGRAPHIC_DATA] / [GEOGRAPHIC_DATA] / [GEOGRAPHIC_DATA] / [GEOG…" at bounding box center [78, 158] width 41 height 8
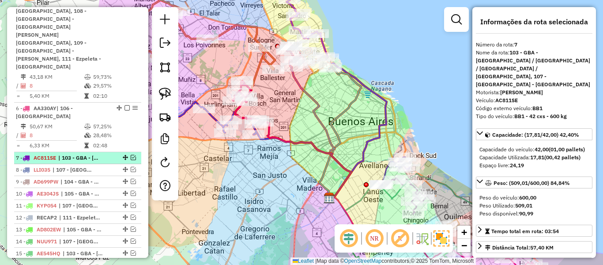
click at [131, 155] on em at bounding box center [133, 157] width 5 height 5
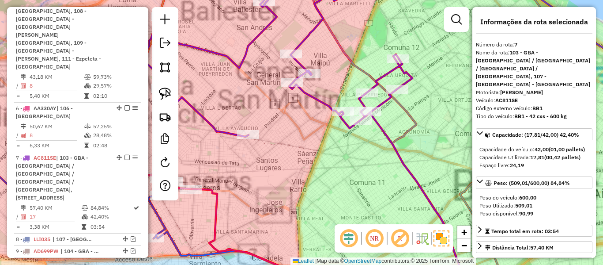
drag, startPoint x: 256, startPoint y: 66, endPoint x: 311, endPoint y: 110, distance: 70.6
click at [311, 110] on div "Janela de atendimento Grade de atendimento Capacidade Transportadoras Veículos …" at bounding box center [301, 132] width 603 height 265
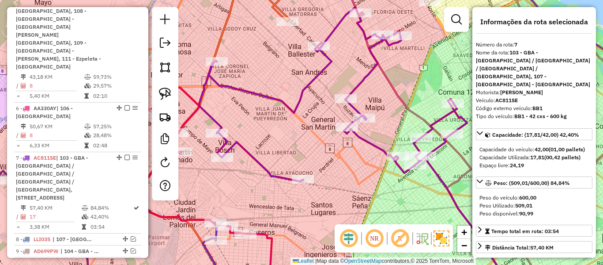
click at [299, 96] on icon at bounding box center [333, 94] width 268 height 174
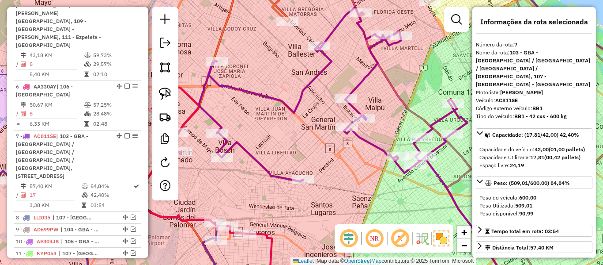
scroll to position [701, 0]
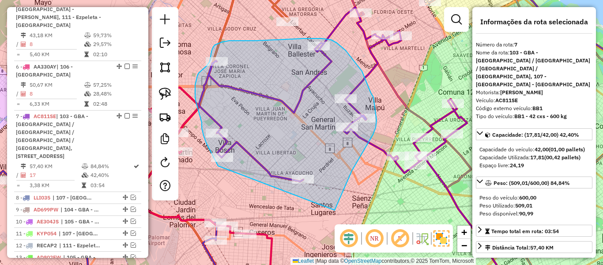
drag, startPoint x: 335, startPoint y: 210, endPoint x: 235, endPoint y: 188, distance: 102.2
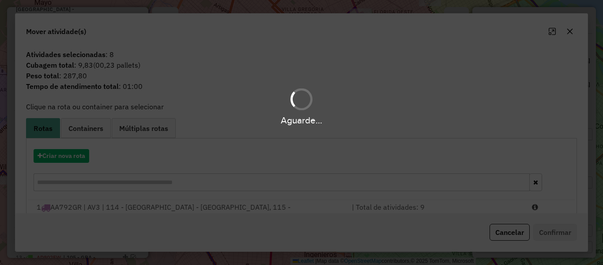
click at [62, 160] on div "Aguarde..." at bounding box center [301, 132] width 603 height 265
click at [61, 163] on div "Criar nova rota" at bounding box center [301, 170] width 547 height 57
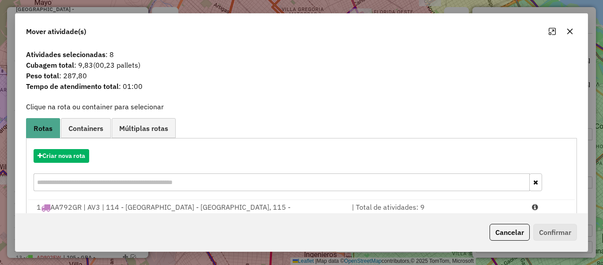
click at [61, 163] on div "Criar nova rota" at bounding box center [301, 170] width 547 height 57
click at [72, 160] on button "Criar nova rota" at bounding box center [62, 156] width 56 height 14
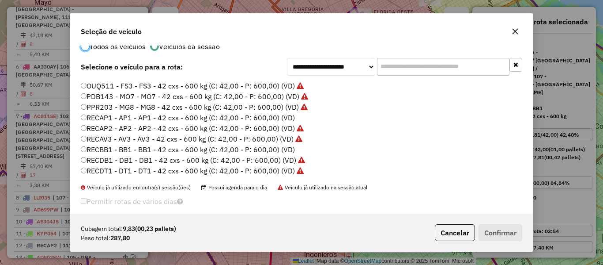
scroll to position [28, 0]
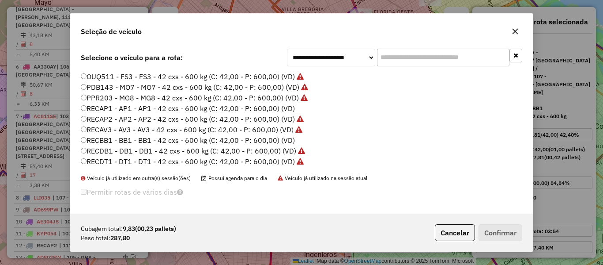
click at [283, 105] on label "RECAP1 - AP1 - AP1 - 42 cxs - 600 kg (C: 42,00 - P: 600,00) (VD)" at bounding box center [188, 108] width 214 height 11
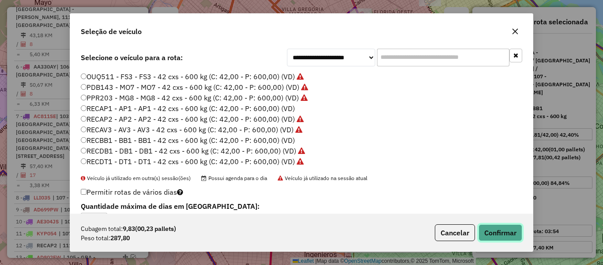
click at [510, 228] on button "Confirmar" at bounding box center [501, 232] width 44 height 17
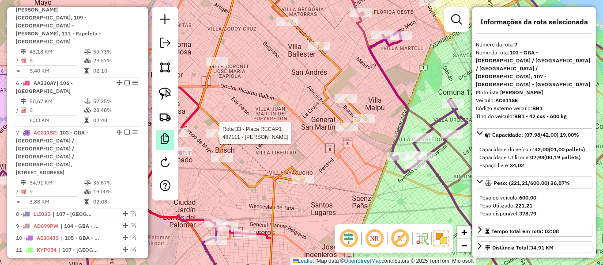
scroll to position [701, 0]
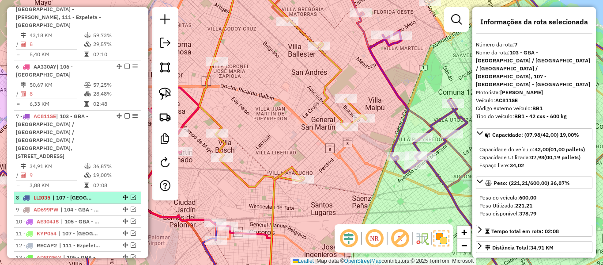
click at [131, 194] on em at bounding box center [133, 196] width 5 height 5
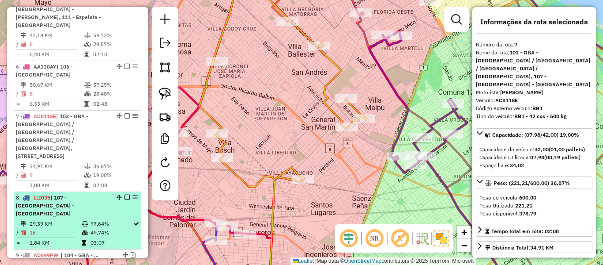
click at [74, 194] on span "| 107 - [GEOGRAPHIC_DATA] - [GEOGRAPHIC_DATA]" at bounding box center [45, 205] width 58 height 23
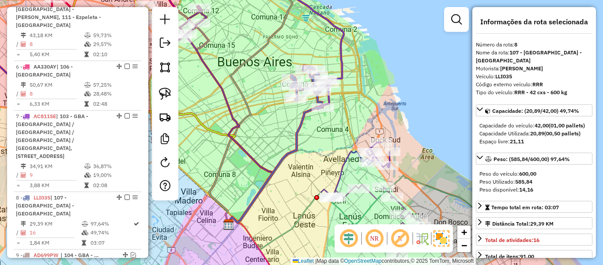
drag, startPoint x: 286, startPoint y: 133, endPoint x: 316, endPoint y: 167, distance: 44.8
click at [311, 177] on div "Janela de atendimento Grade de atendimento Capacidade Transportadoras Veículos …" at bounding box center [301, 132] width 603 height 265
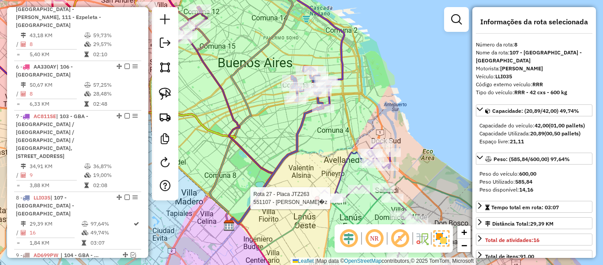
click at [360, 217] on div "Rota 27 - Placa JTZ263 551107 - Juan Dionisio Lop�z Janela de atendimento Grade…" at bounding box center [301, 132] width 603 height 265
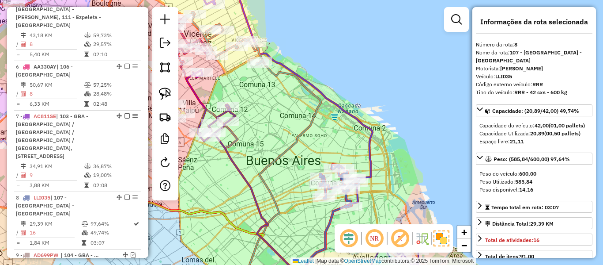
click at [371, 129] on icon at bounding box center [304, 142] width 138 height 298
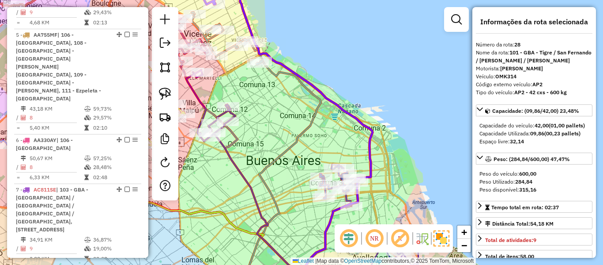
scroll to position [702, 0]
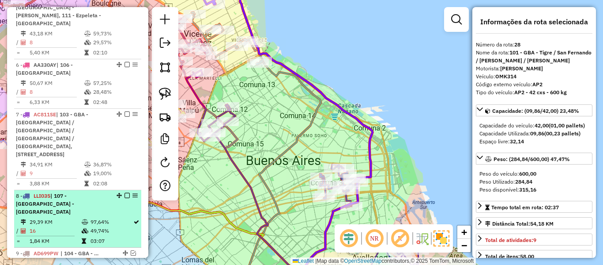
click at [82, 228] on icon at bounding box center [85, 230] width 7 height 5
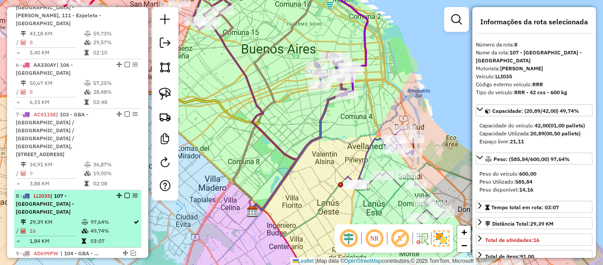
click at [82, 228] on icon at bounding box center [85, 230] width 7 height 5
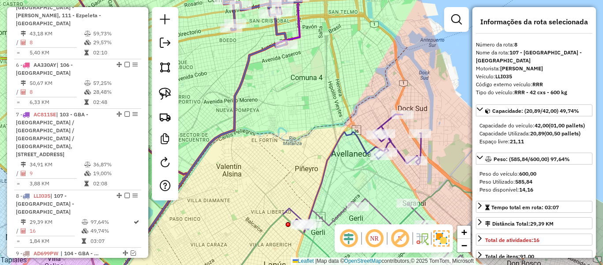
click at [420, 147] on icon at bounding box center [357, 173] width 129 height 119
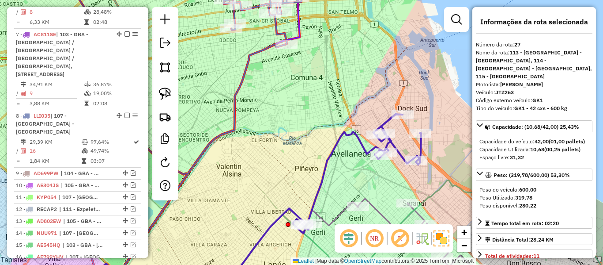
scroll to position [765, 0]
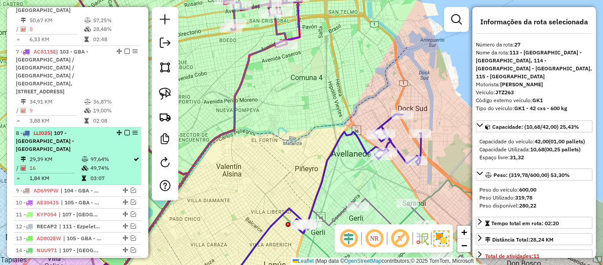
click at [81, 155] on td at bounding box center [85, 159] width 9 height 9
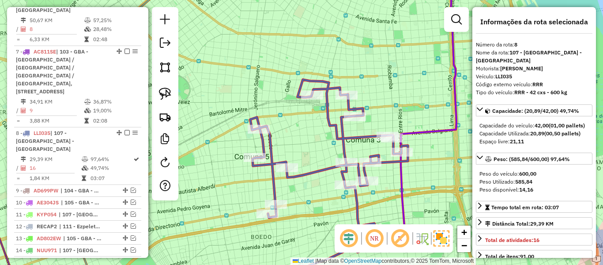
click at [326, 113] on icon at bounding box center [329, 163] width 158 height 166
click at [329, 116] on icon at bounding box center [329, 163] width 158 height 166
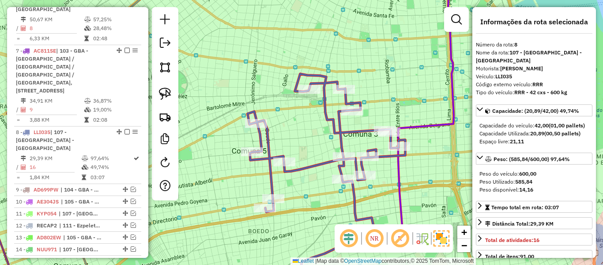
drag, startPoint x: 326, startPoint y: 145, endPoint x: 276, endPoint y: 64, distance: 95.7
click at [276, 64] on div "Janela de atendimento Grade de atendimento Capacidade Transportadoras Veículos …" at bounding box center [301, 132] width 603 height 265
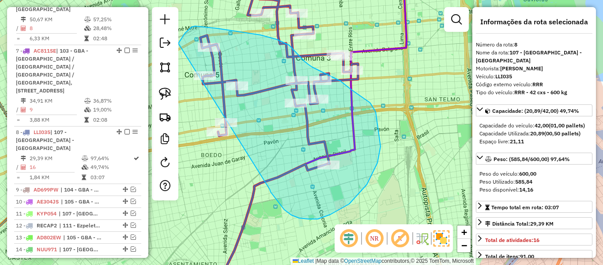
drag, startPoint x: 284, startPoint y: 209, endPoint x: 227, endPoint y: 163, distance: 73.2
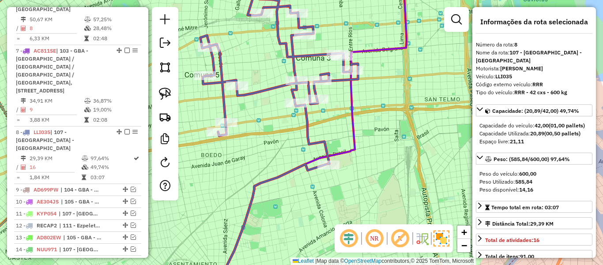
drag, startPoint x: 273, startPoint y: 163, endPoint x: 276, endPoint y: 167, distance: 5.3
click at [275, 165] on div "Janela de atendimento Grade de atendimento Capacidade Transportadoras Veículos …" at bounding box center [301, 132] width 603 height 265
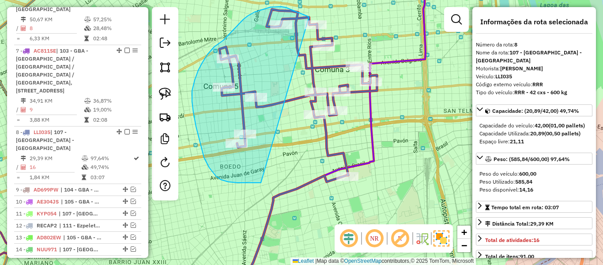
drag, startPoint x: 228, startPoint y: 182, endPoint x: 309, endPoint y: 17, distance: 183.5
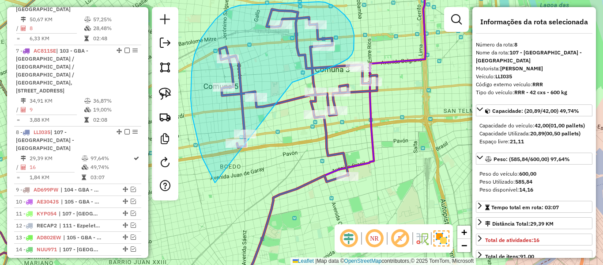
drag, startPoint x: 292, startPoint y: 82, endPoint x: 248, endPoint y: 191, distance: 117.5
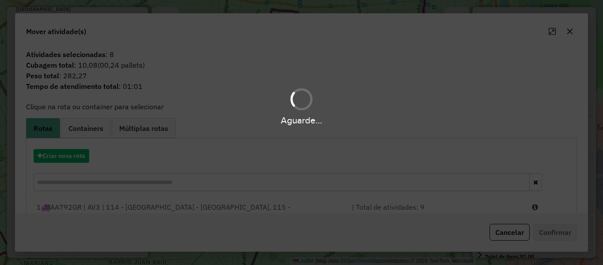
click at [72, 160] on hb-app "Aguarde... Pop-up bloqueado! Seu navegador bloqueou automáticamente a abertura …" at bounding box center [301, 132] width 603 height 265
click at [72, 160] on button "Criar nova rota" at bounding box center [62, 156] width 56 height 14
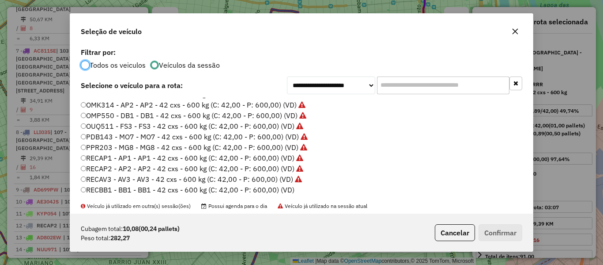
scroll to position [263, 0]
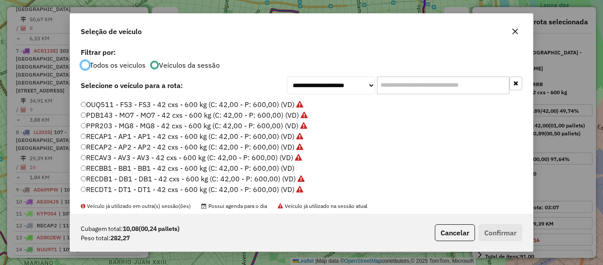
click at [295, 166] on label "RECBB1 - BB1 - BB1 - 42 cxs - 600 kg (C: 42,00 - P: 600,00) (VD)" at bounding box center [188, 168] width 214 height 11
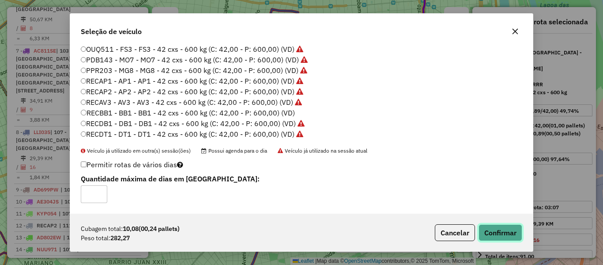
click at [491, 225] on button "Confirmar" at bounding box center [501, 232] width 44 height 17
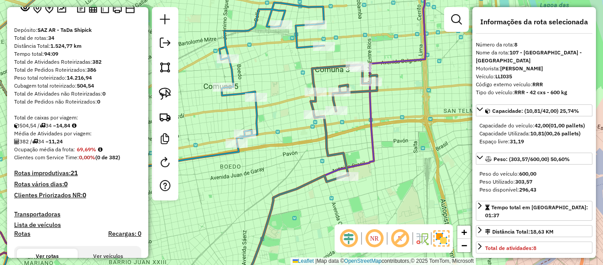
scroll to position [133, 0]
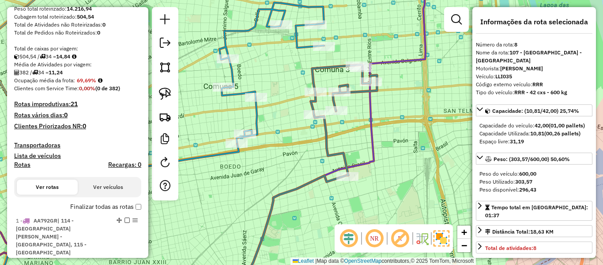
click at [114, 210] on label "Finalizar todas as rotas" at bounding box center [105, 206] width 71 height 9
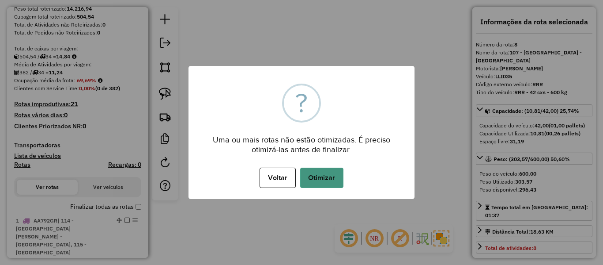
click at [316, 184] on button "Otimizar" at bounding box center [321, 177] width 43 height 20
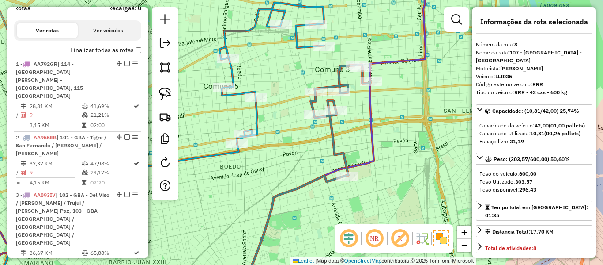
scroll to position [192, 0]
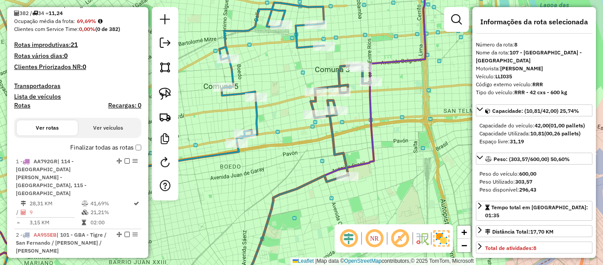
click at [110, 144] on label "Finalizar todas as rotas" at bounding box center [105, 147] width 71 height 9
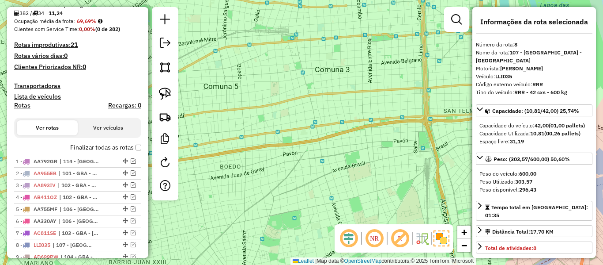
click at [100, 145] on label "Finalizar todas as rotas" at bounding box center [105, 147] width 71 height 9
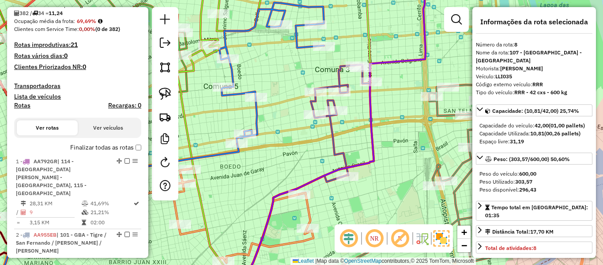
click at [22, 105] on h4 "Rotas" at bounding box center [22, 106] width 16 height 8
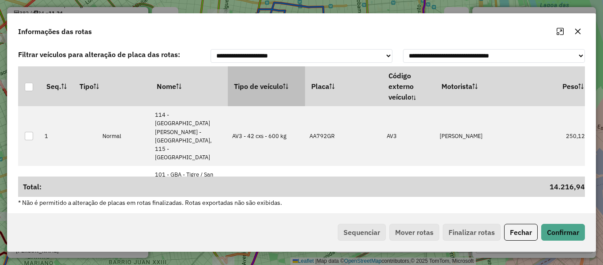
click at [252, 78] on th "Tipo de veículo" at bounding box center [266, 86] width 77 height 40
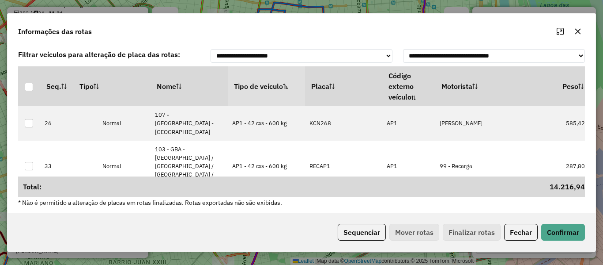
click at [359, 216] on div "Sequenciar Mover rotas Finalizar rotas Fechar Confirmar" at bounding box center [302, 232] width 588 height 38
click at [362, 227] on button "Sequenciar" at bounding box center [362, 231] width 48 height 17
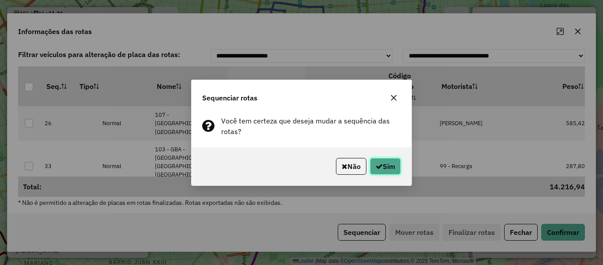
click at [383, 166] on button "Sim" at bounding box center [385, 166] width 31 height 17
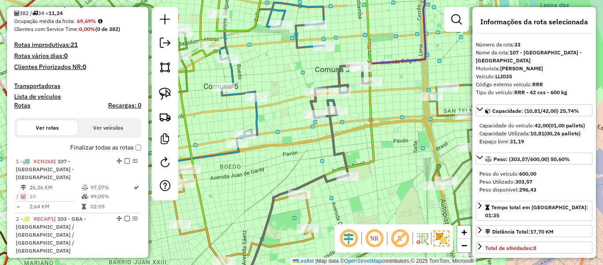
click at [114, 150] on label "Finalizar todas as rotas" at bounding box center [105, 147] width 71 height 9
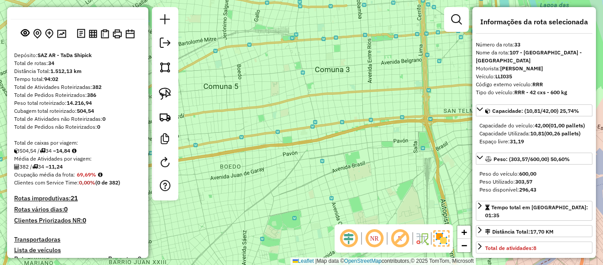
scroll to position [0, 0]
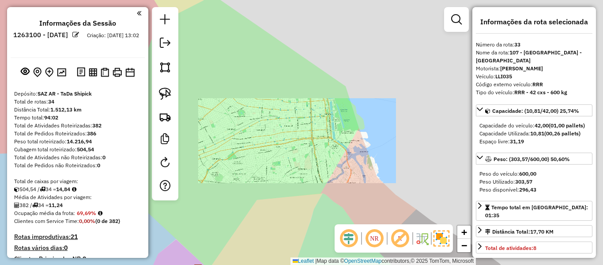
click at [280, 154] on div "Janela de atendimento Grade de atendimento Capacidade Transportadoras Veículos …" at bounding box center [301, 132] width 603 height 265
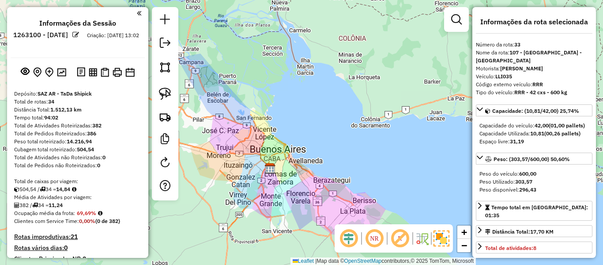
scroll to position [221, 0]
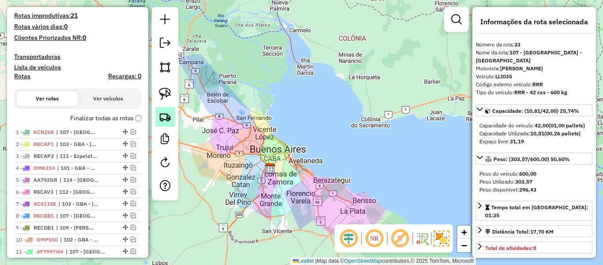
click at [170, 118] on img at bounding box center [165, 116] width 12 height 12
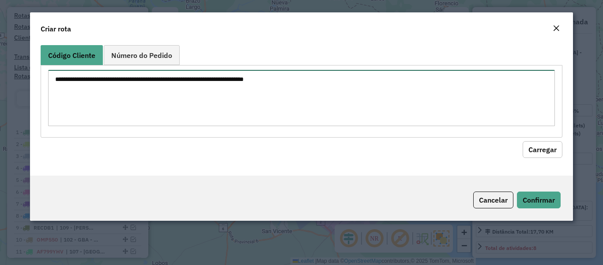
click at [172, 100] on textarea at bounding box center [301, 98] width 507 height 56
click at [497, 195] on button "Cancelar" at bounding box center [493, 199] width 40 height 17
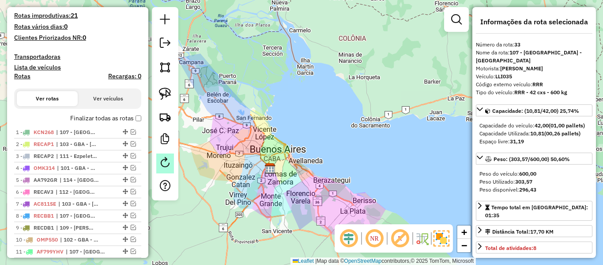
click at [166, 162] on em at bounding box center [165, 162] width 11 height 11
select select "*"
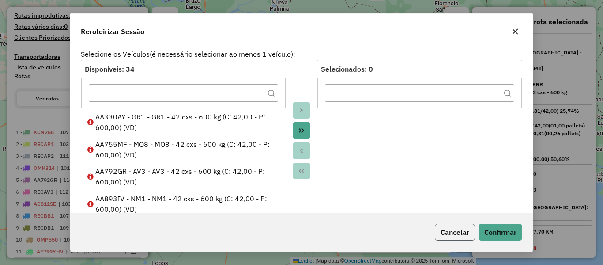
click at [460, 227] on button "Cancelar" at bounding box center [455, 231] width 40 height 17
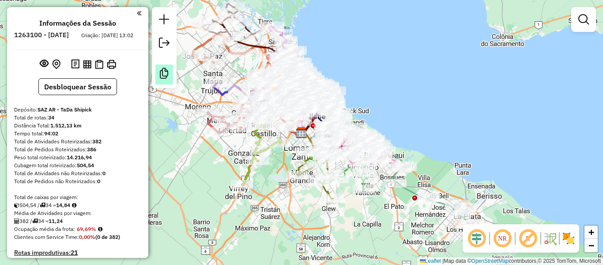
click at [167, 74] on em at bounding box center [164, 73] width 11 height 11
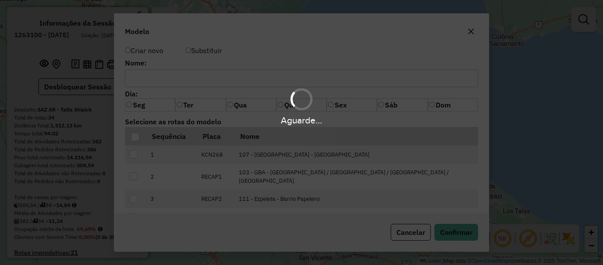
click at [209, 84] on hb-app "Aguarde... Pop-up bloqueado! Seu navegador bloqueou automáticamente a abertura …" at bounding box center [301, 132] width 603 height 265
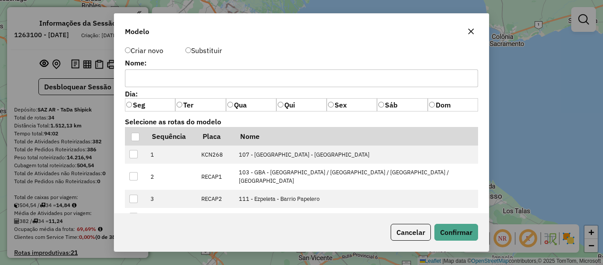
click at [209, 84] on input "text" at bounding box center [301, 78] width 353 height 18
type input "**********"
click at [458, 232] on button "Confirmar" at bounding box center [457, 231] width 44 height 17
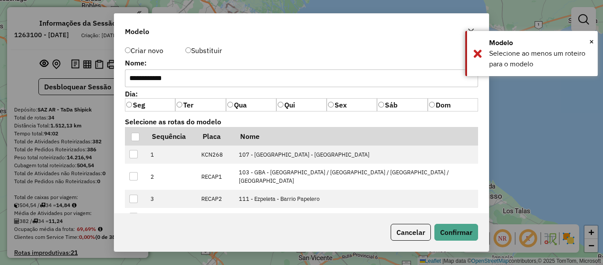
click at [205, 55] on label "Substituir" at bounding box center [204, 50] width 37 height 11
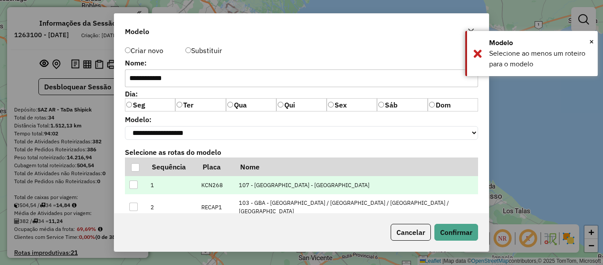
click at [142, 188] on td at bounding box center [135, 185] width 21 height 18
click at [136, 189] on div at bounding box center [133, 184] width 8 height 8
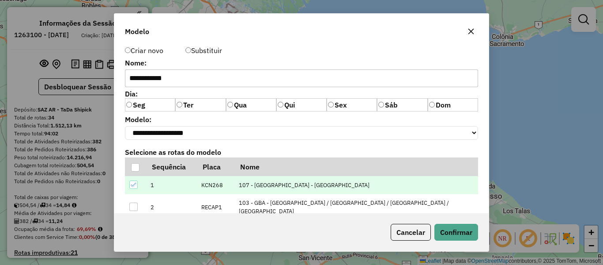
click at [135, 187] on icon at bounding box center [134, 185] width 6 height 6
click at [186, 81] on input "**********" at bounding box center [301, 78] width 353 height 18
click at [135, 171] on div at bounding box center [135, 167] width 8 height 8
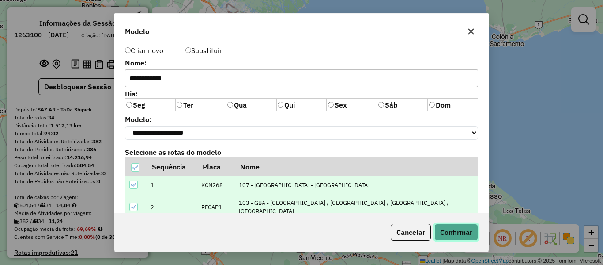
click at [462, 230] on button "Confirmar" at bounding box center [457, 231] width 44 height 17
click at [237, 133] on select "**********" at bounding box center [301, 133] width 353 height 14
click at [224, 136] on select "**********" at bounding box center [301, 133] width 353 height 14
select select "*******"
click at [125, 126] on select "**********" at bounding box center [301, 133] width 353 height 14
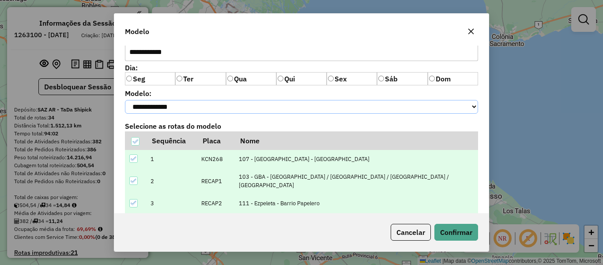
scroll to position [49, 0]
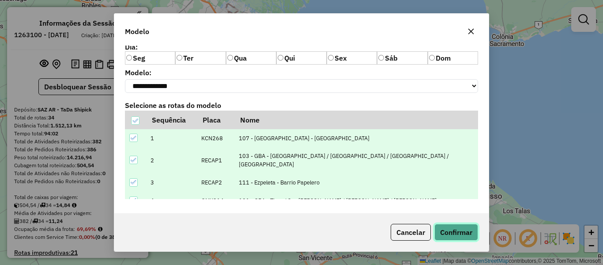
click at [443, 228] on button "Confirmar" at bounding box center [457, 231] width 44 height 17
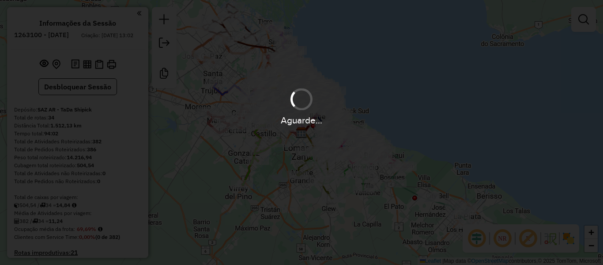
select select "**********"
